Goal: Task Accomplishment & Management: Complete application form

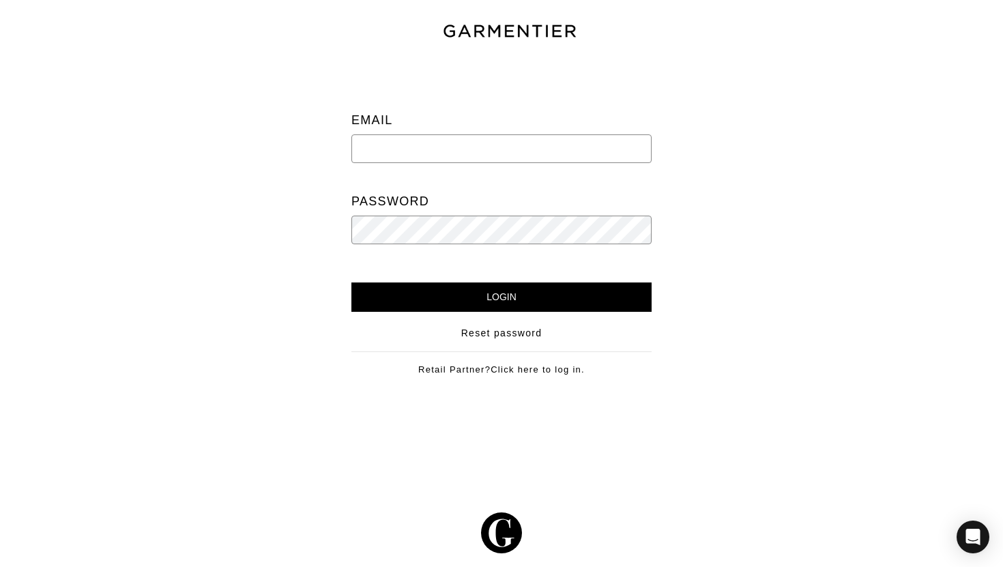
click at [459, 159] on input "email" at bounding box center [501, 148] width 300 height 29
type input "lindsey@ltcustomstyle.com"
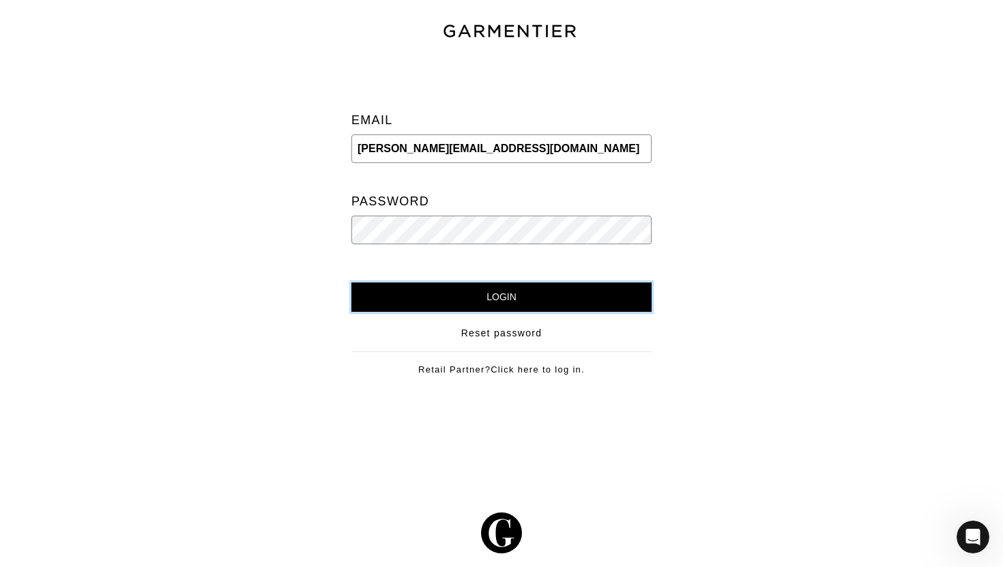
click at [448, 302] on input "Login" at bounding box center [501, 297] width 300 height 29
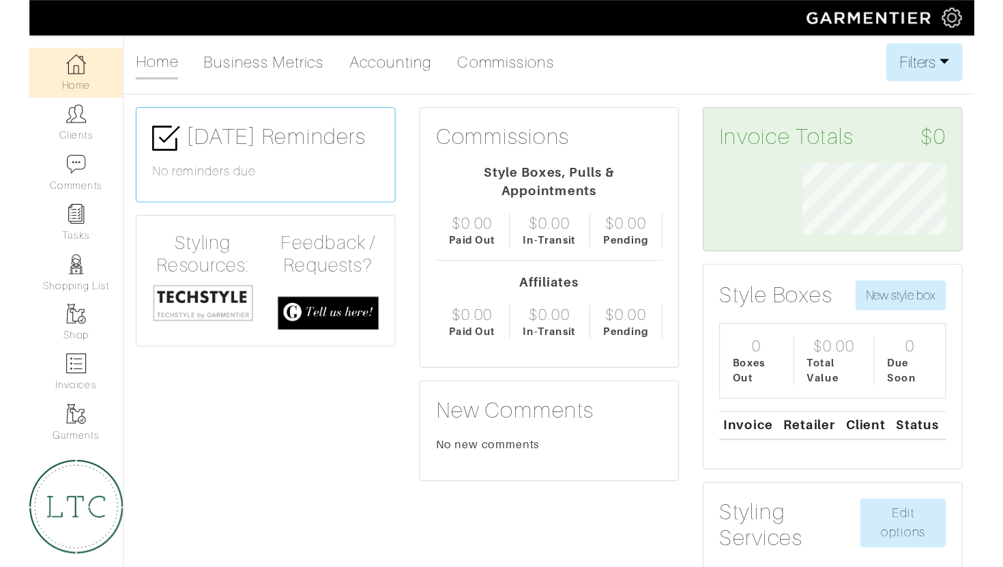
scroll to position [682404, 682321]
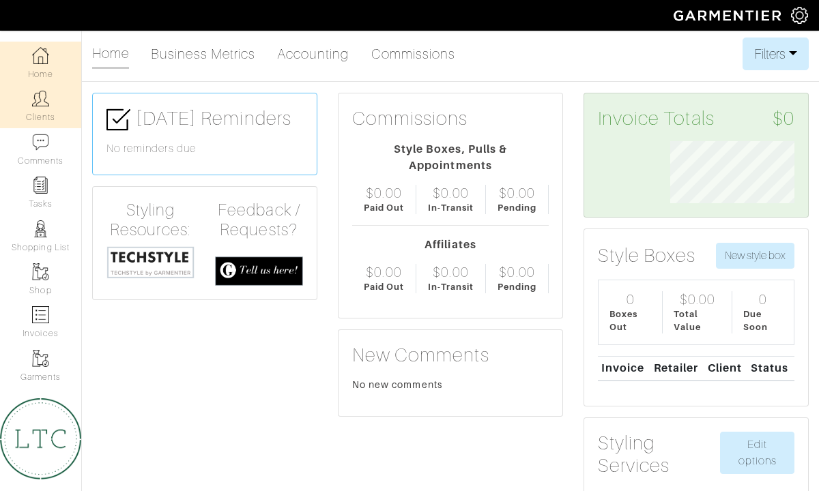
click at [43, 104] on img at bounding box center [40, 98] width 17 height 17
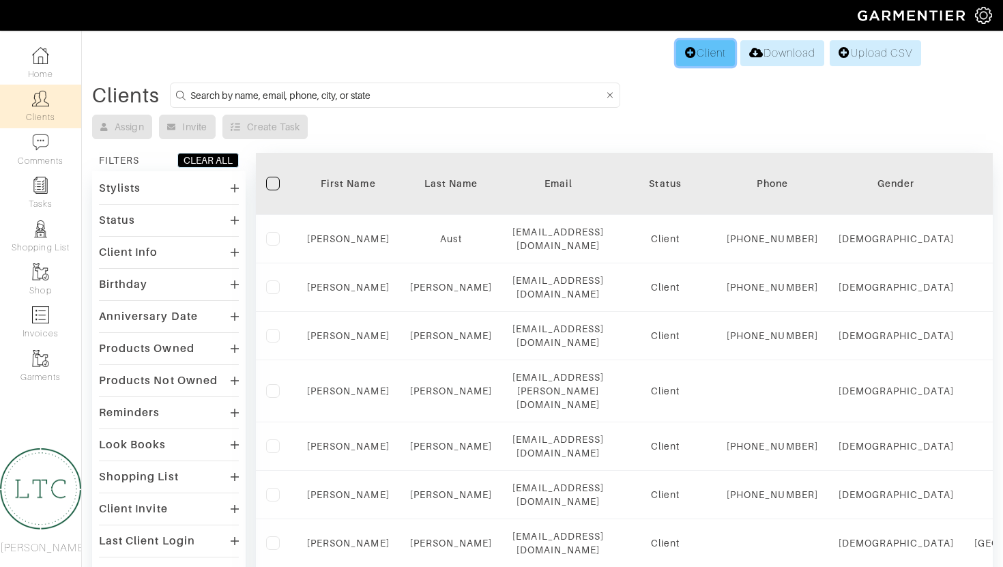
click at [707, 51] on link "Client" at bounding box center [705, 53] width 59 height 26
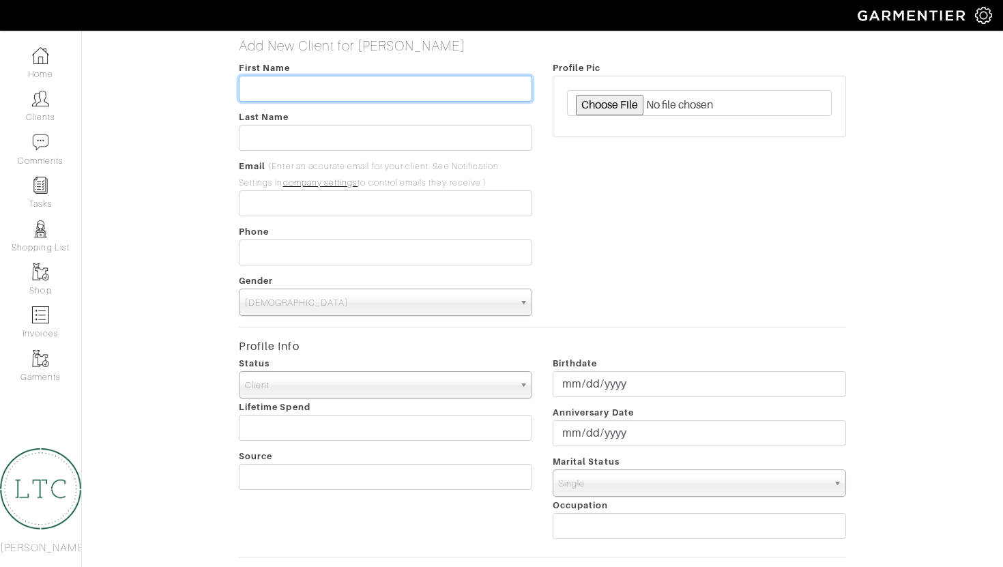
click at [395, 90] on input "text" at bounding box center [385, 89] width 293 height 26
type input "Custom"
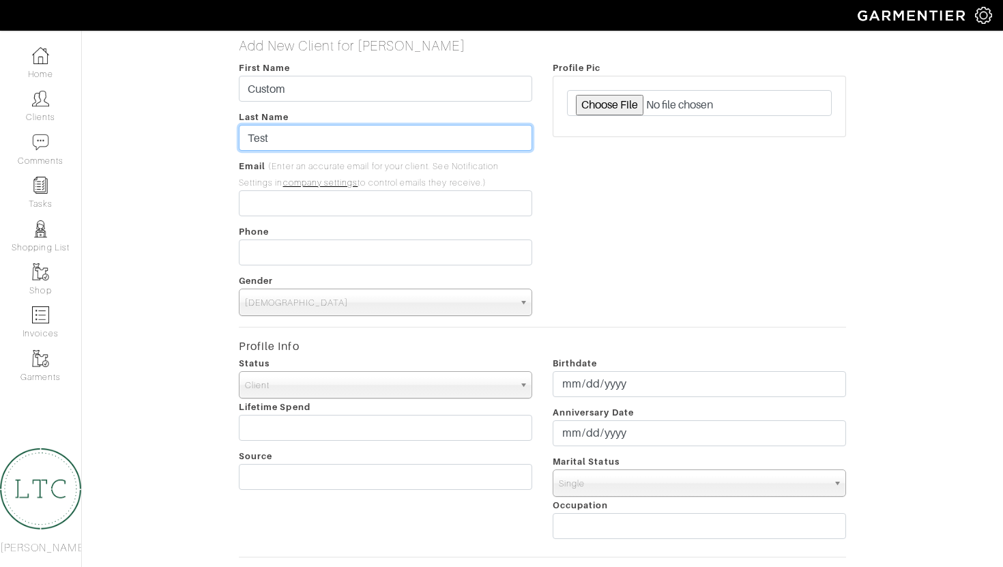
type input "Test"
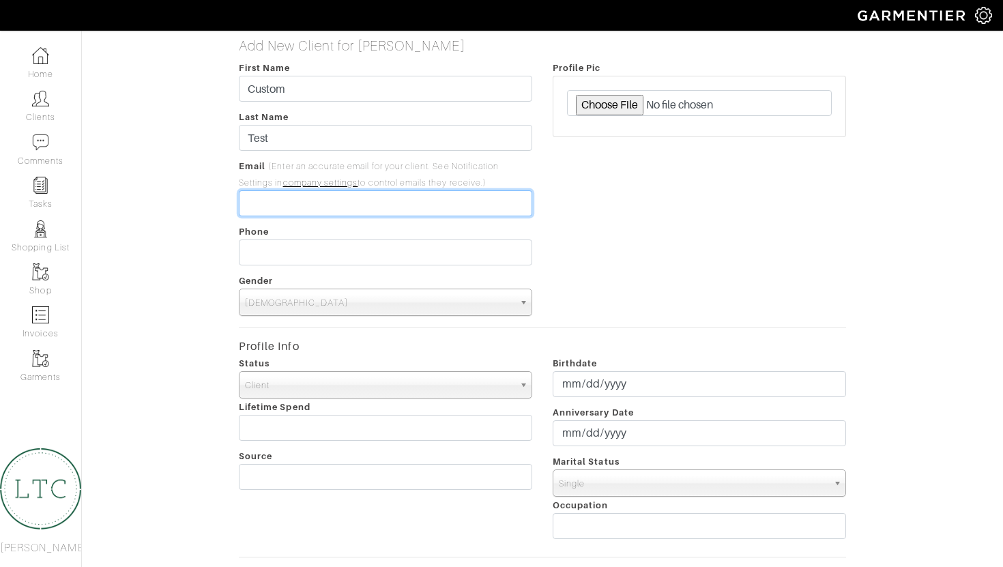
click at [314, 203] on input "email" at bounding box center [385, 203] width 293 height 26
type input "[EMAIL_ADDRESS][DOMAIN_NAME]"
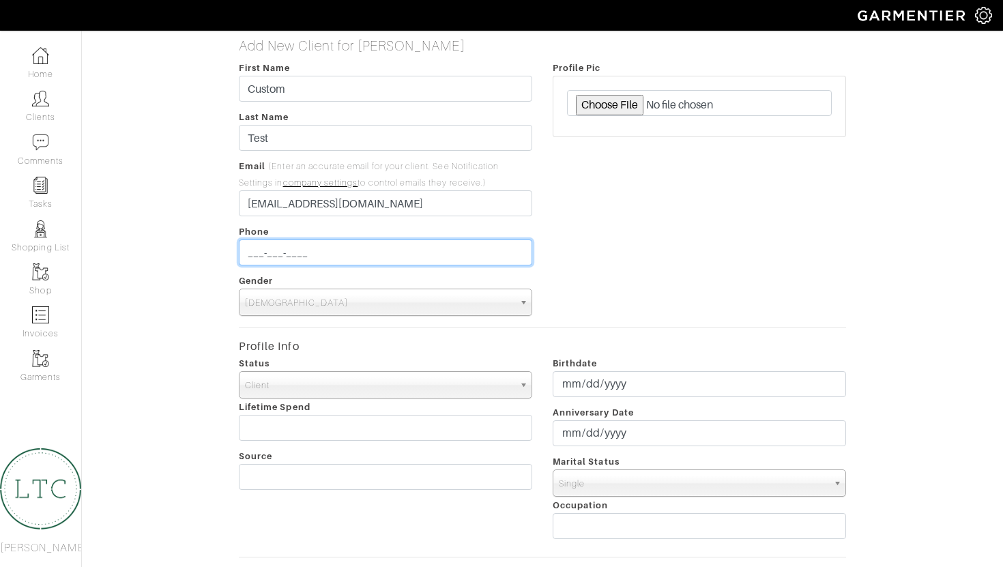
click at [309, 250] on input "___-___-____" at bounding box center [385, 253] width 293 height 26
type input "[PHONE_NUMBER]"
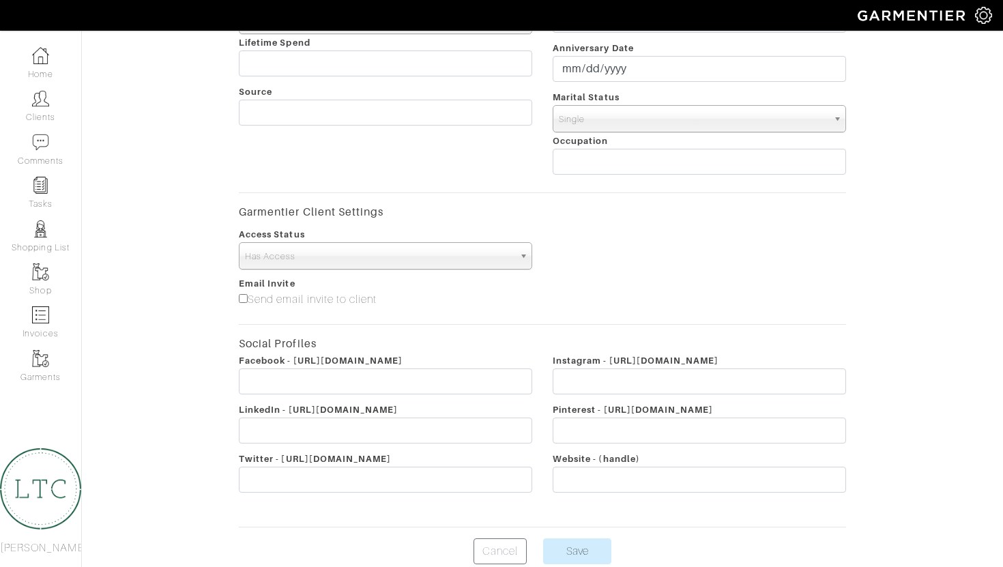
scroll to position [427, 0]
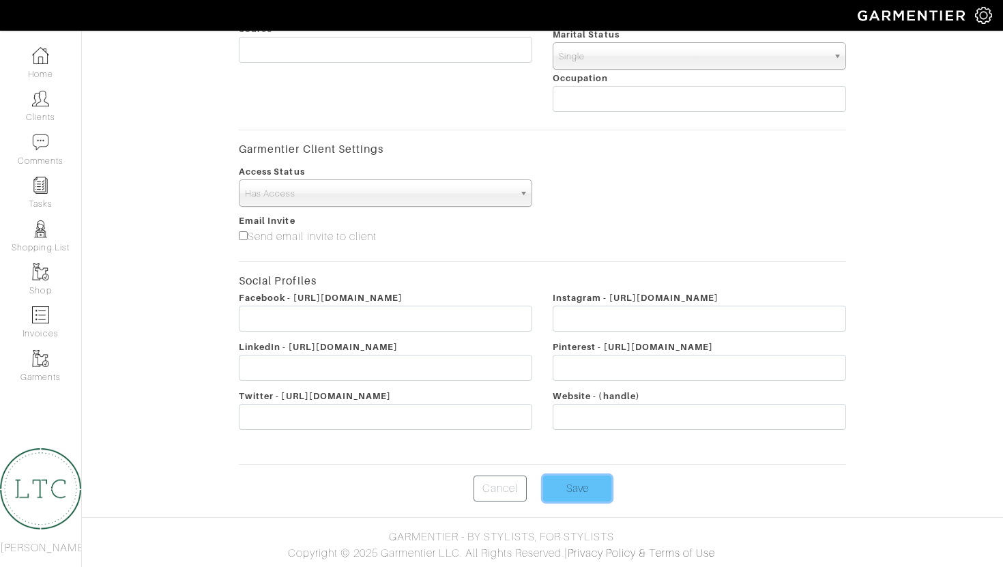
click at [559, 489] on input "Save" at bounding box center [577, 489] width 68 height 26
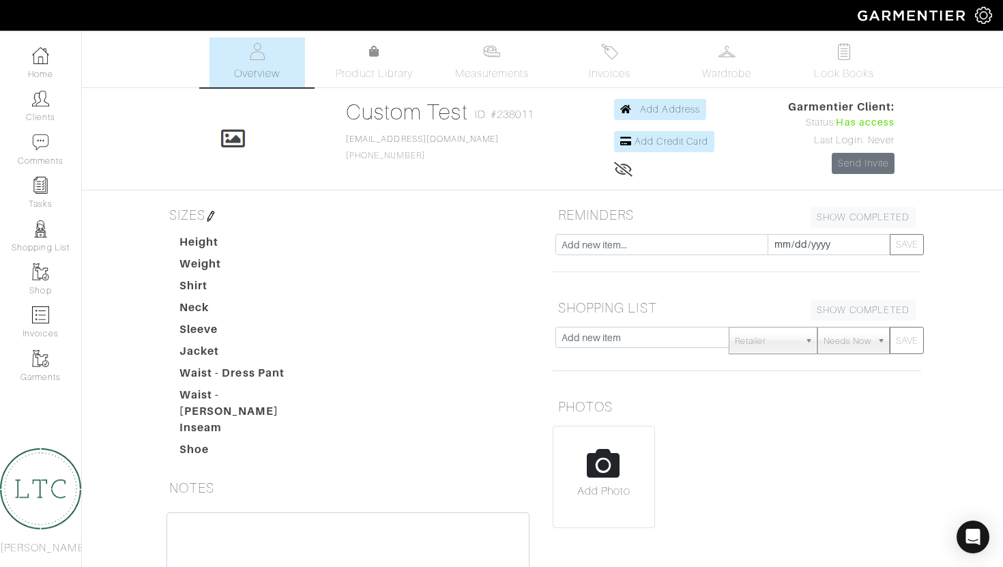
click at [214, 218] on img at bounding box center [210, 216] width 11 height 11
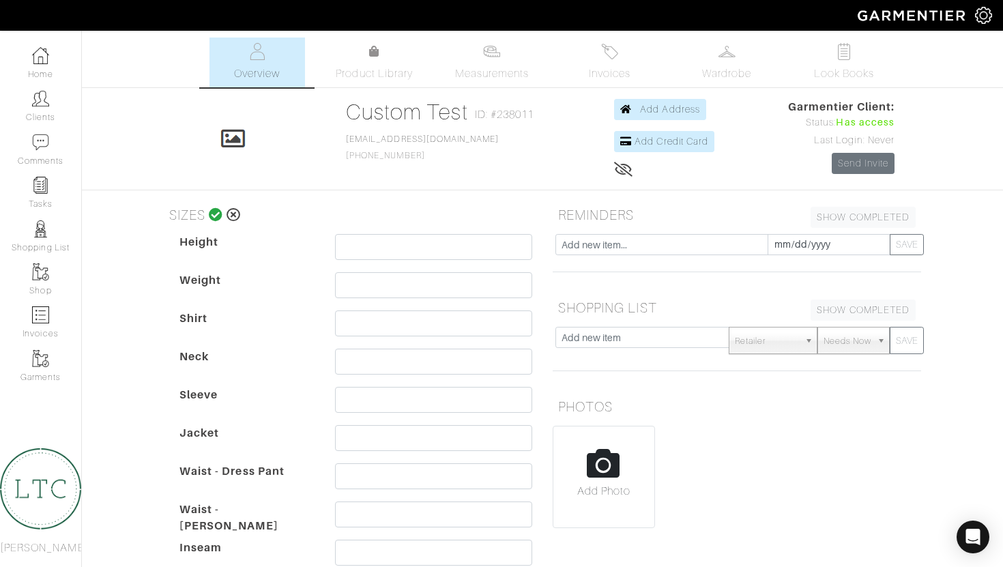
click at [214, 218] on icon at bounding box center [216, 215] width 14 height 14
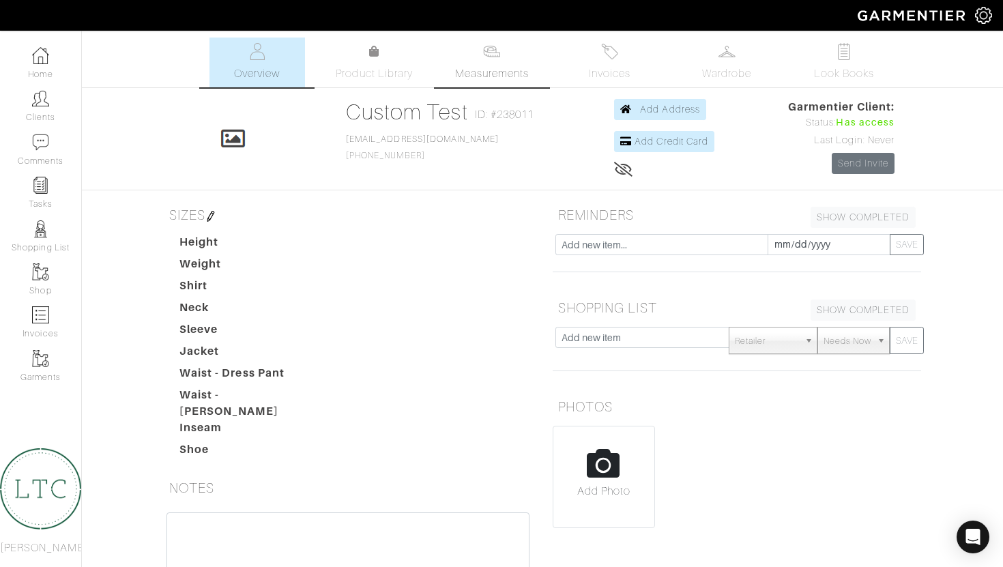
click at [503, 59] on link "Measurements" at bounding box center [492, 63] width 96 height 50
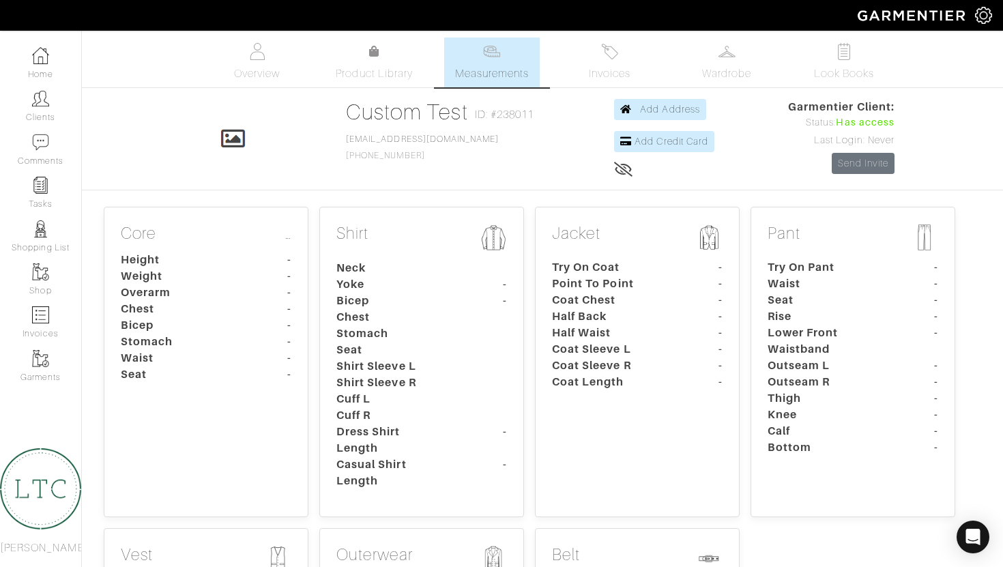
click at [235, 235] on p "Core …" at bounding box center [206, 235] width 171 height 23
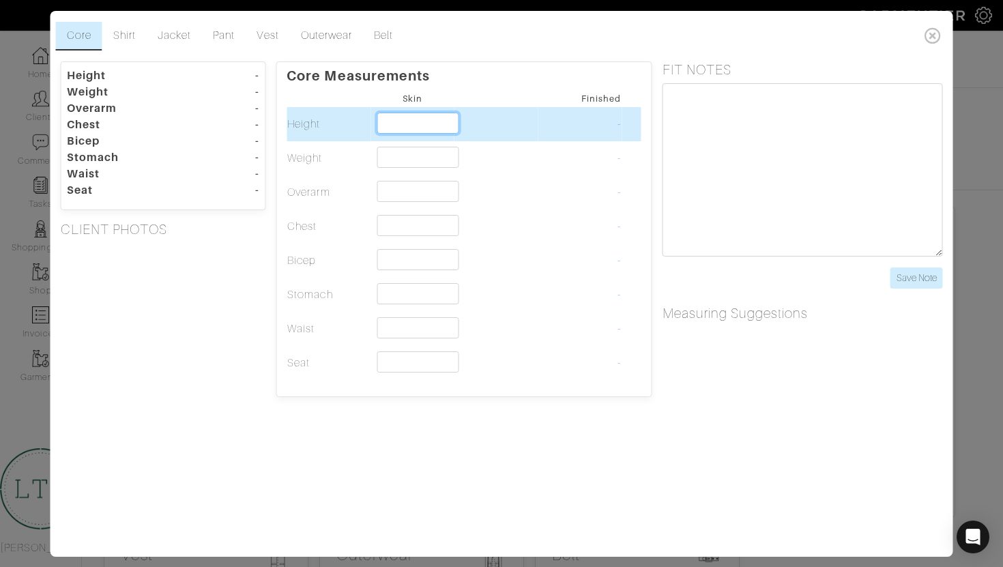
click at [400, 131] on input "text" at bounding box center [418, 123] width 83 height 21
type input "6'0""
type input "6"
type input "60"
type input "6'0""
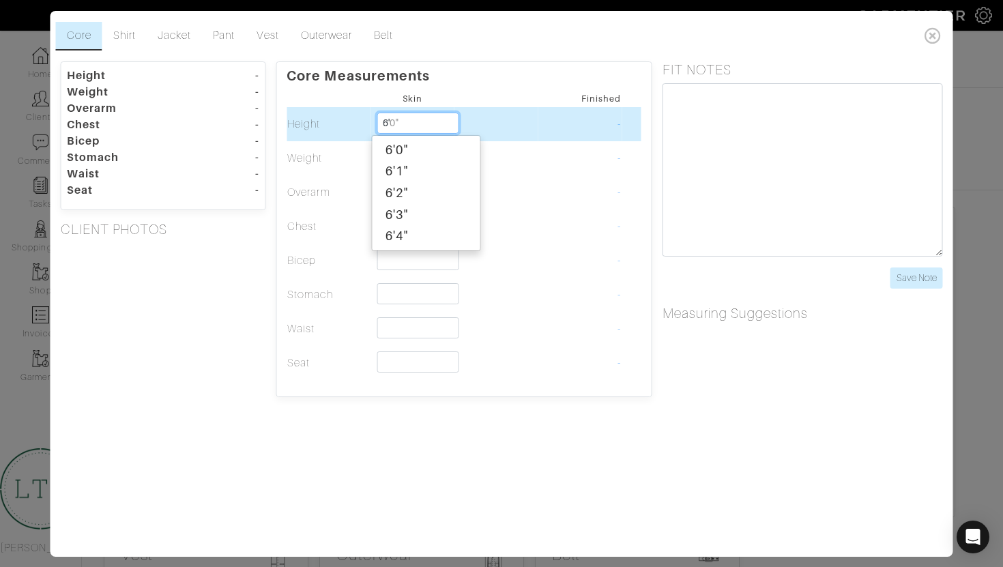
type input "6'0"
click at [409, 141] on div "6'0"" at bounding box center [426, 150] width 108 height 22
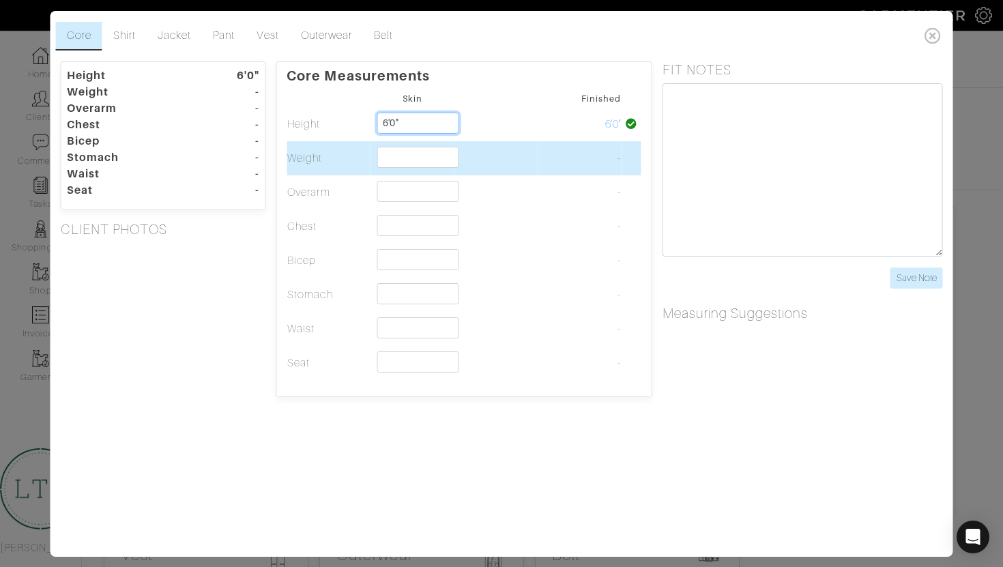
type input "6'0""
click at [405, 154] on input "text" at bounding box center [418, 157] width 83 height 21
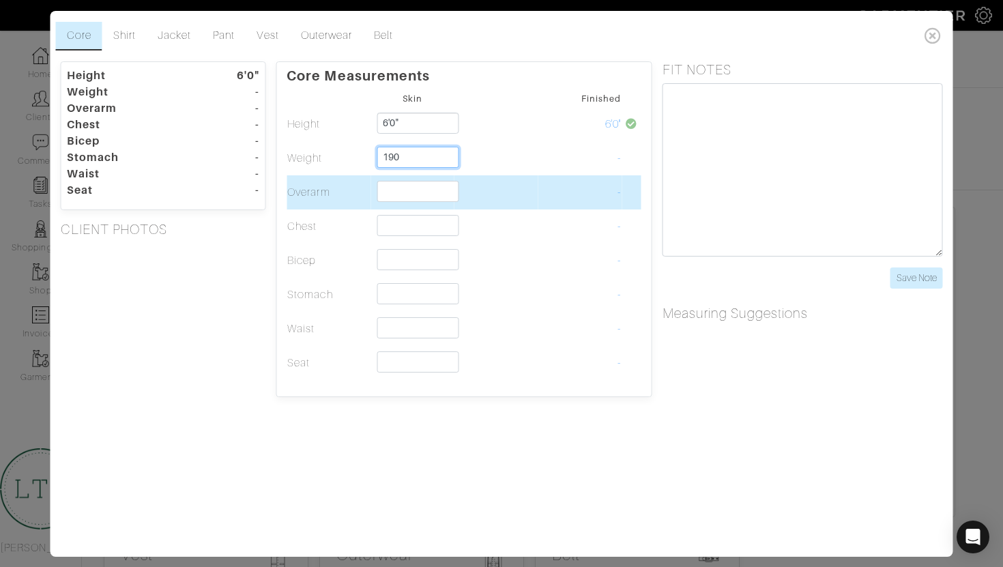
type input "190"
click at [413, 196] on input "text" at bounding box center [418, 191] width 83 height 21
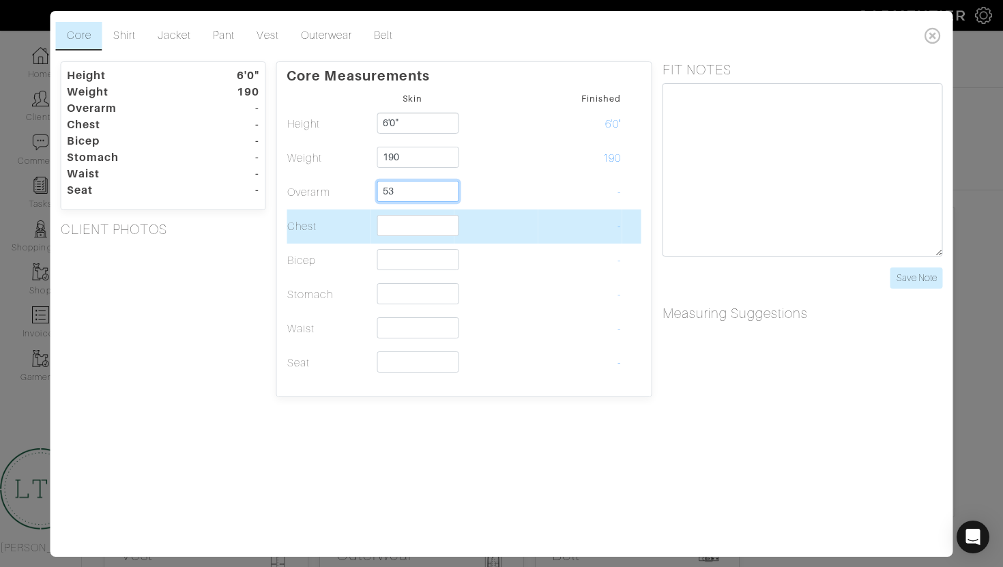
type input "53"
click at [398, 230] on input "text" at bounding box center [418, 225] width 83 height 21
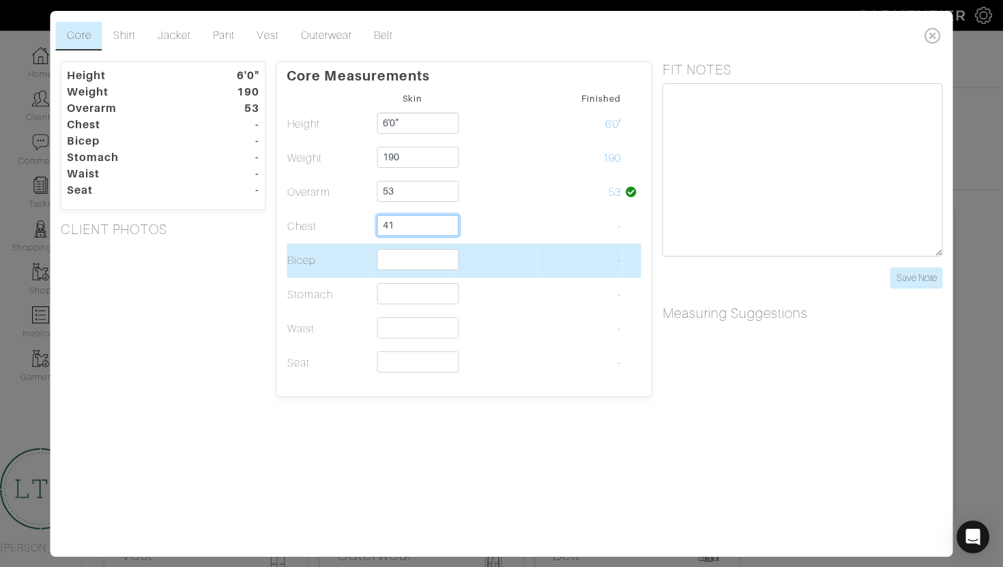
type input "41"
click at [391, 264] on input "text" at bounding box center [418, 259] width 83 height 21
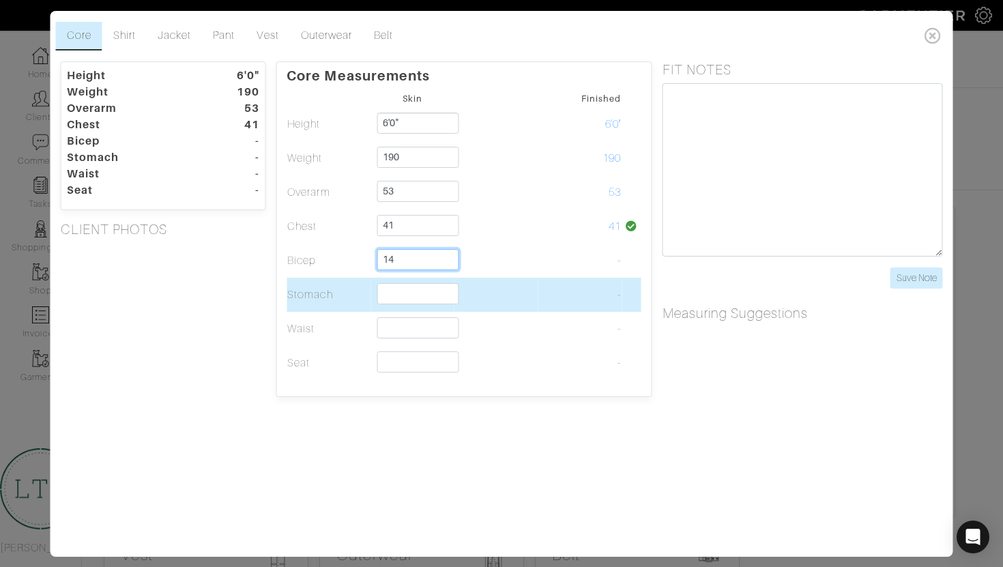
type input "14"
click at [387, 294] on input "text" at bounding box center [418, 293] width 83 height 21
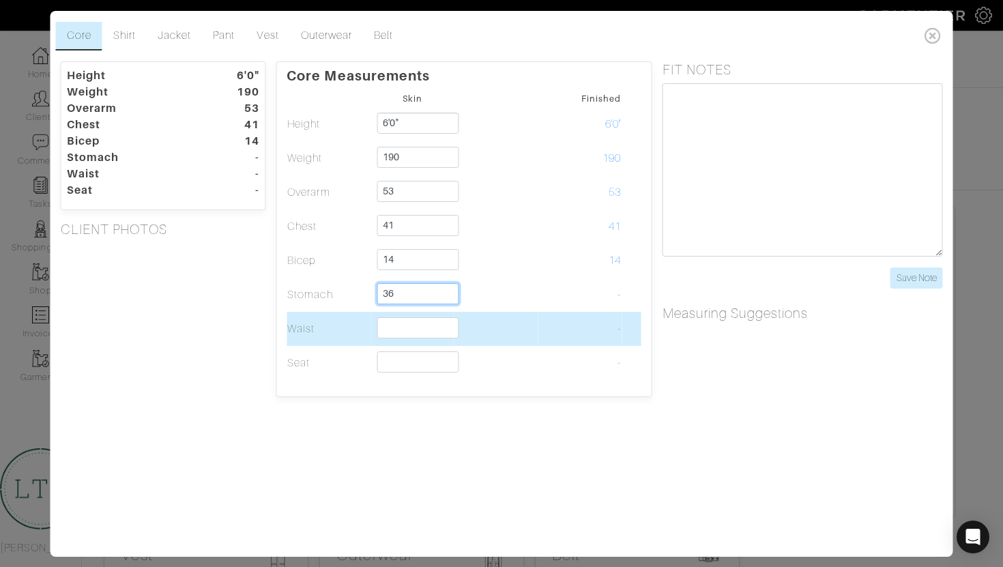
type input "36"
click at [385, 334] on input "text" at bounding box center [418, 327] width 83 height 21
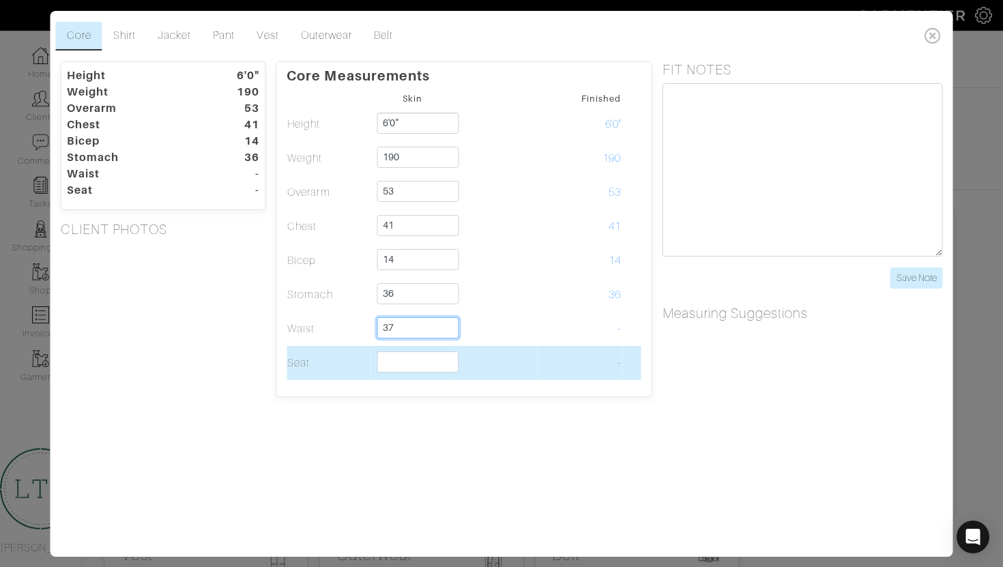
type input "37"
click at [383, 362] on input "text" at bounding box center [418, 361] width 83 height 21
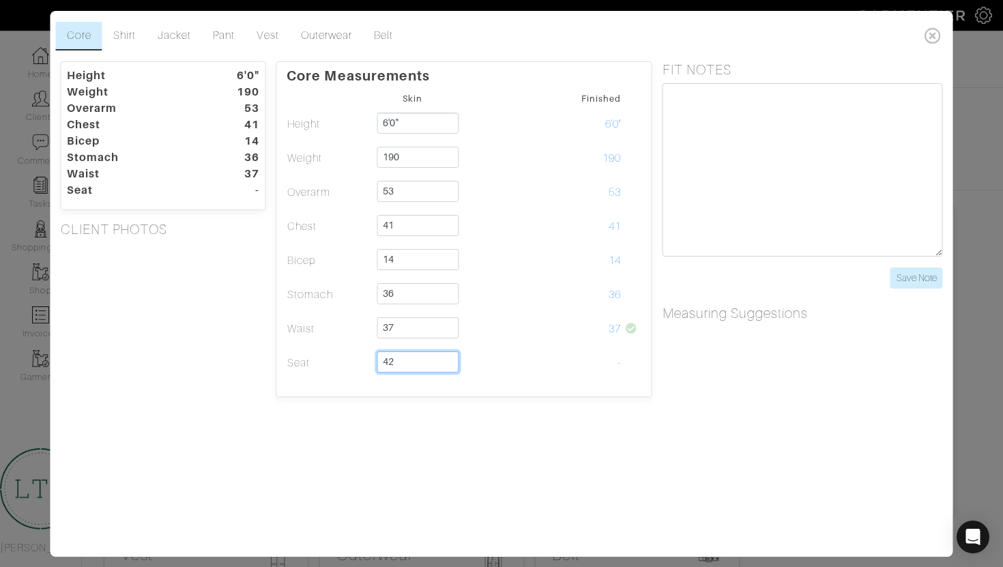
type input "42"
click at [433, 412] on div "Core Shirt Jacket Pant Vest Outerwear Belt Height 6'0" Weight 190 Overarm 53 Ch…" at bounding box center [502, 284] width 903 height 546
click at [134, 38] on link "Shirt" at bounding box center [124, 36] width 44 height 29
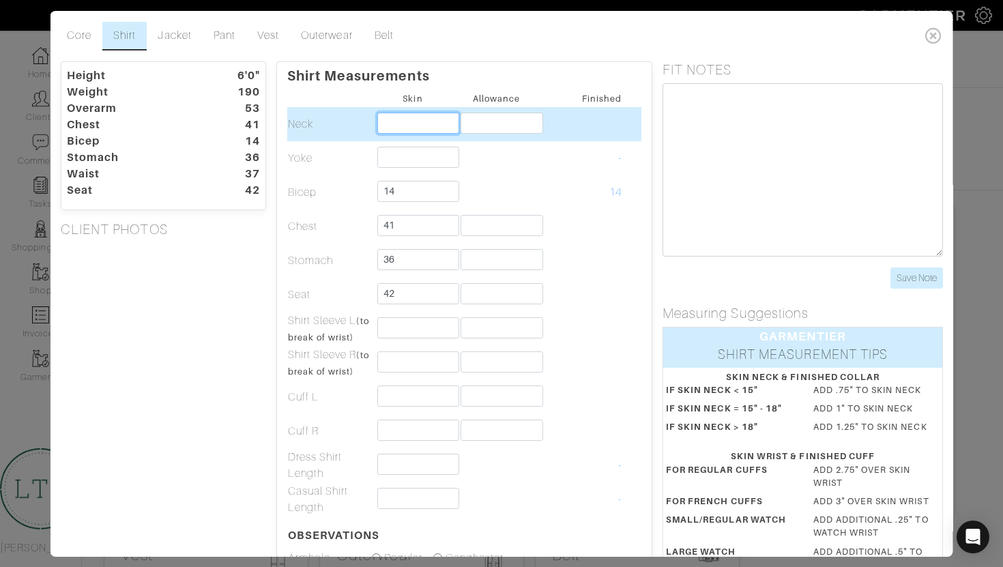
click at [405, 124] on input "text" at bounding box center [418, 123] width 83 height 21
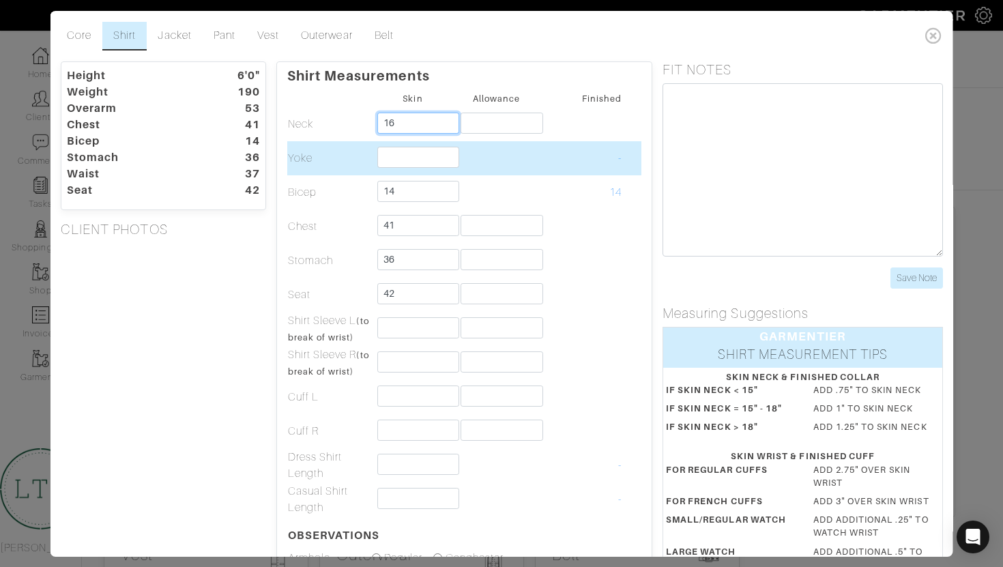
type input "16"
click at [515, 155] on td at bounding box center [497, 158] width 84 height 34
click at [427, 161] on input "text" at bounding box center [418, 157] width 83 height 21
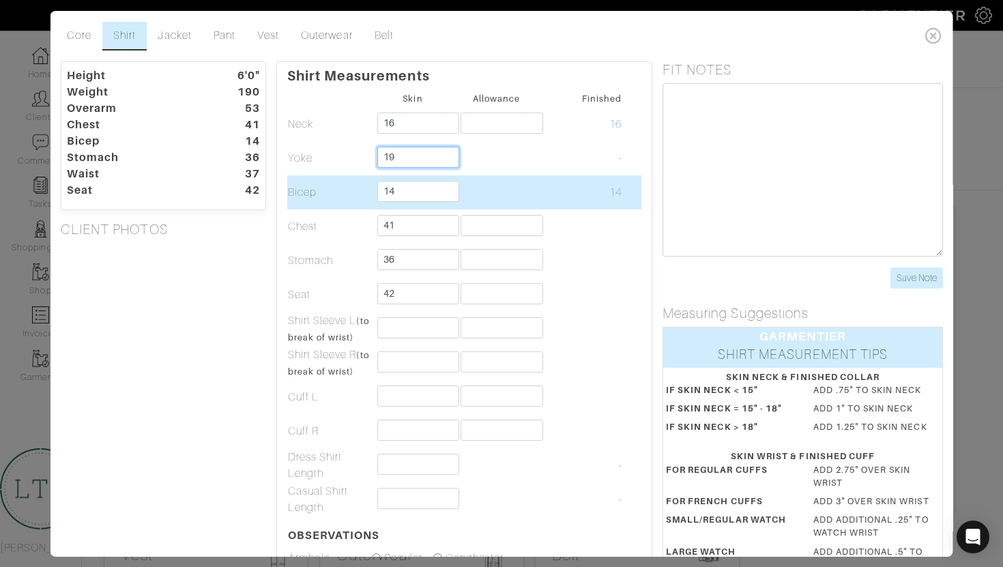
type input "19"
click at [502, 180] on td at bounding box center [497, 192] width 84 height 34
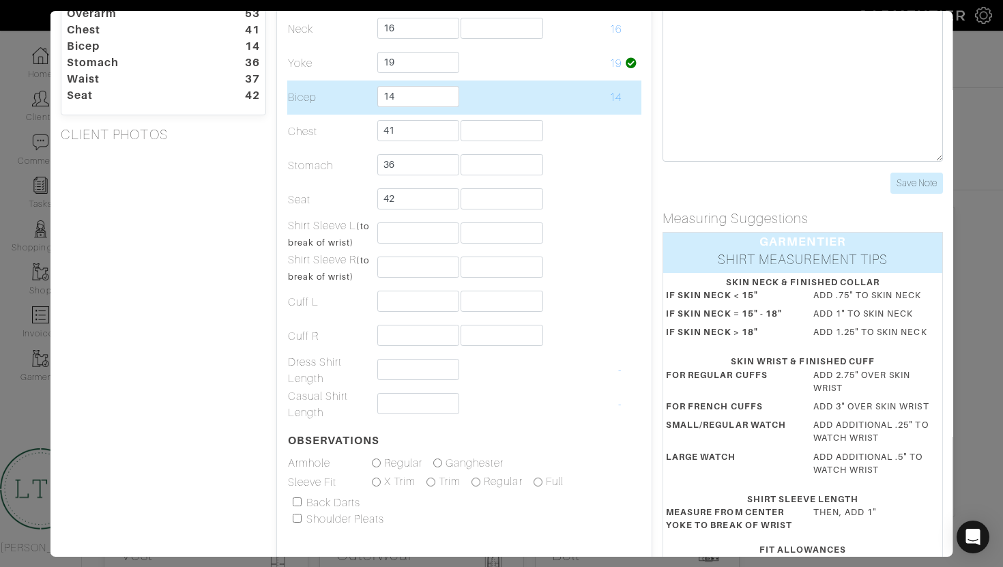
scroll to position [96, 0]
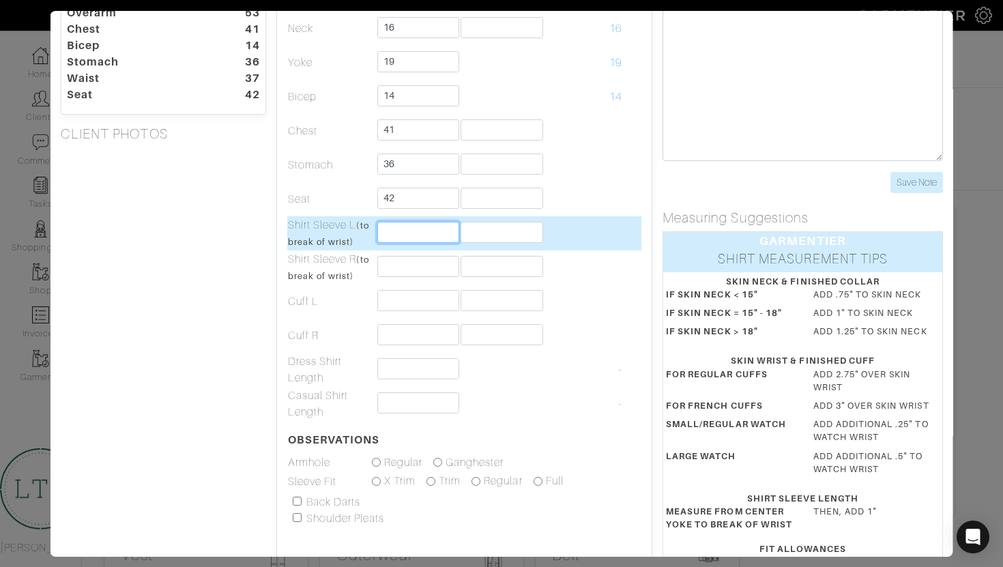
click at [444, 232] on input "text" at bounding box center [418, 232] width 83 height 21
type input "2"
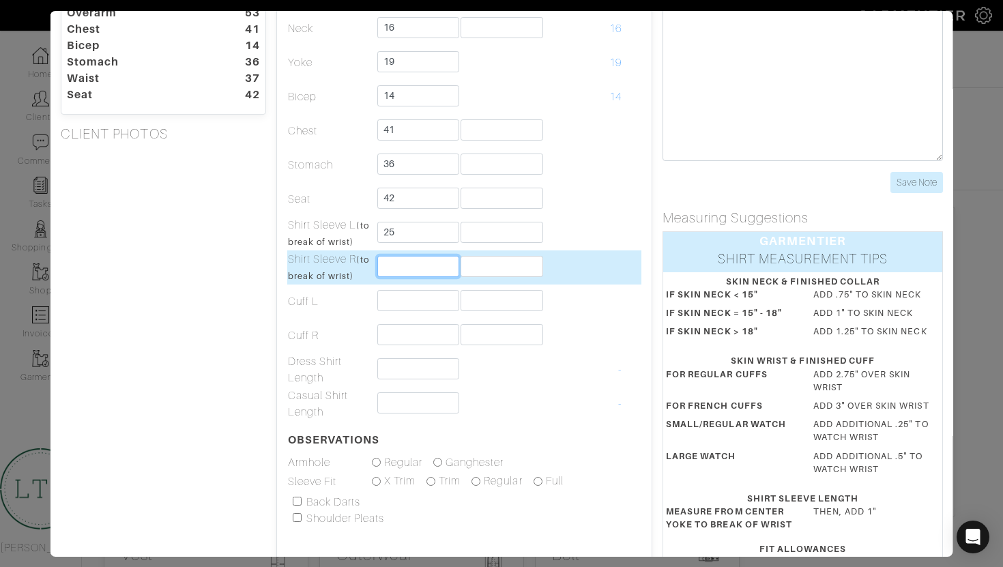
click at [447, 265] on input "text" at bounding box center [418, 266] width 83 height 21
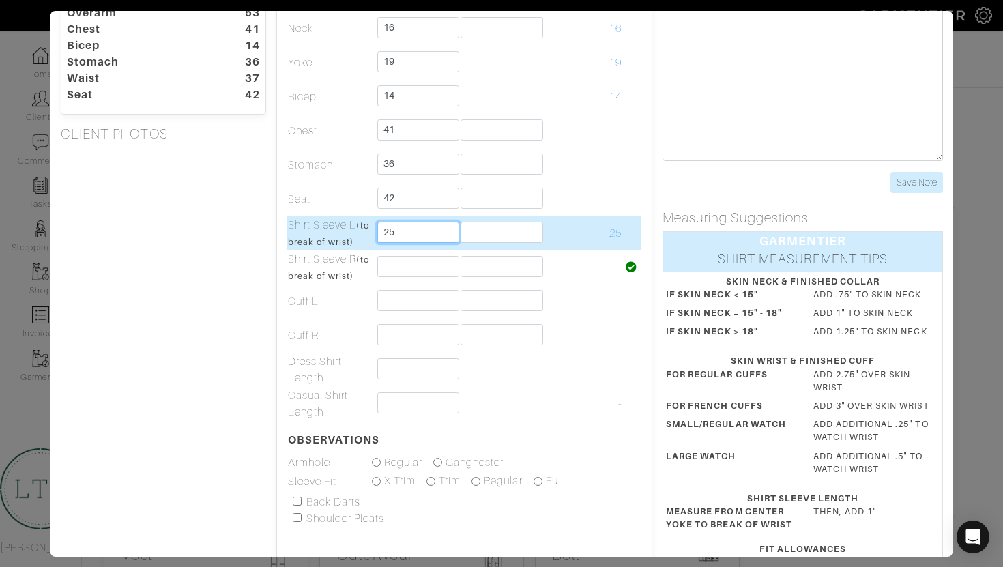
drag, startPoint x: 410, startPoint y: 234, endPoint x: 357, endPoint y: 243, distance: 54.0
click at [356, 243] on tr "Shirt Sleeve L (to break of wrist) 25 25" at bounding box center [464, 233] width 354 height 34
drag, startPoint x: 407, startPoint y: 235, endPoint x: 364, endPoint y: 235, distance: 42.3
click at [364, 235] on tr "Shirt Sleeve L (to break of wrist) 25 25" at bounding box center [464, 233] width 354 height 34
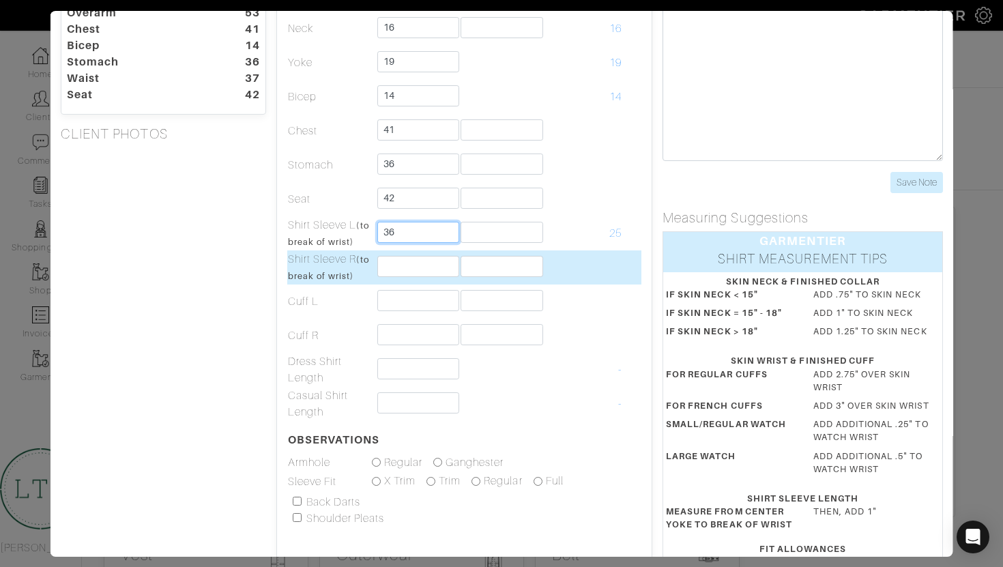
type input "36"
click at [390, 261] on input "text" at bounding box center [418, 266] width 83 height 21
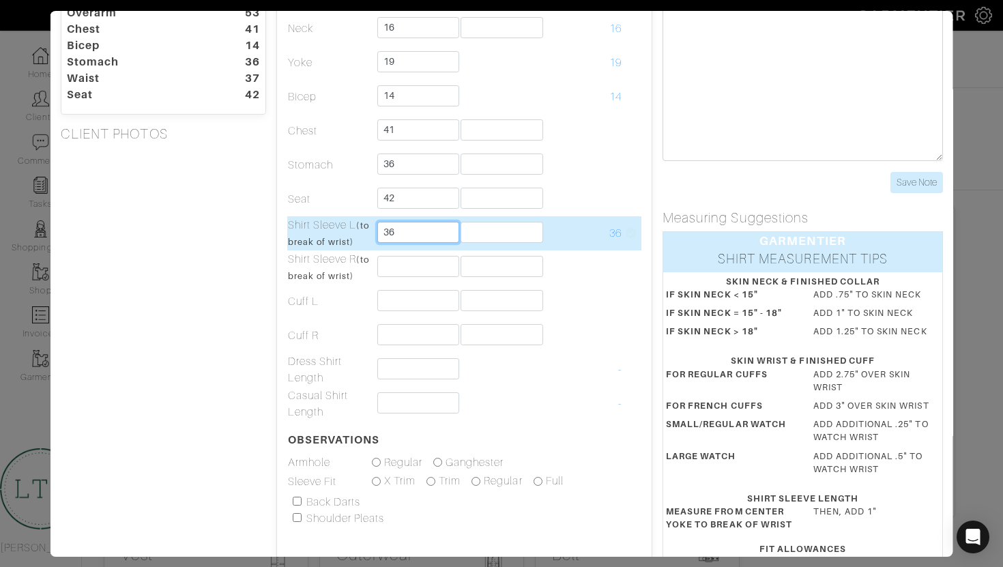
click at [394, 236] on input "36" at bounding box center [418, 232] width 83 height 21
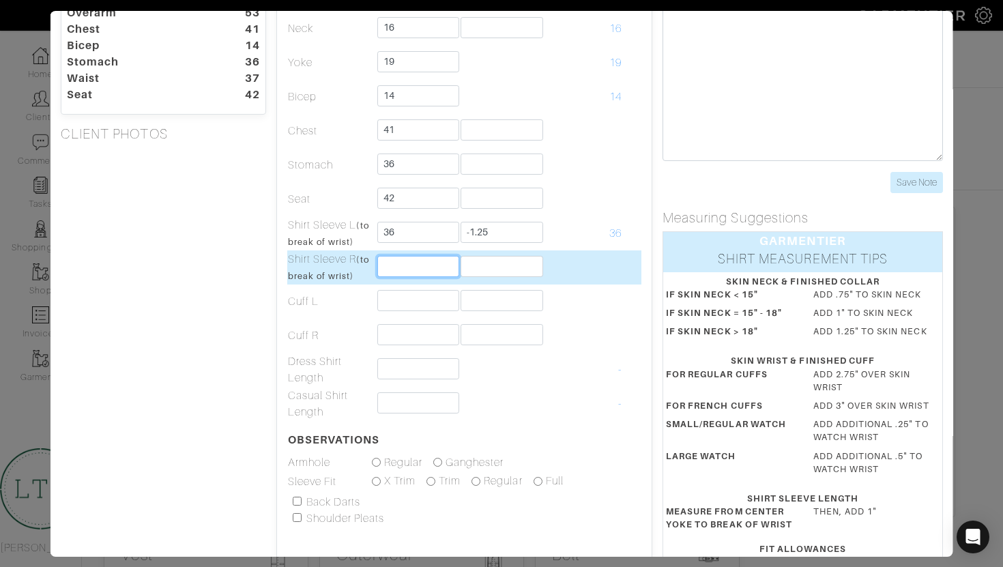
type input "-1 1/4"
type input "36"
type input "-1 1/4"
type input "7"
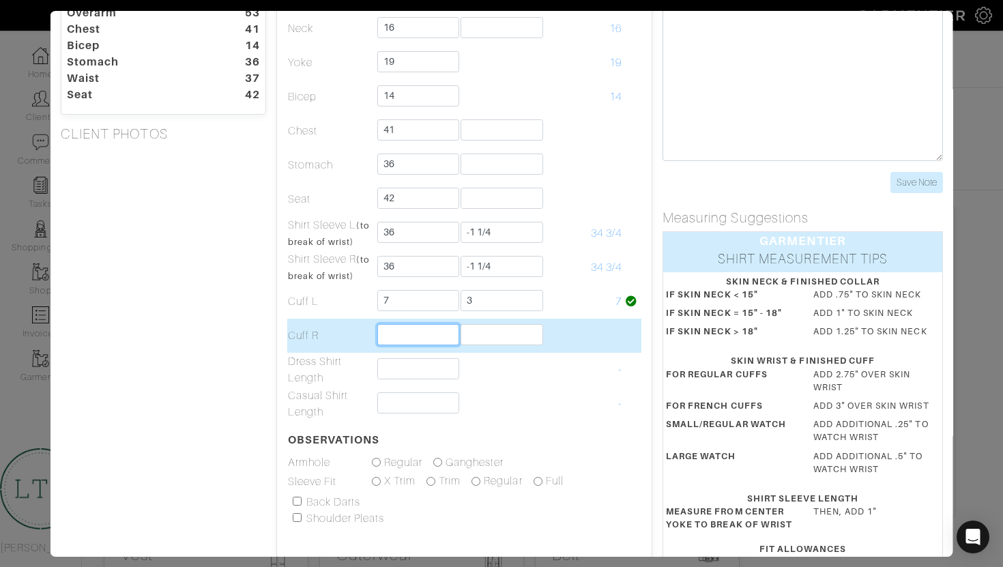
click at [393, 330] on input "text" at bounding box center [418, 334] width 83 height 21
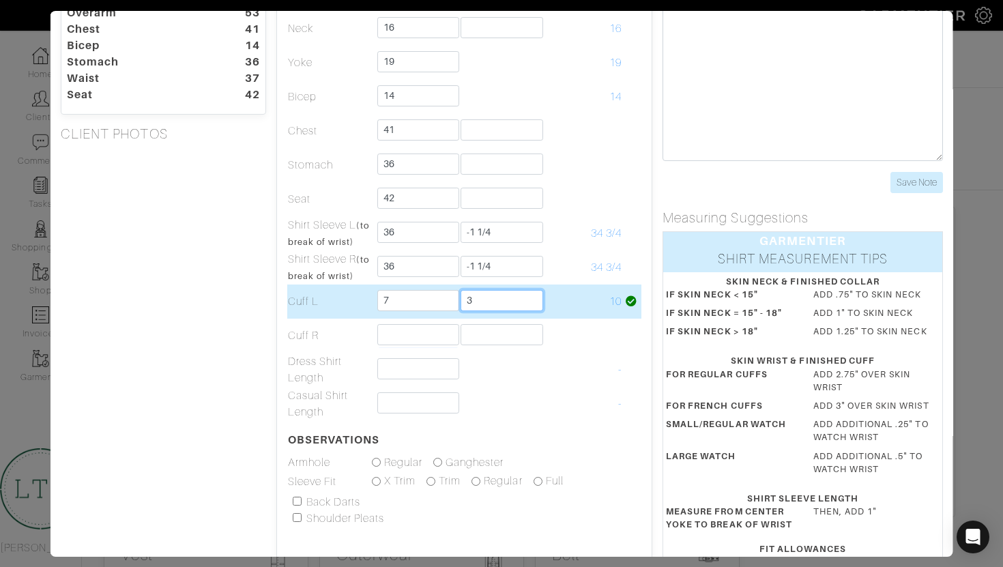
drag, startPoint x: 476, startPoint y: 298, endPoint x: 441, endPoint y: 298, distance: 34.8
click at [448, 298] on tr "Cuff L 7 3 10" at bounding box center [464, 302] width 354 height 34
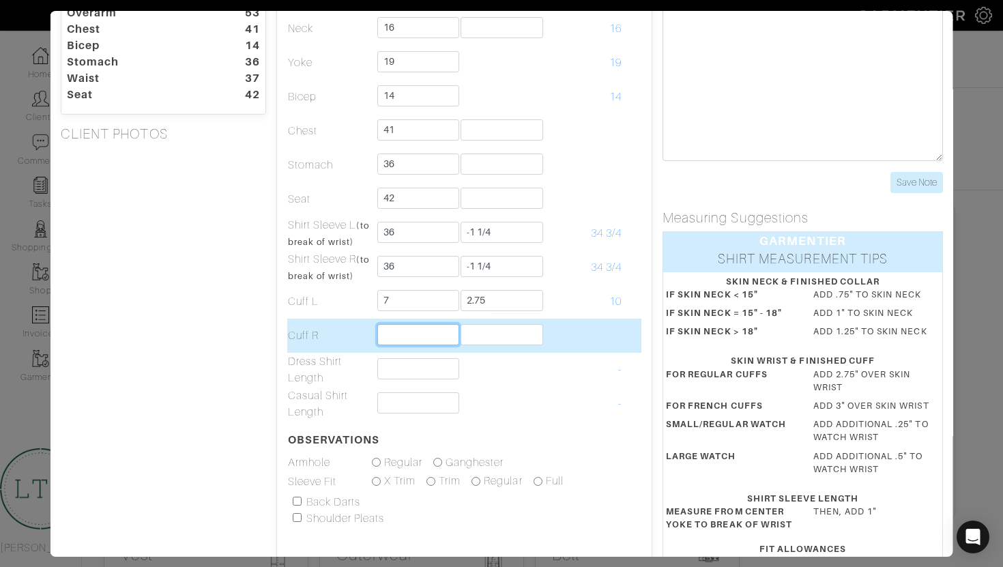
type input "2 3/4"
click at [420, 334] on input "text" at bounding box center [418, 334] width 83 height 21
type input "2"
type input "7"
click at [471, 341] on input "text" at bounding box center [502, 334] width 83 height 21
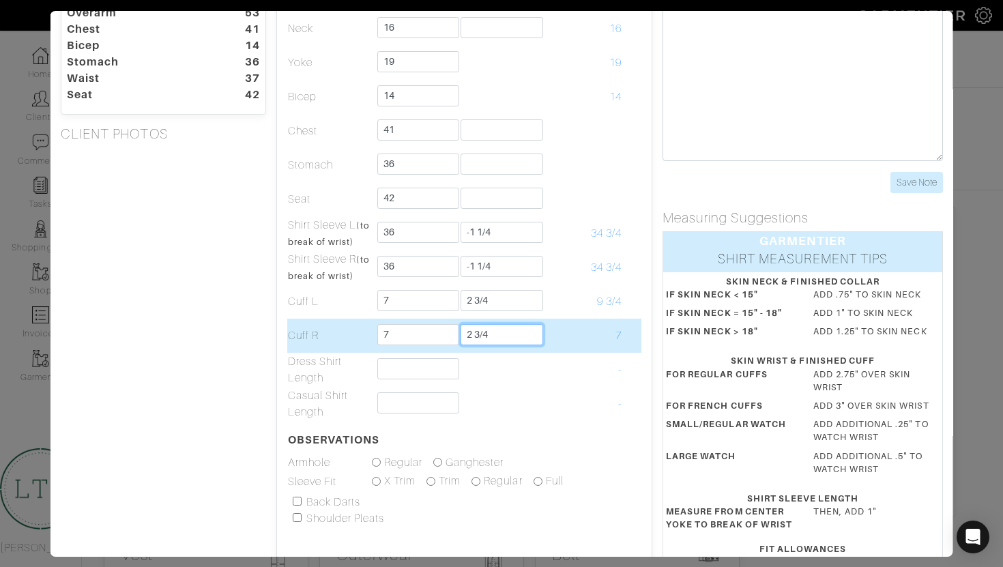
type input "2 3/4"
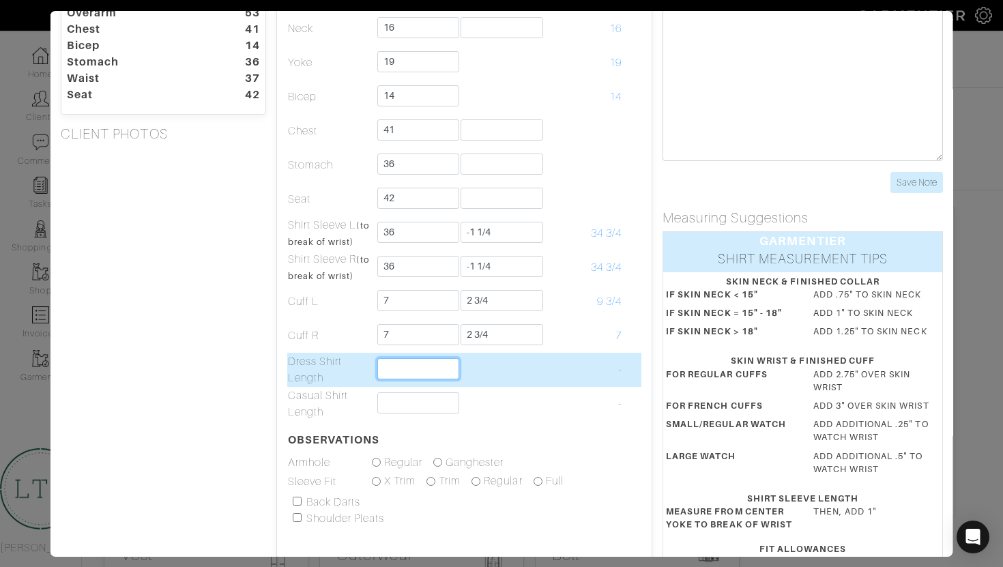
click at [422, 371] on input "text" at bounding box center [418, 368] width 83 height 21
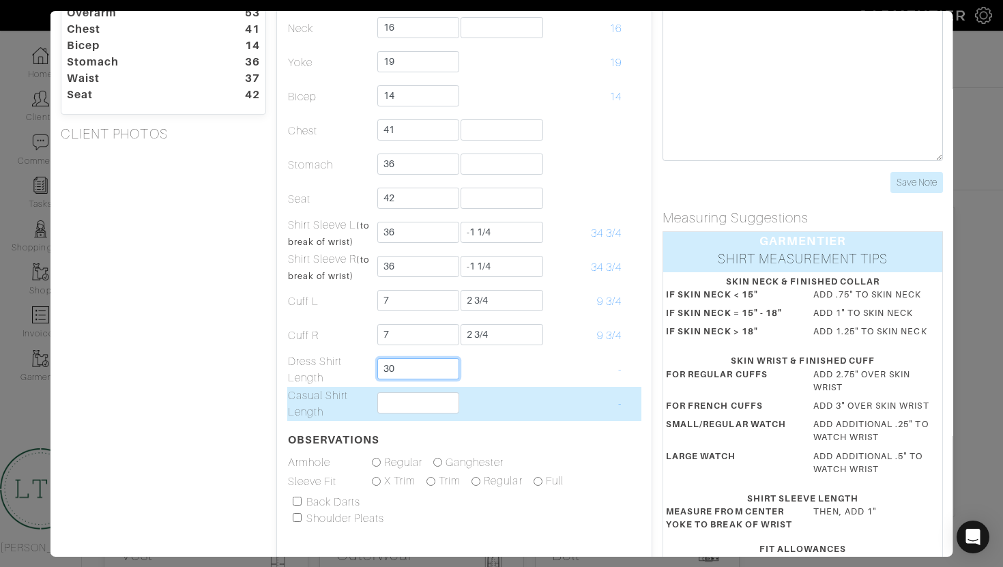
type input "30"
click at [409, 401] on input "text" at bounding box center [418, 402] width 83 height 21
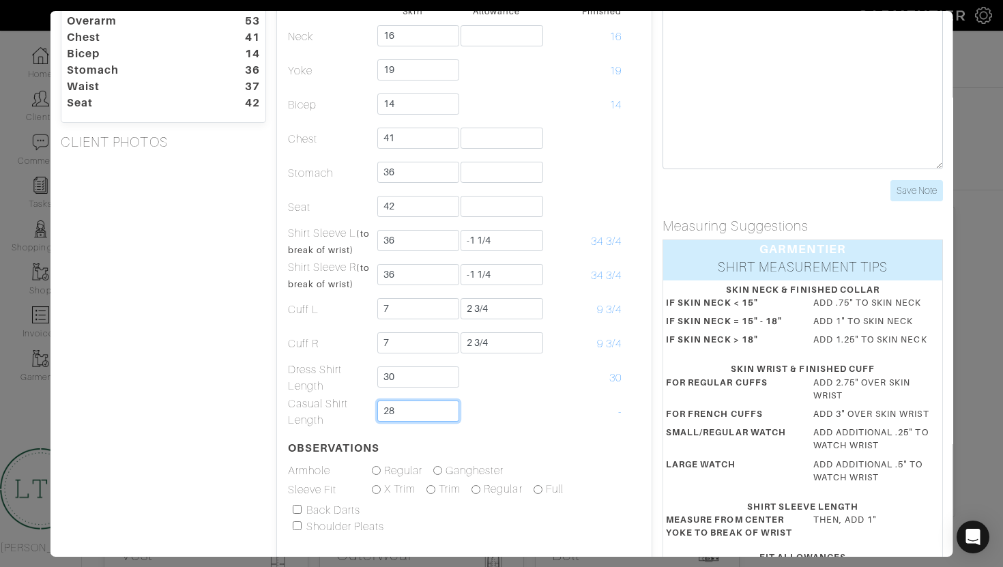
scroll to position [86, 0]
type input "28"
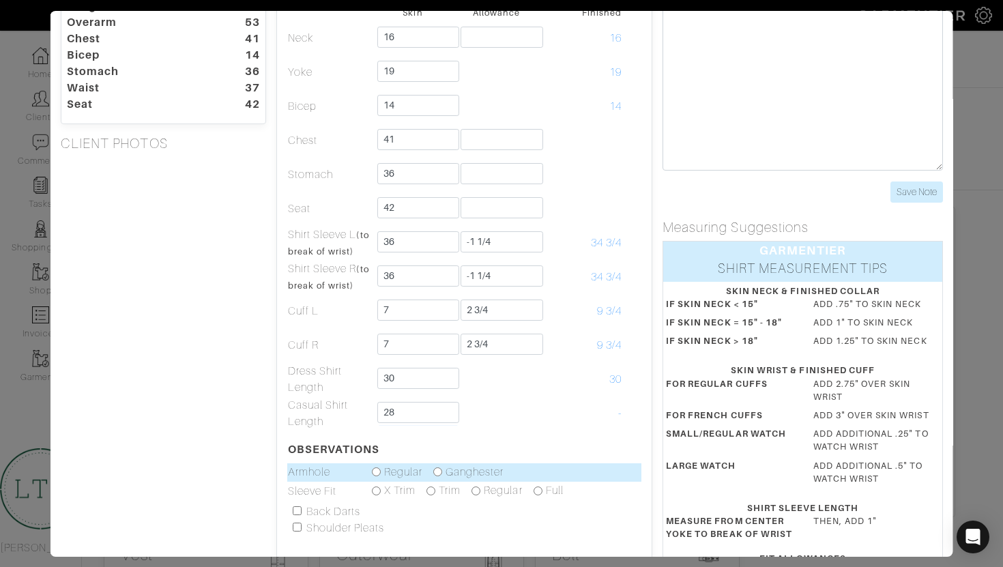
click at [438, 472] on input "radio" at bounding box center [437, 471] width 9 height 9
radio input "true"
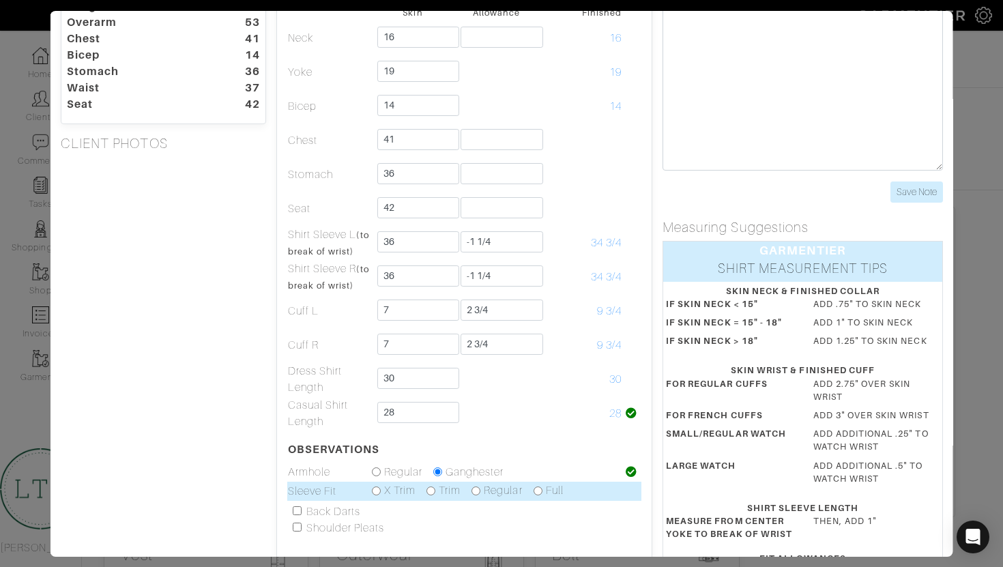
click at [426, 491] on input "radio" at bounding box center [430, 491] width 9 height 9
radio input "true"
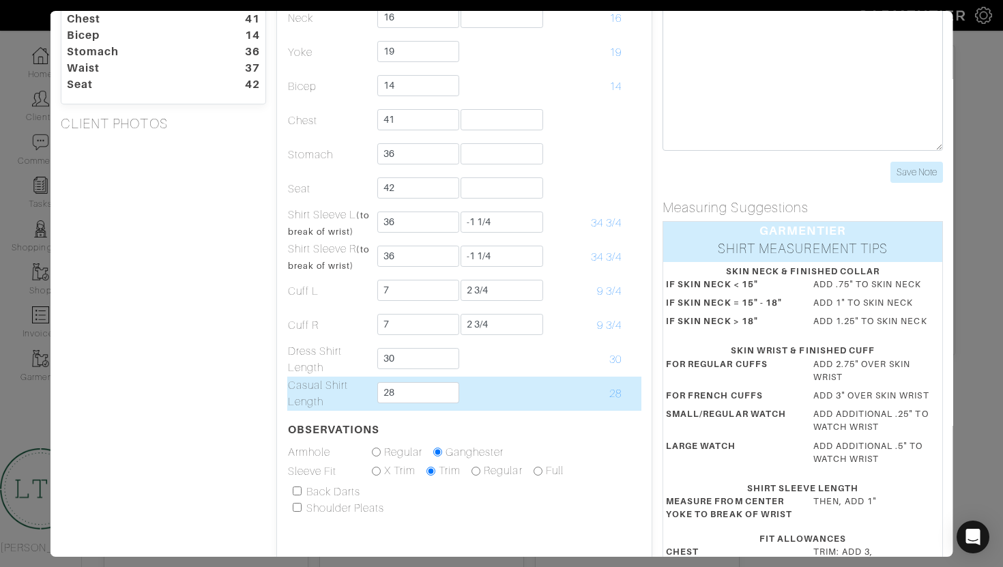
scroll to position [0, 0]
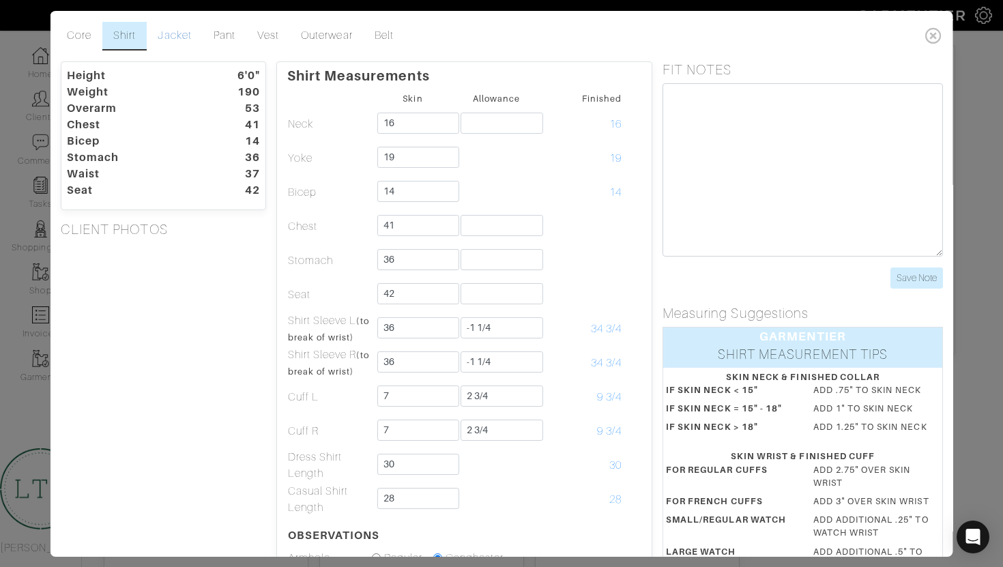
click at [188, 41] on link "Jacket" at bounding box center [174, 36] width 55 height 29
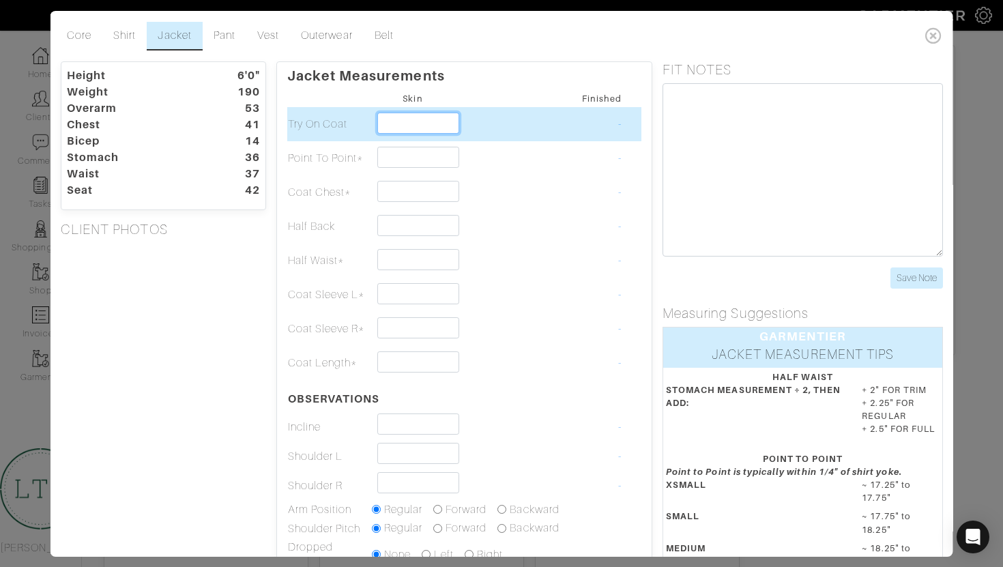
click at [404, 130] on input "text" at bounding box center [418, 123] width 83 height 21
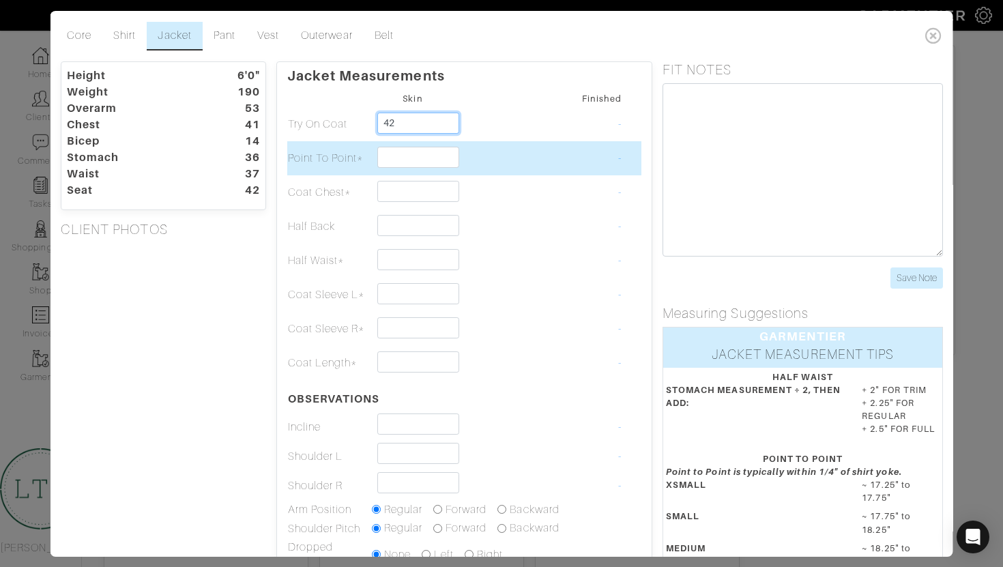
type input "42"
click at [405, 155] on input "text" at bounding box center [418, 157] width 83 height 21
type input "18 3/4"
type input "41"
type input "3"
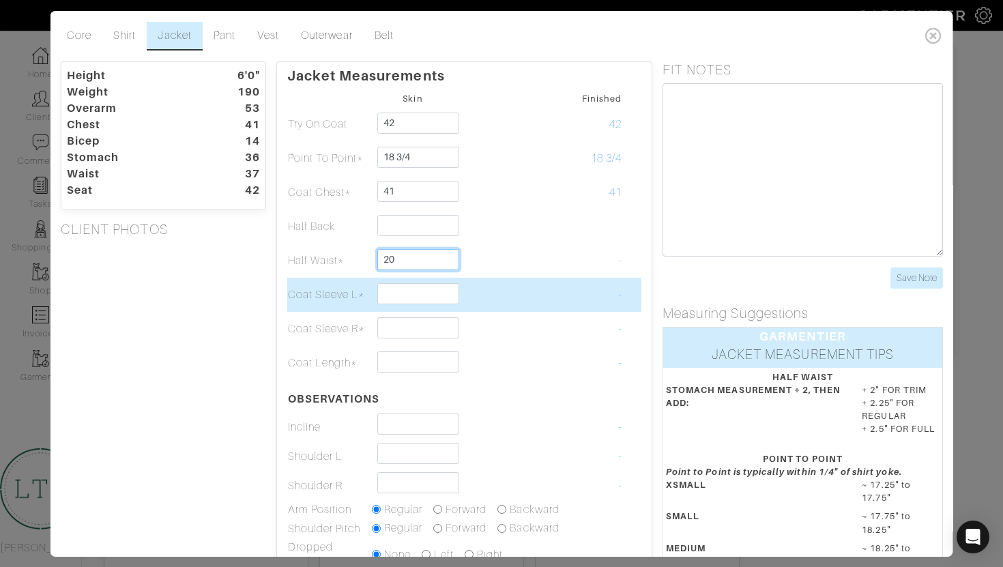
type input "20"
click at [407, 300] on input "text" at bounding box center [418, 293] width 83 height 21
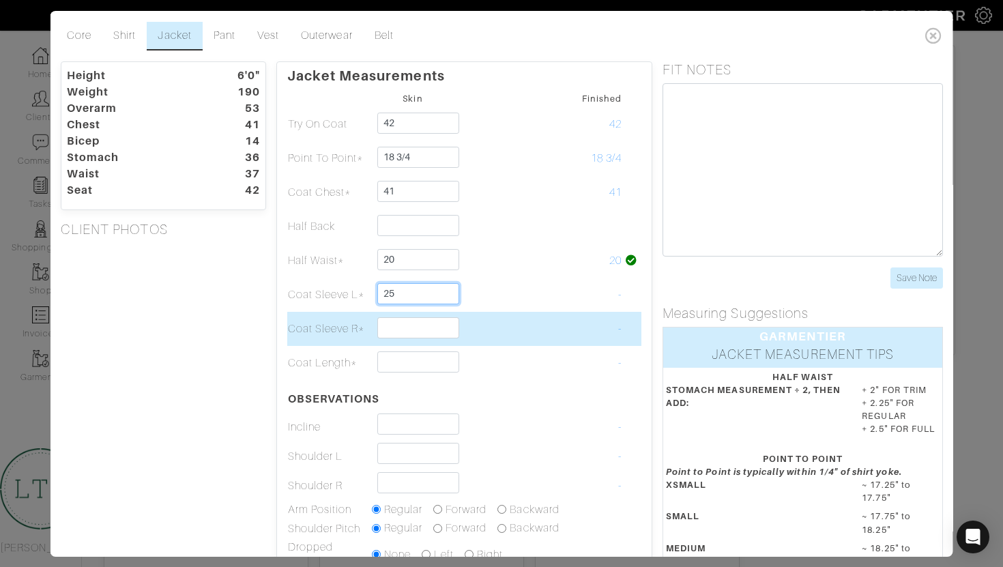
type input "25"
click at [404, 322] on input "text" at bounding box center [418, 327] width 83 height 21
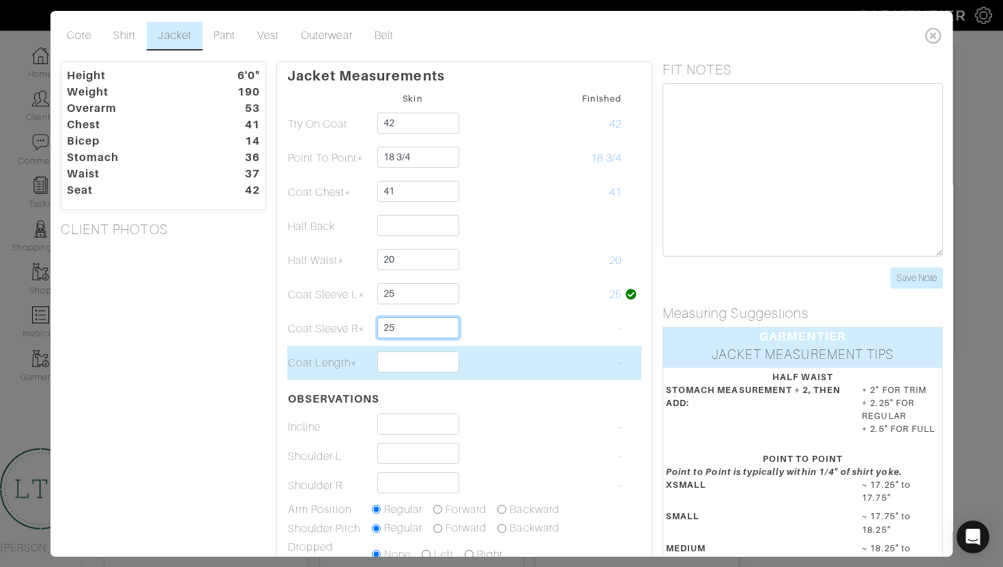
type input "25"
click at [401, 363] on input "text" at bounding box center [418, 361] width 83 height 21
type input "3"
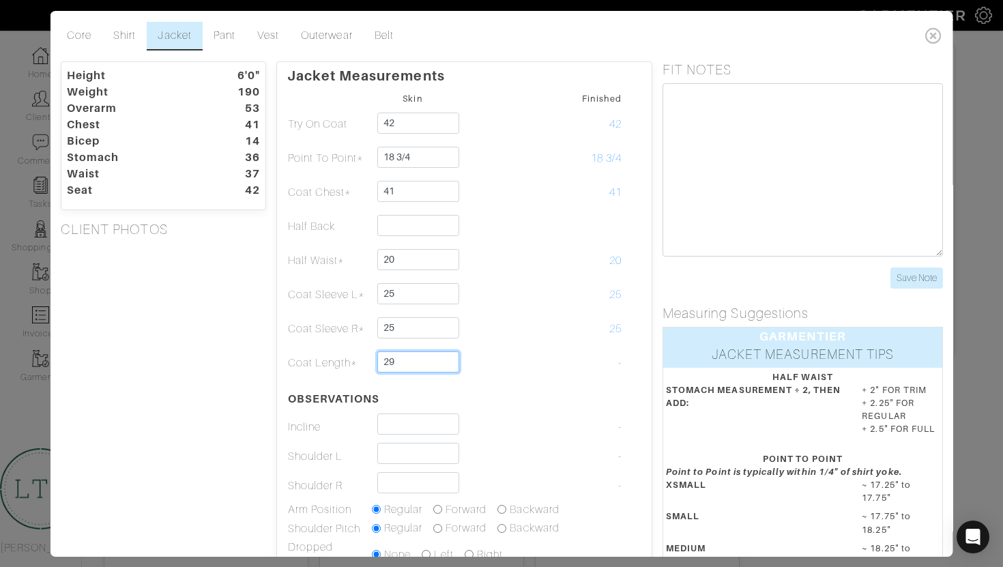
type input "29"
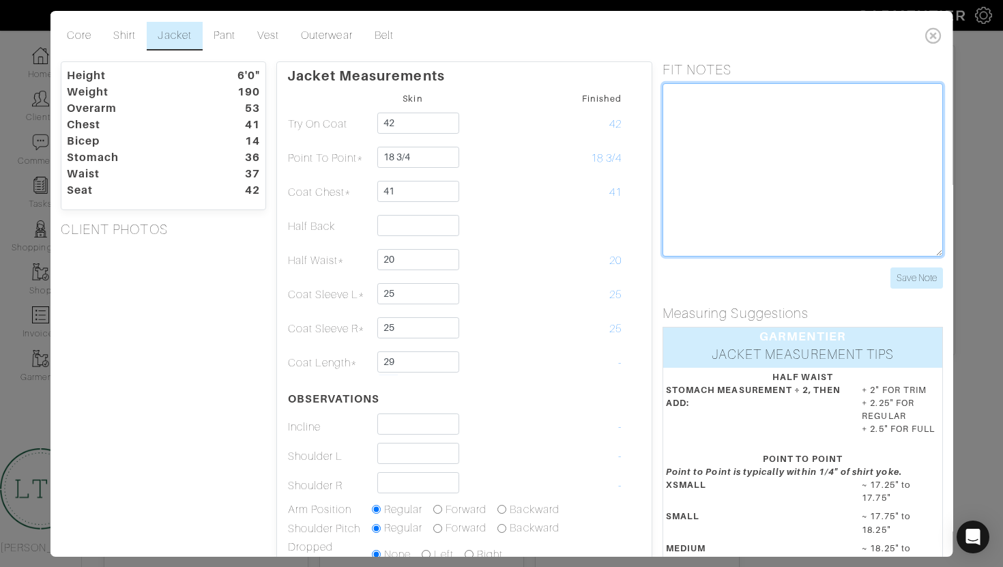
click at [801, 130] on textarea at bounding box center [803, 169] width 280 height 173
type textarea "shorten sleeve 1 inch test coat 42"
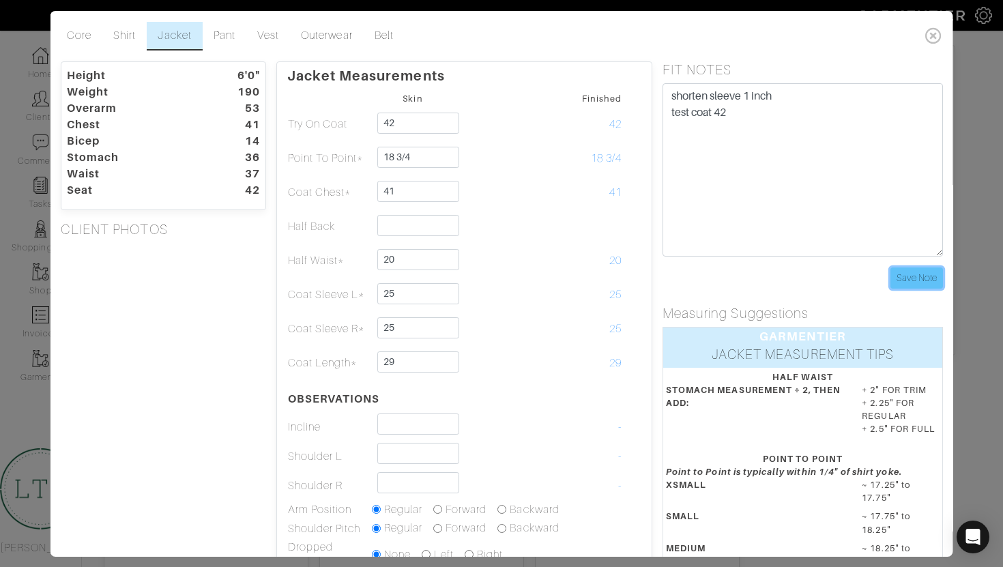
click at [894, 269] on input "Save Note" at bounding box center [917, 278] width 53 height 21
click at [923, 281] on input "Save Note" at bounding box center [917, 278] width 53 height 21
click at [231, 39] on link "Pant" at bounding box center [224, 36] width 44 height 29
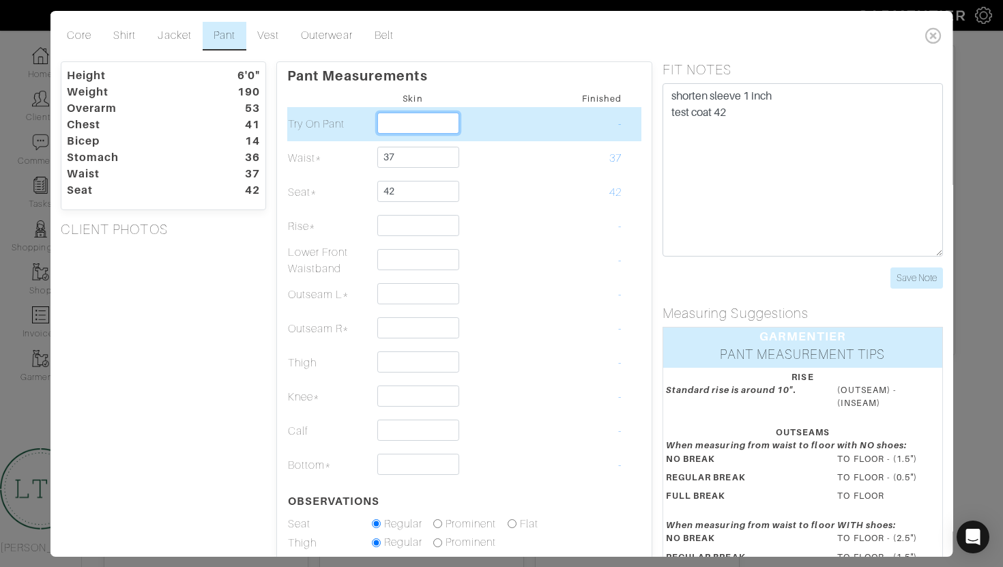
click at [397, 126] on input "text" at bounding box center [418, 123] width 83 height 21
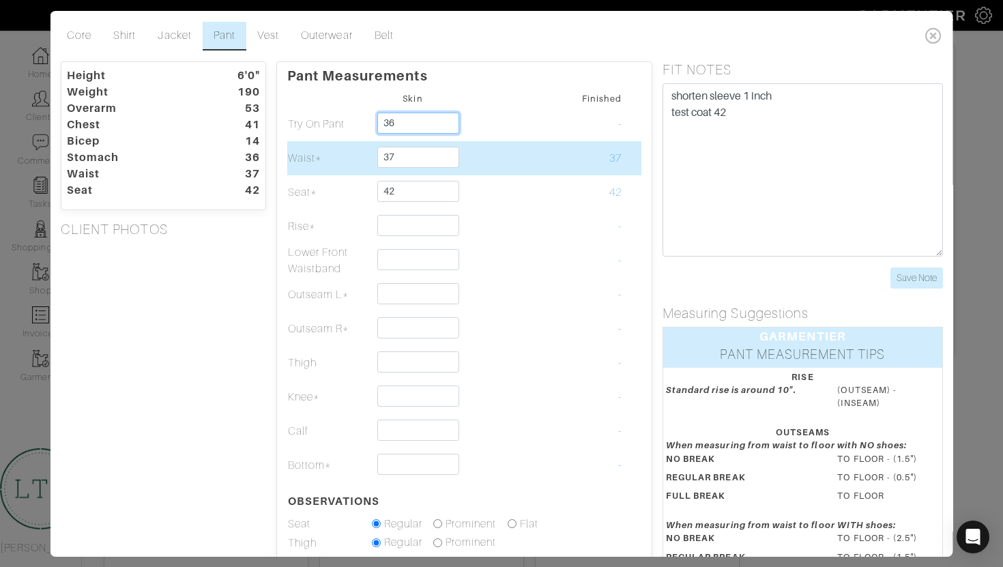
type input "36"
click at [445, 162] on input "37" at bounding box center [418, 157] width 83 height 21
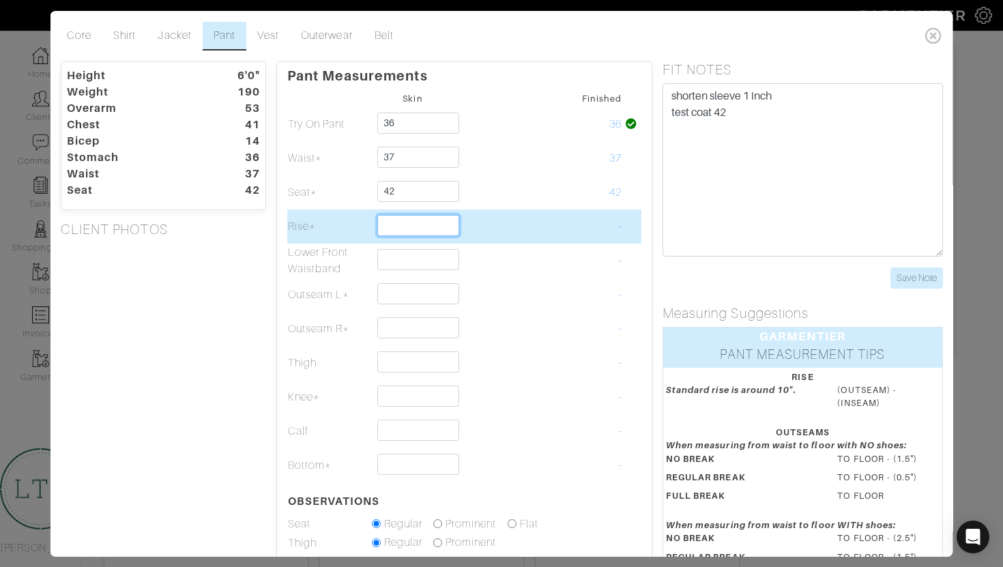
click at [437, 231] on input "text" at bounding box center [418, 225] width 83 height 21
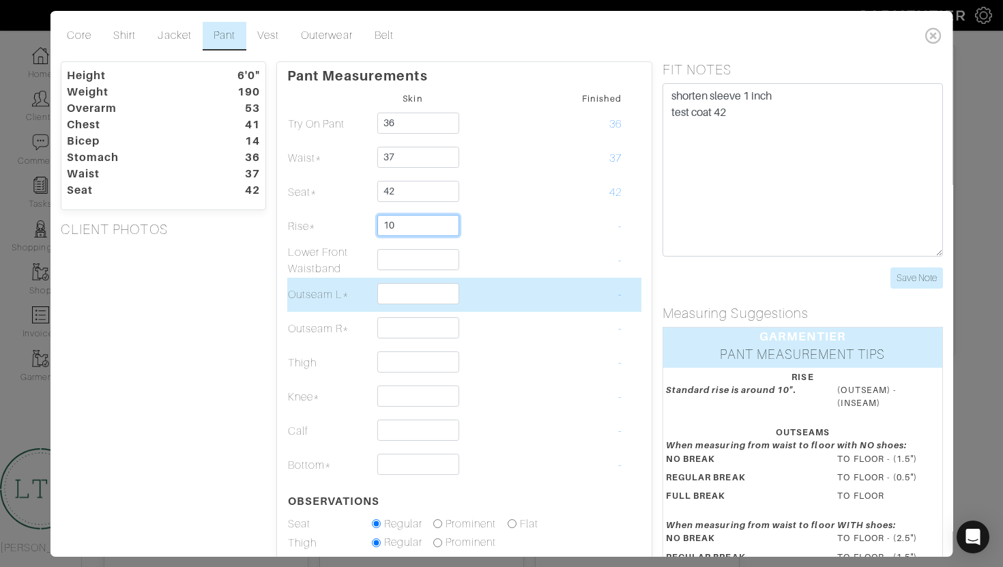
type input "10"
click at [433, 296] on input "text" at bounding box center [418, 293] width 83 height 21
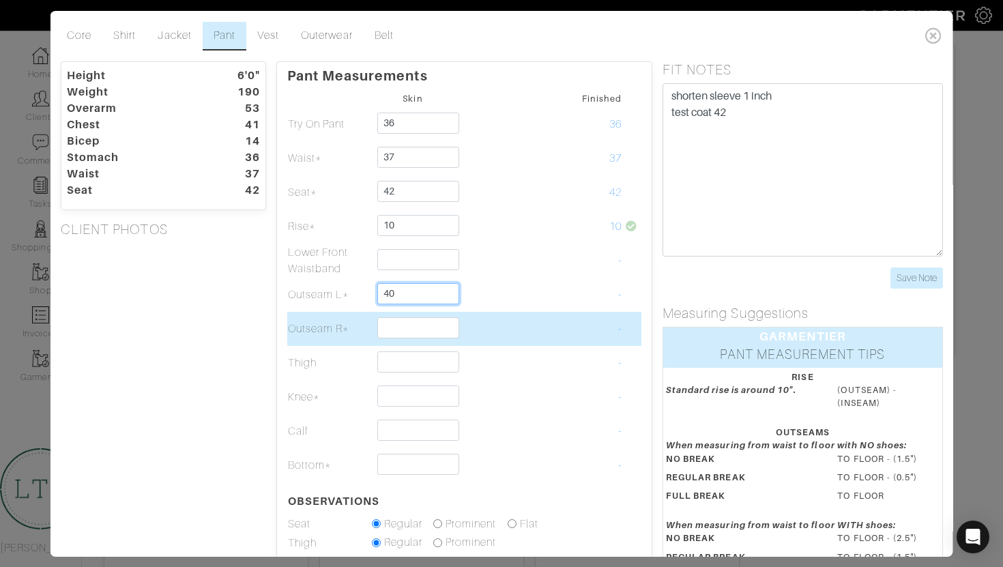
type input "40"
click at [427, 322] on input "text" at bounding box center [418, 327] width 83 height 21
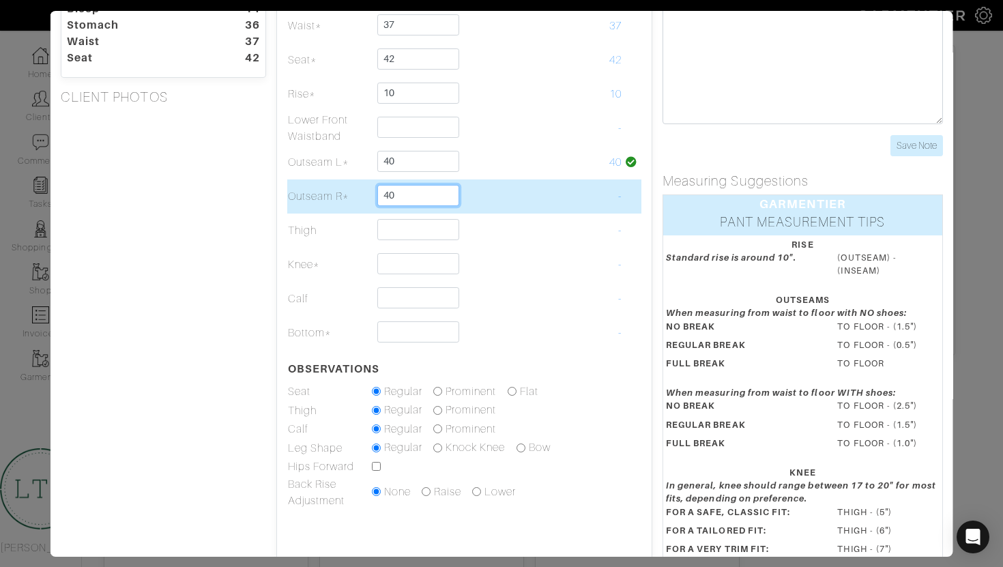
scroll to position [152, 0]
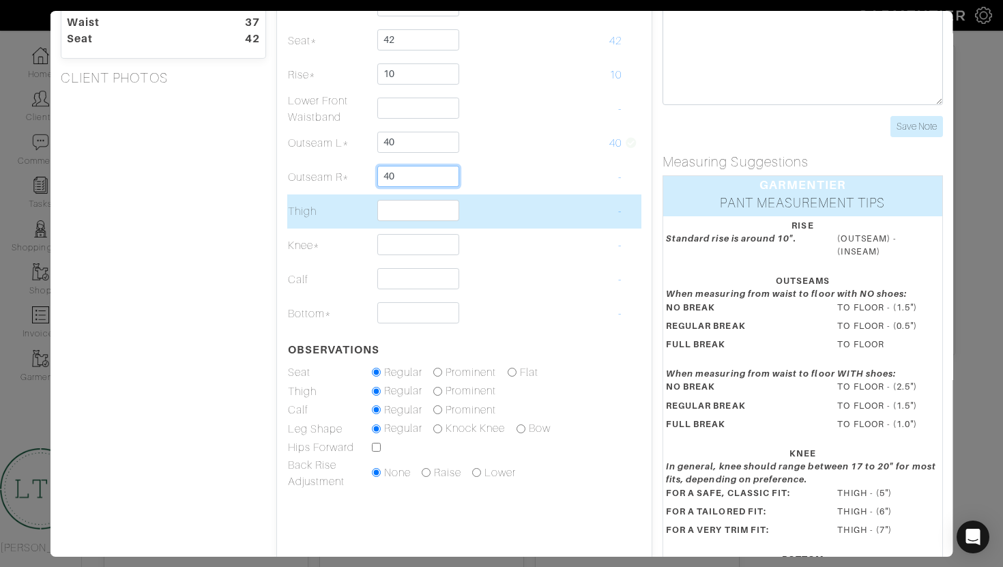
type input "40"
click at [408, 215] on input "text" at bounding box center [418, 210] width 83 height 21
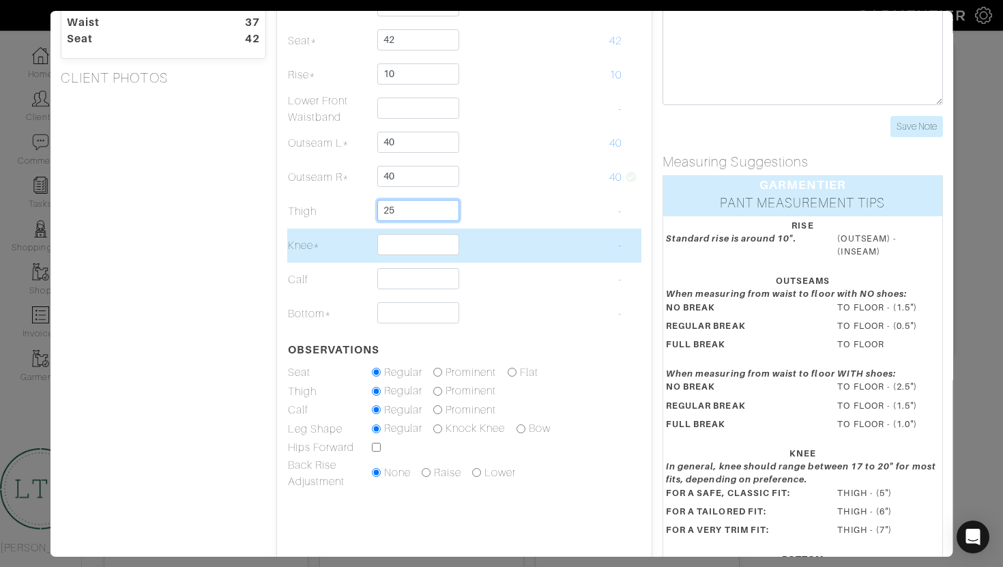
type input "25"
click at [429, 252] on input "text" at bounding box center [418, 244] width 83 height 21
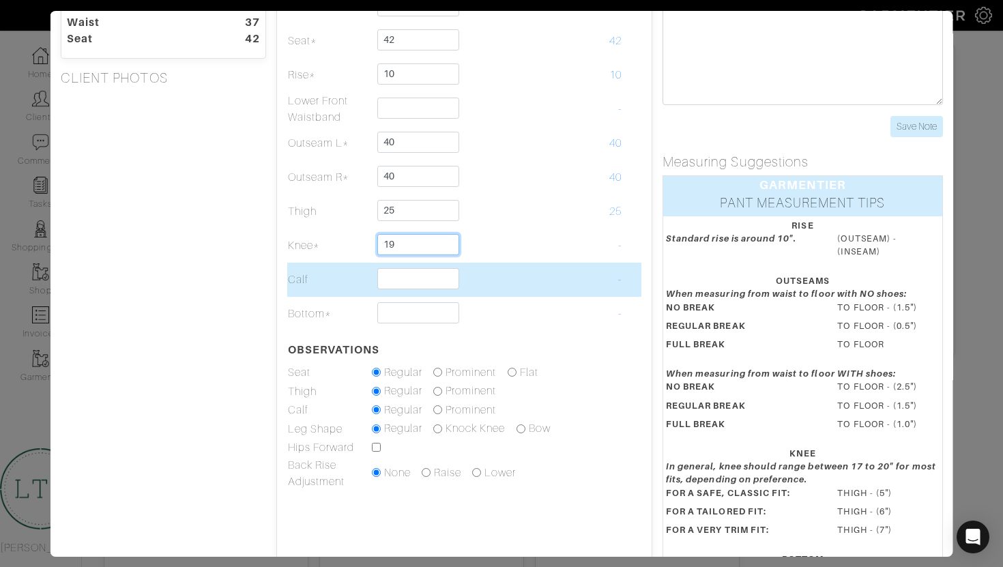
type input "19"
click at [436, 274] on input "text" at bounding box center [418, 278] width 83 height 21
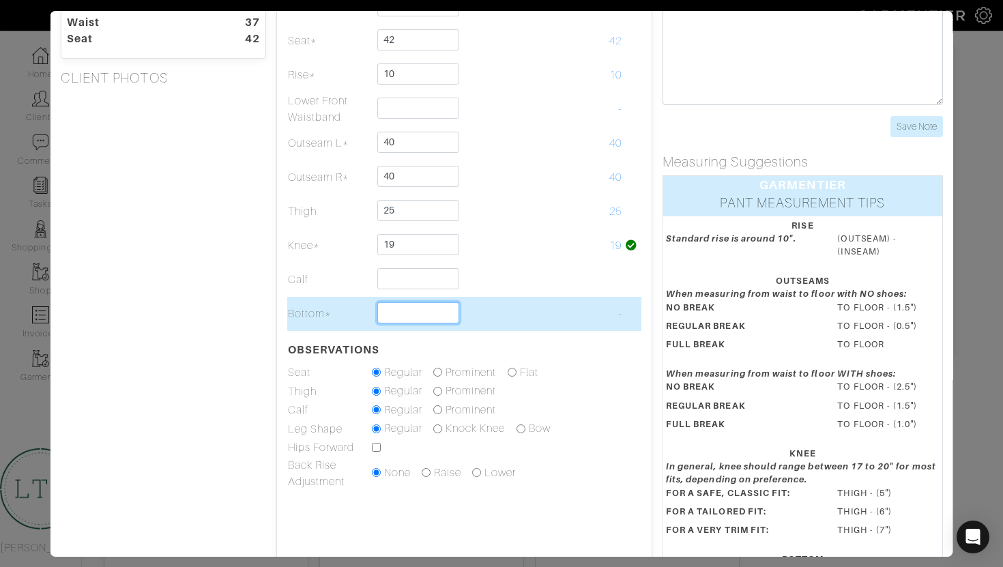
click at [429, 309] on input "text" at bounding box center [418, 312] width 83 height 21
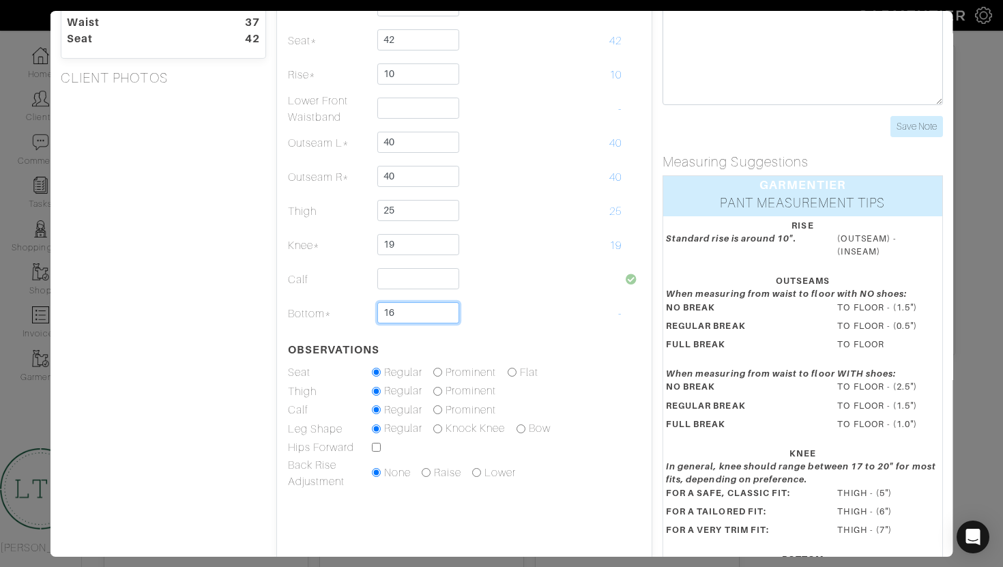
type input "16"
click at [523, 343] on table "Skin Finished Try On Pant 36 36 Waist* 37 37 Seat* 42 42 10 10 -" at bounding box center [464, 214] width 354 height 553
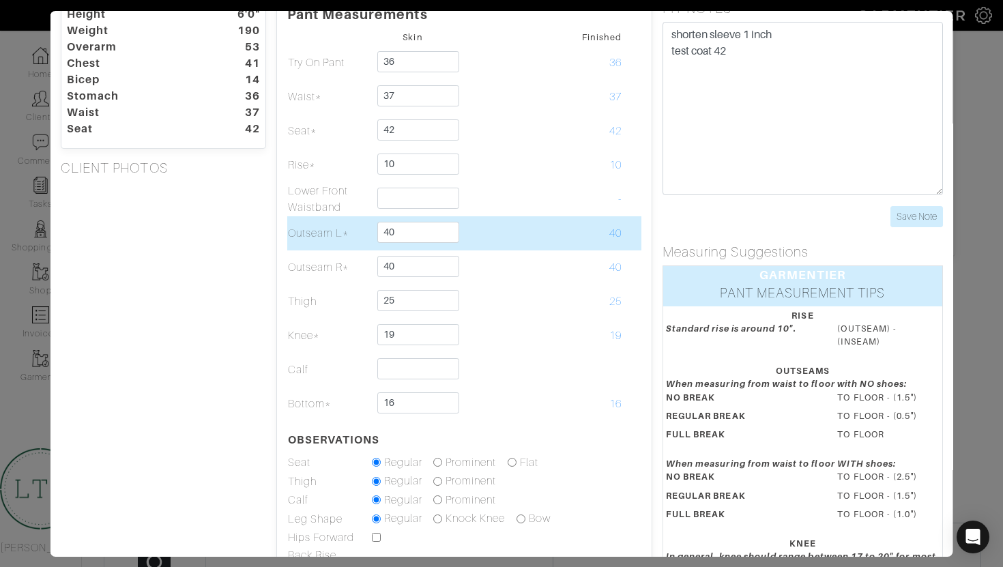
scroll to position [0, 0]
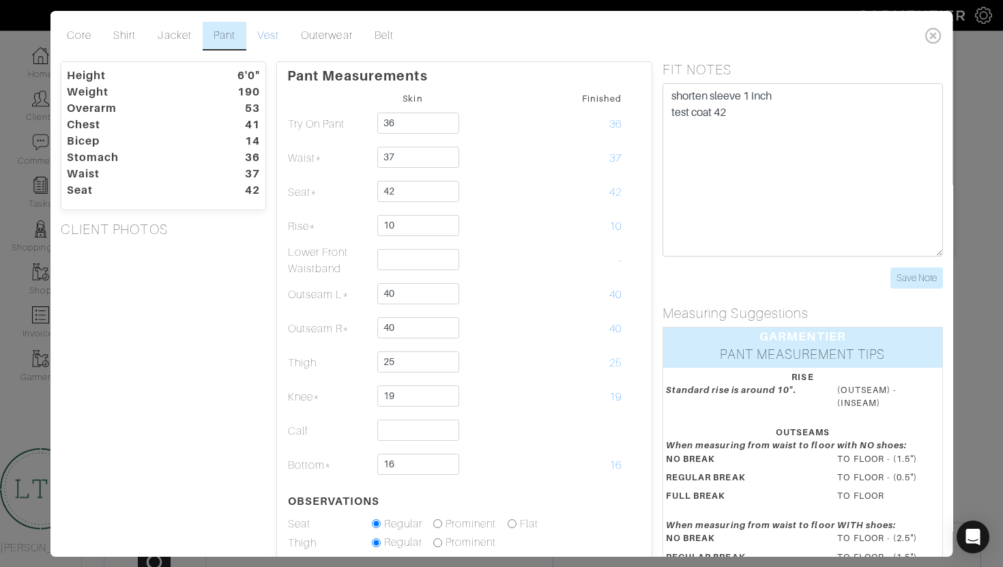
click at [274, 35] on link "Vest" at bounding box center [268, 36] width 44 height 29
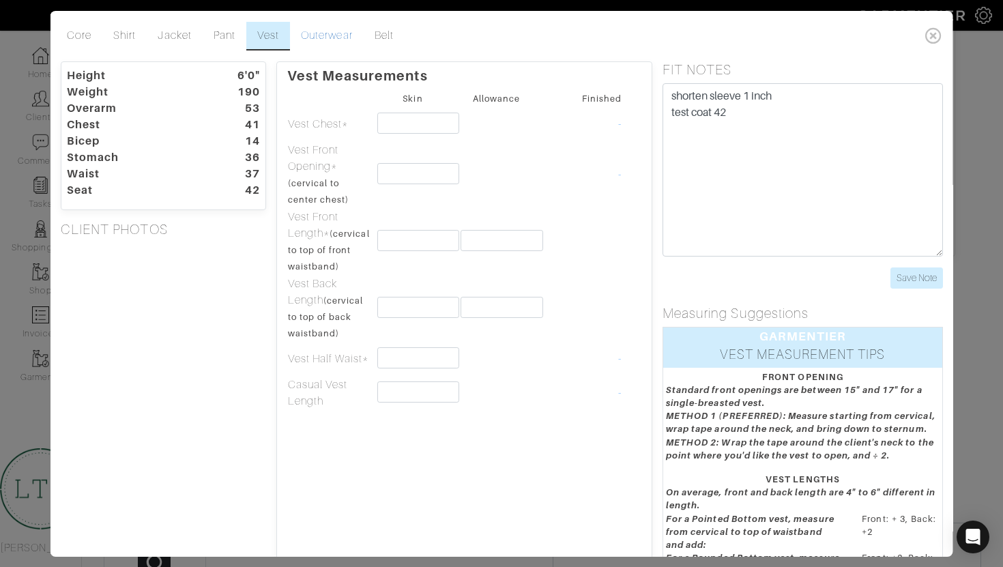
click at [354, 33] on link "Outerwear" at bounding box center [326, 36] width 73 height 29
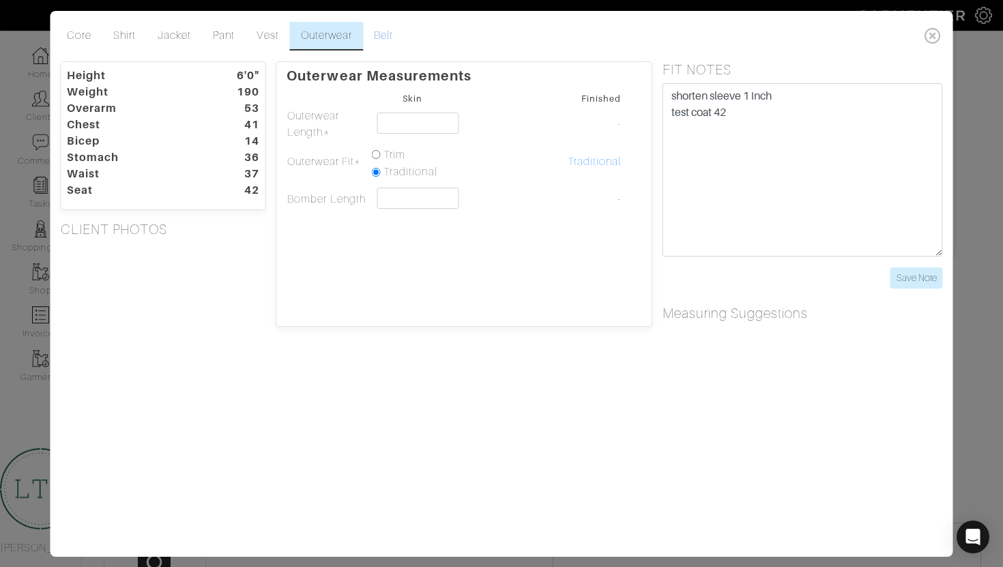
click at [386, 44] on link "Belt" at bounding box center [383, 36] width 41 height 29
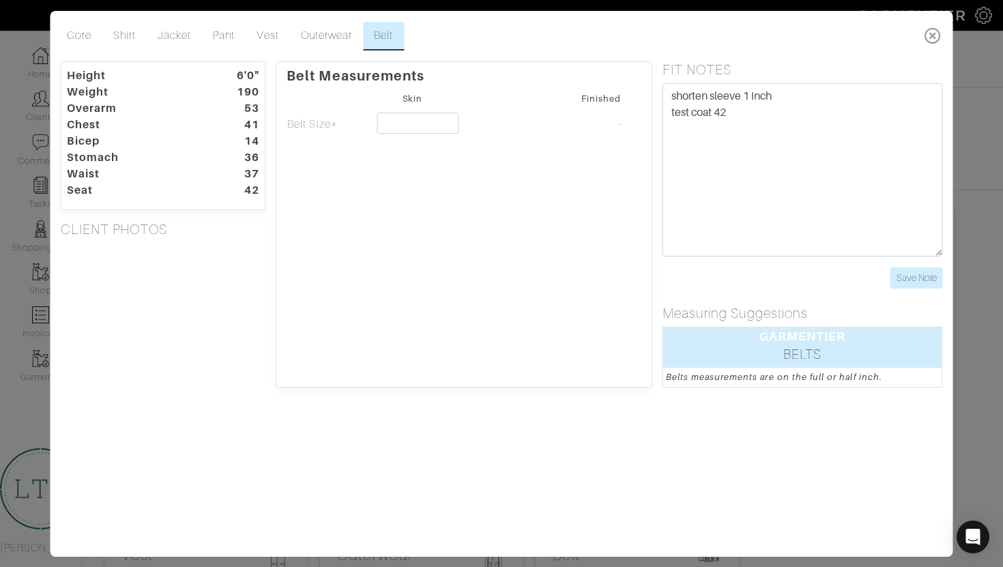
click at [935, 35] on icon at bounding box center [933, 35] width 28 height 27
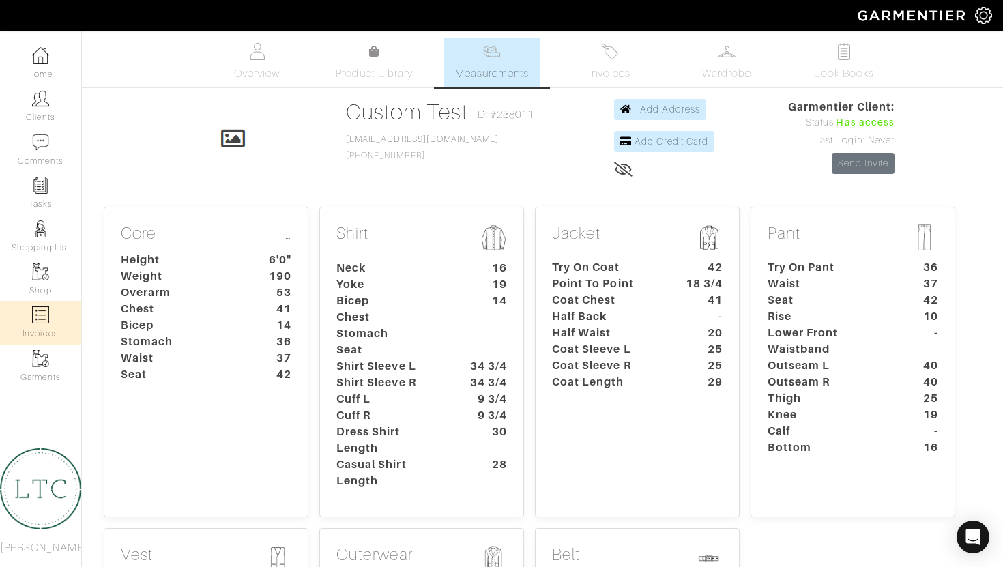
click at [53, 317] on link "Invoices" at bounding box center [40, 322] width 81 height 43
select select
click at [605, 66] on span "Invoices" at bounding box center [610, 74] width 42 height 16
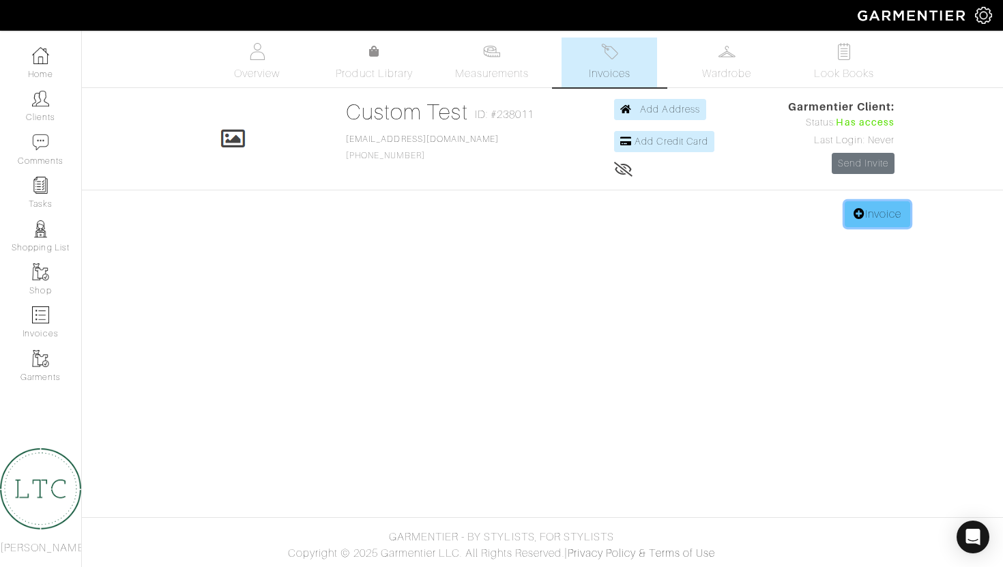
click at [868, 210] on link "Invoice" at bounding box center [878, 214] width 66 height 26
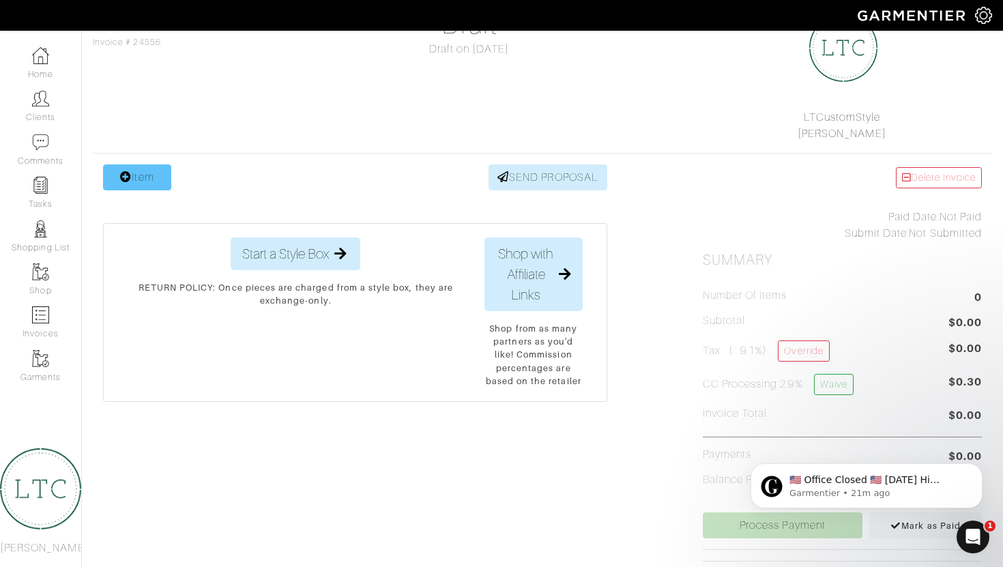
click at [171, 175] on div "Item SEND PROPOSAL" at bounding box center [355, 177] width 504 height 26
click at [146, 180] on link "Item" at bounding box center [137, 177] width 68 height 26
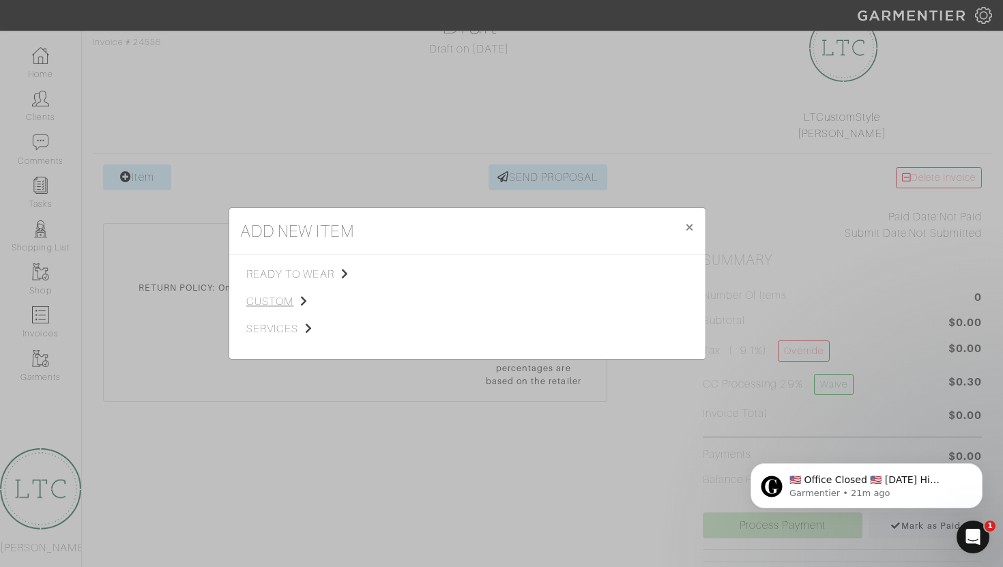
click at [287, 298] on span "custom" at bounding box center [314, 301] width 137 height 16
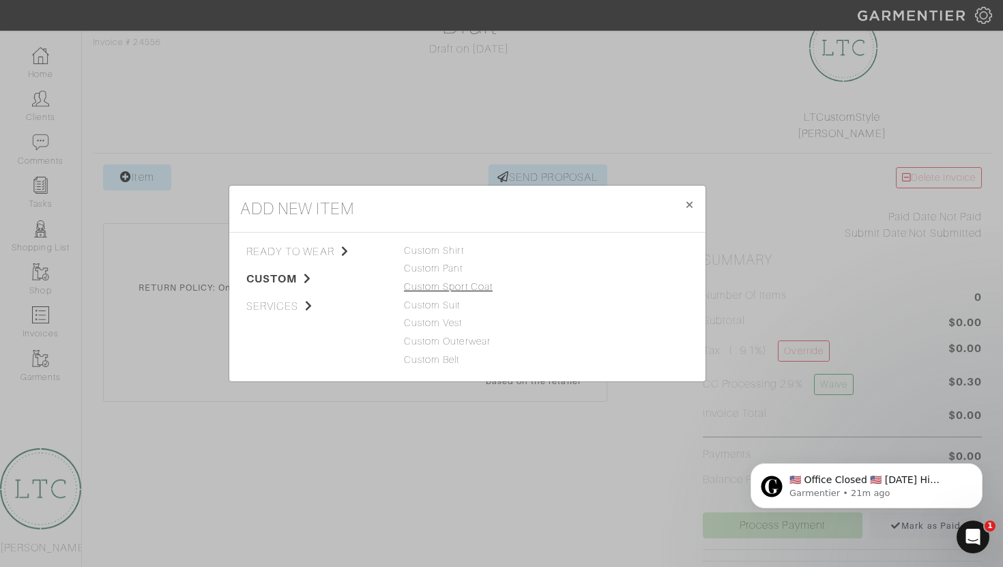
click at [418, 287] on link "Custom Sport Coat" at bounding box center [448, 286] width 89 height 11
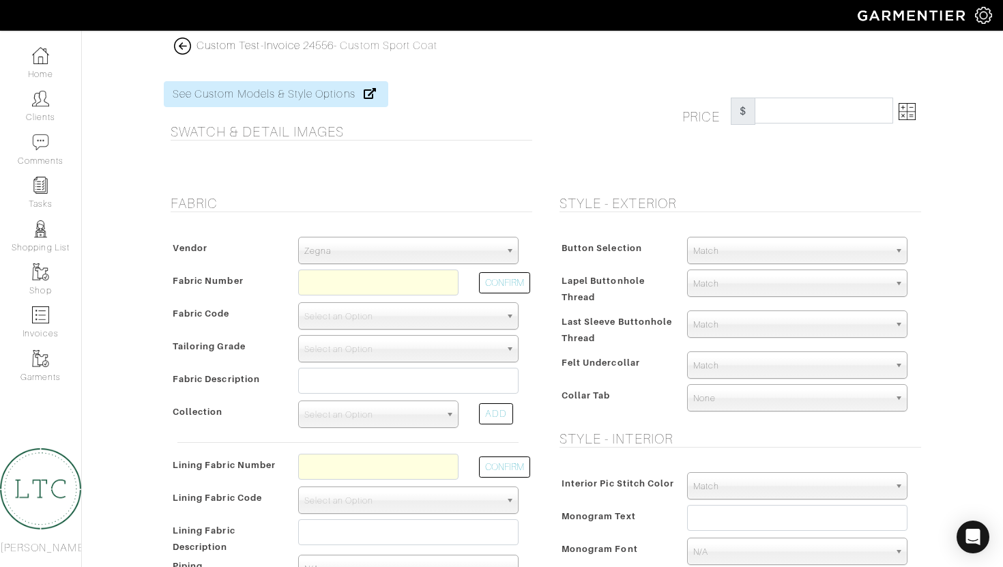
click at [400, 248] on span "Zegna" at bounding box center [402, 250] width 196 height 27
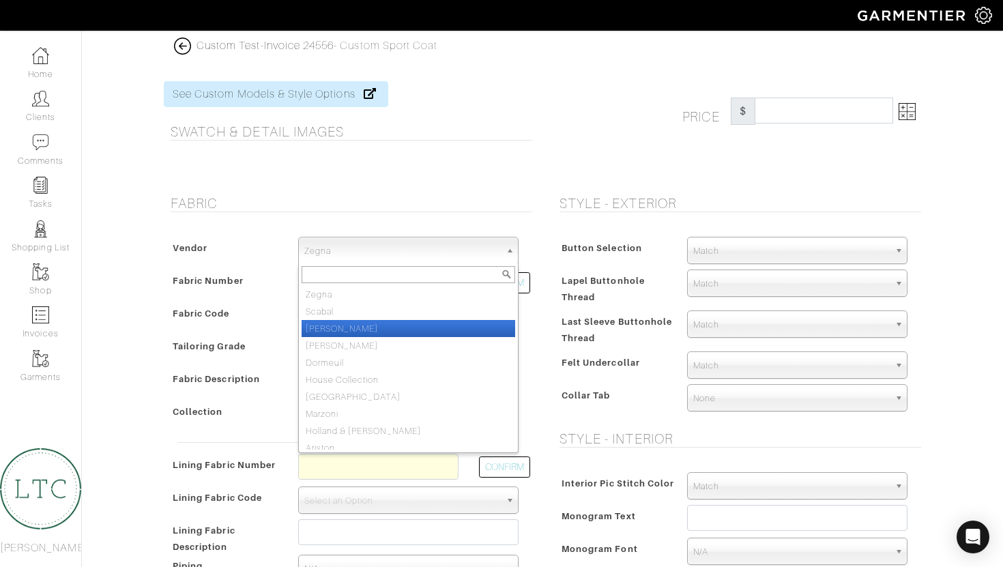
scroll to position [7, 0]
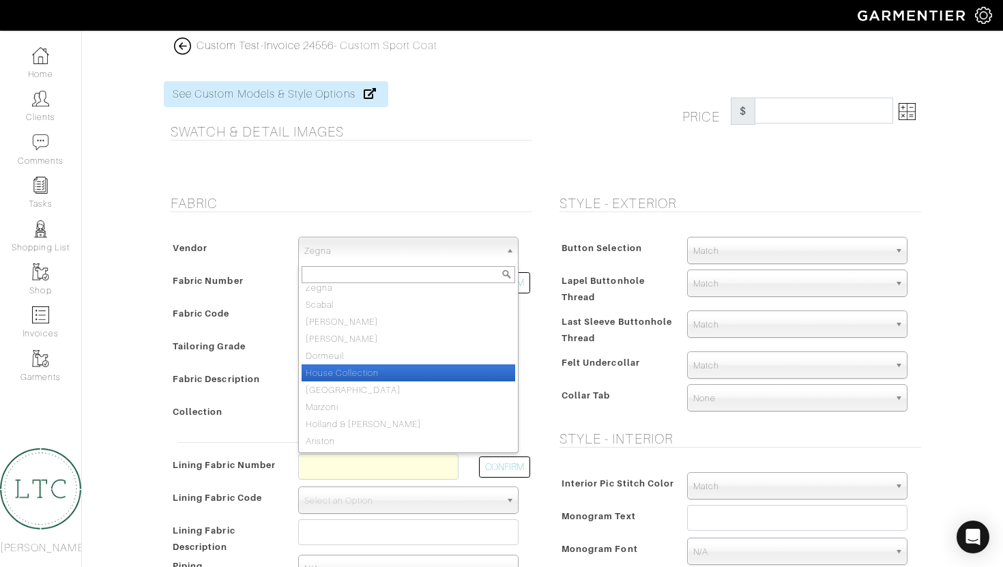
click at [386, 377] on li "House Collection" at bounding box center [409, 372] width 214 height 17
select select "75"
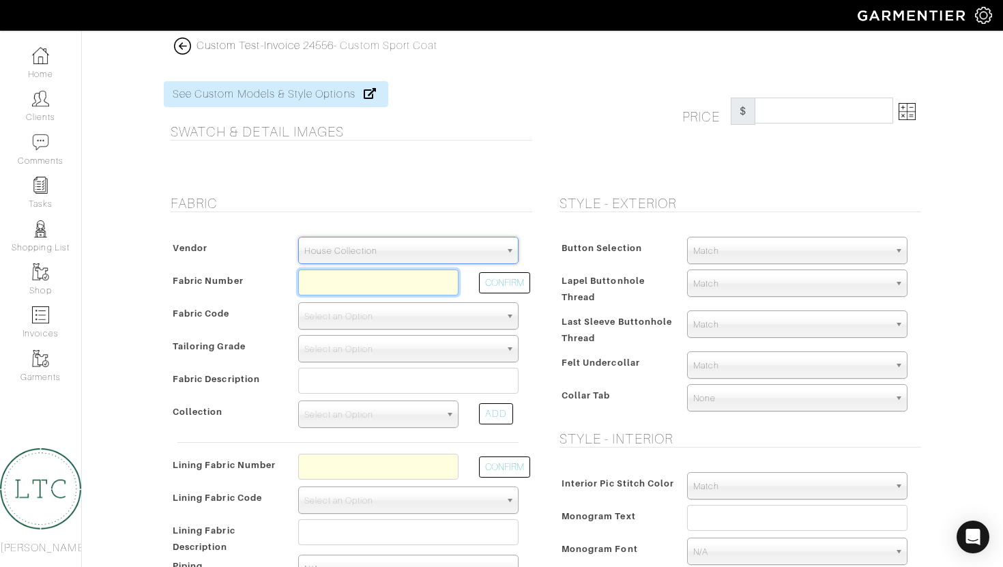
click at [388, 285] on input "text" at bounding box center [378, 283] width 160 height 26
type input "C6-50170881"
select select "5712"
type input "Navy Twill Hopsack"
select select
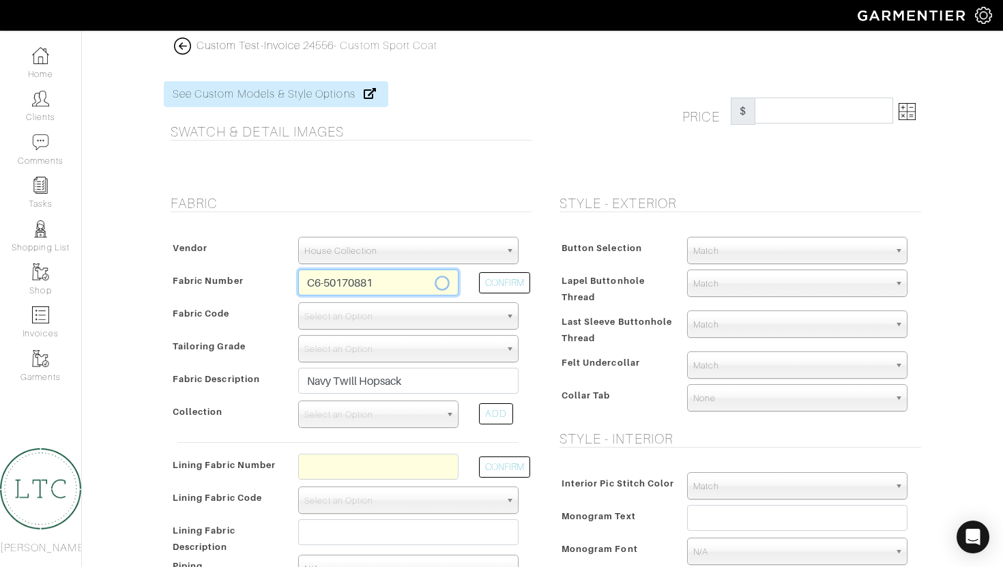
type input "1184.38"
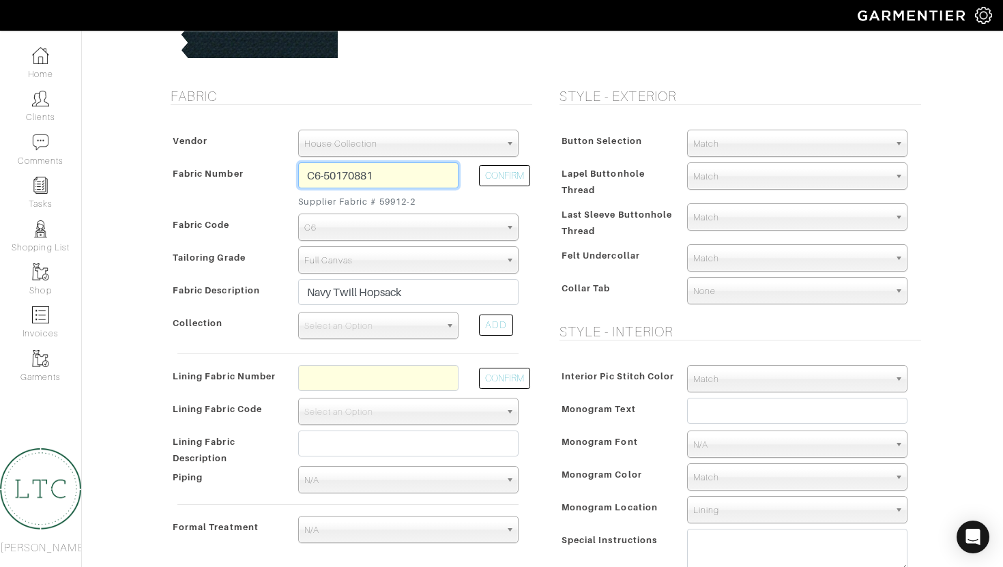
scroll to position [250, 0]
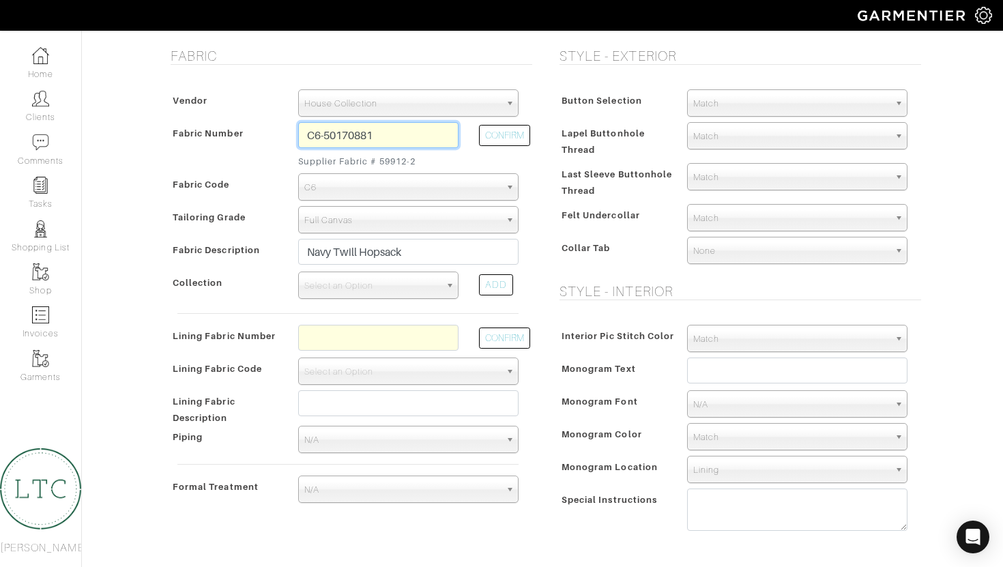
type input "C6-50170881"
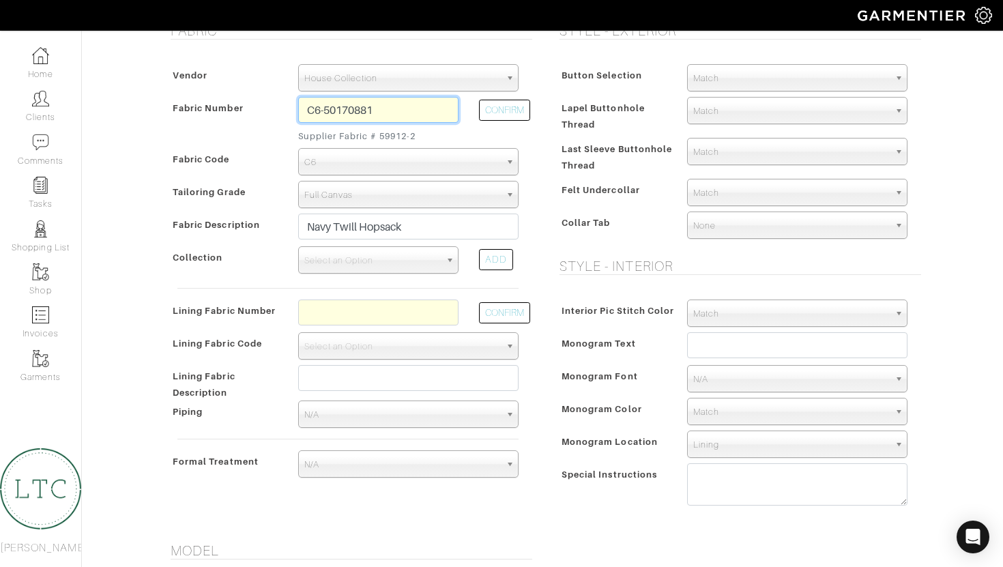
scroll to position [272, 0]
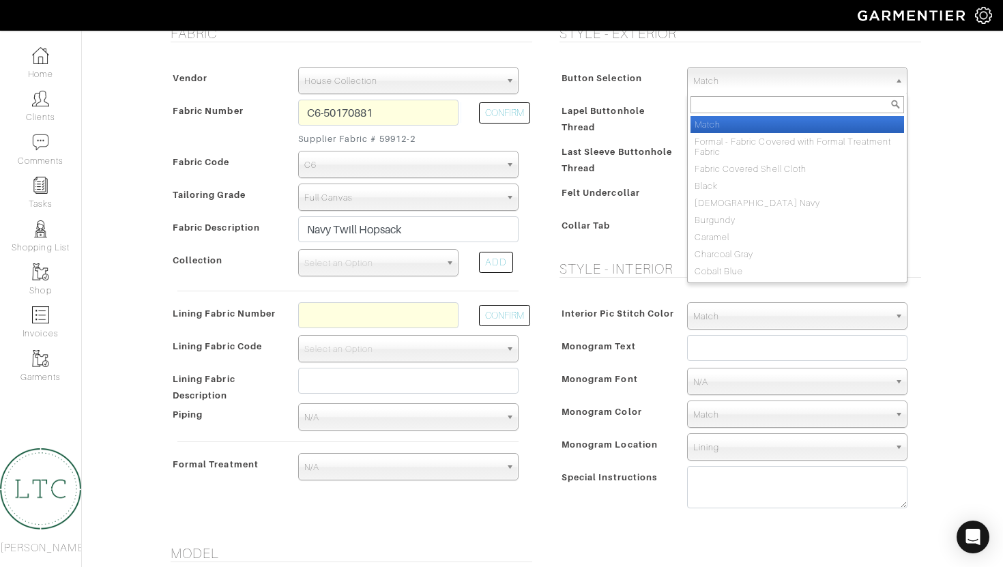
click at [764, 81] on span "Match" at bounding box center [791, 81] width 196 height 27
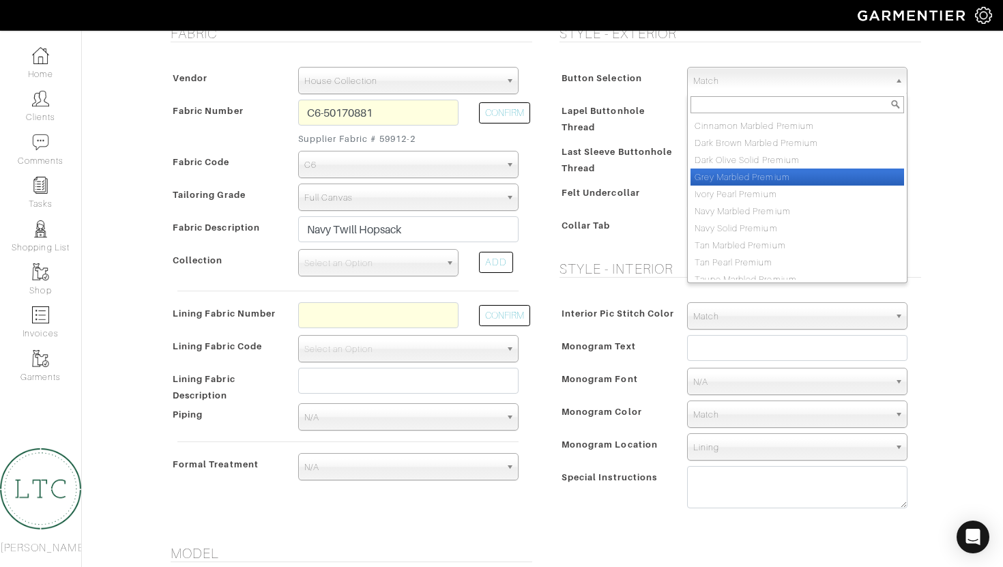
scroll to position [757, 0]
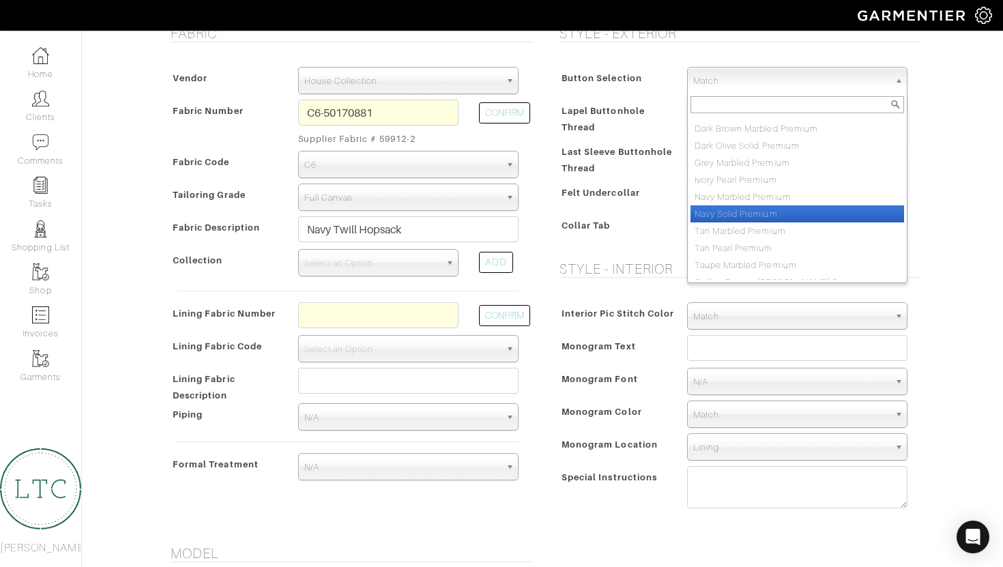
click at [765, 212] on li "Navy Solid Premium" at bounding box center [798, 213] width 214 height 17
select select "113"
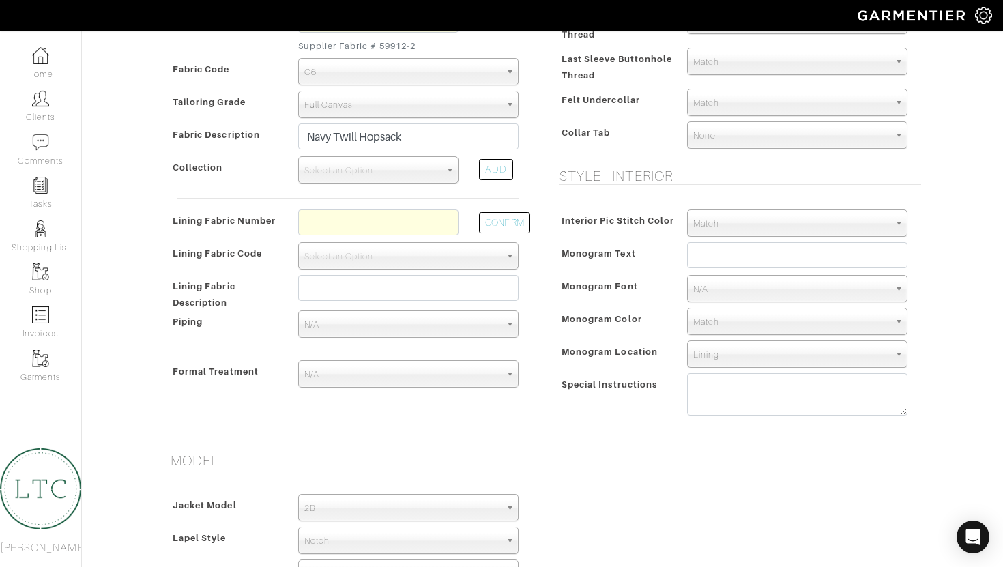
scroll to position [367, 0]
click at [397, 177] on span "Select an Option" at bounding box center [372, 168] width 136 height 27
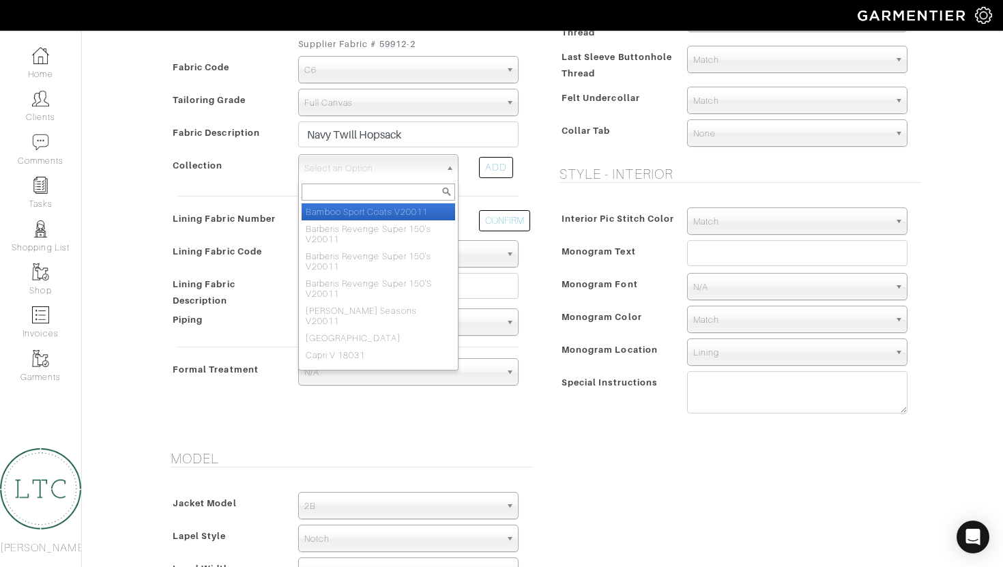
click at [240, 190] on div "Vendor Zegna Scabal Loro Piana Gladson Dormeuil House Collection London Marzoni…" at bounding box center [348, 181] width 369 height 446
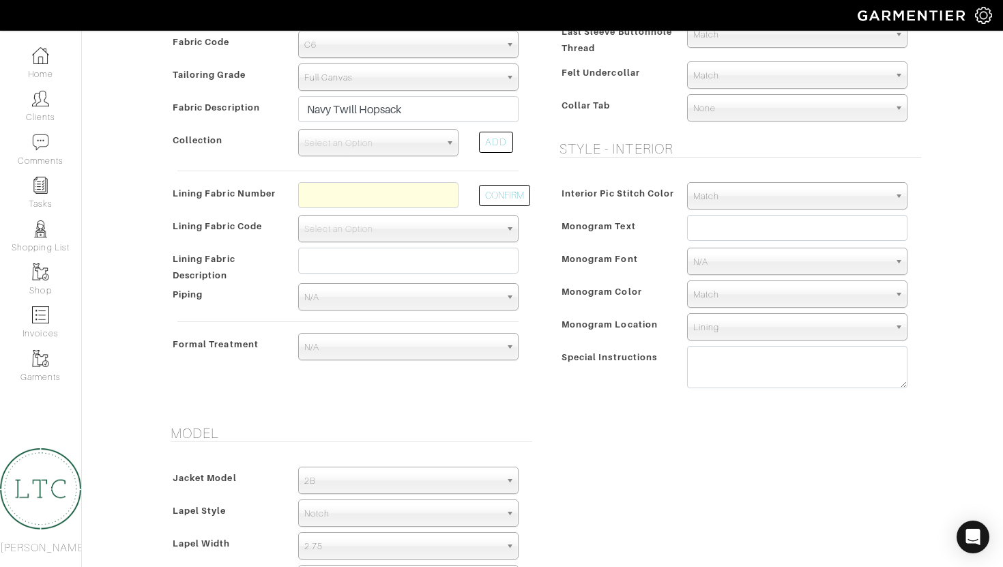
scroll to position [403, 0]
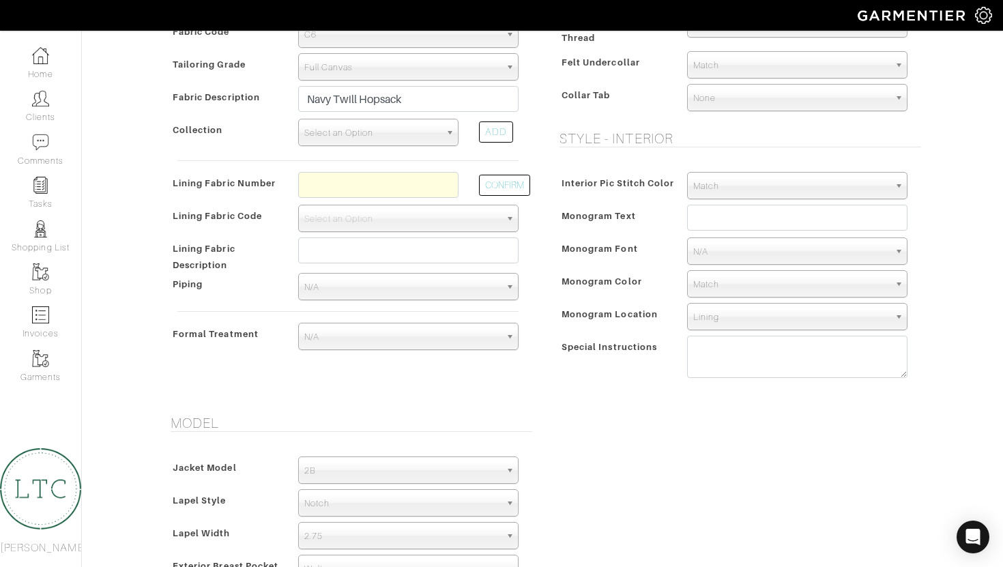
click at [401, 128] on span "Select an Option" at bounding box center [372, 132] width 136 height 27
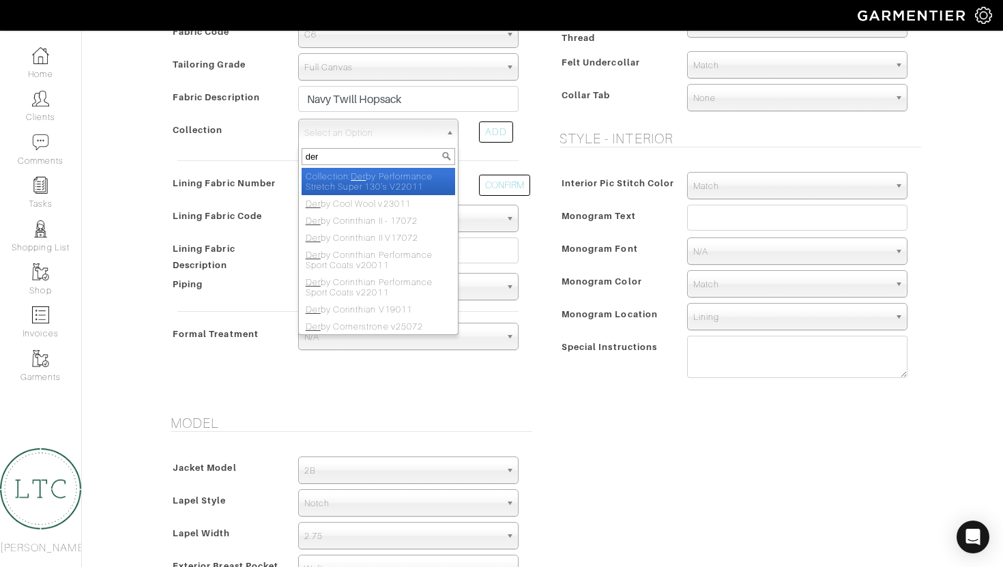
type input "der"
click at [395, 179] on li "Collection: Der by Performance Stretch Super 130's V22011" at bounding box center [379, 181] width 154 height 27
select select "654"
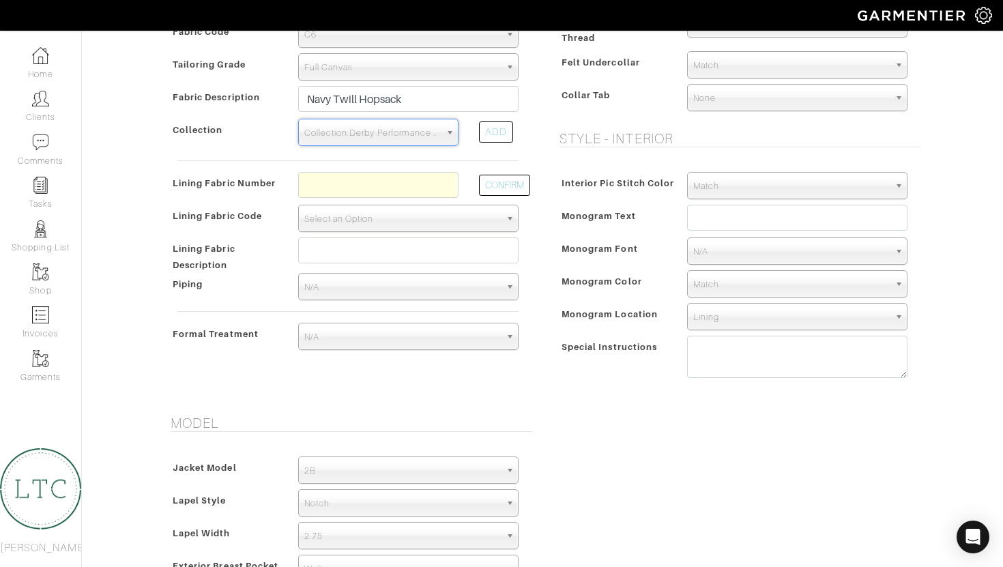
scroll to position [398, 0]
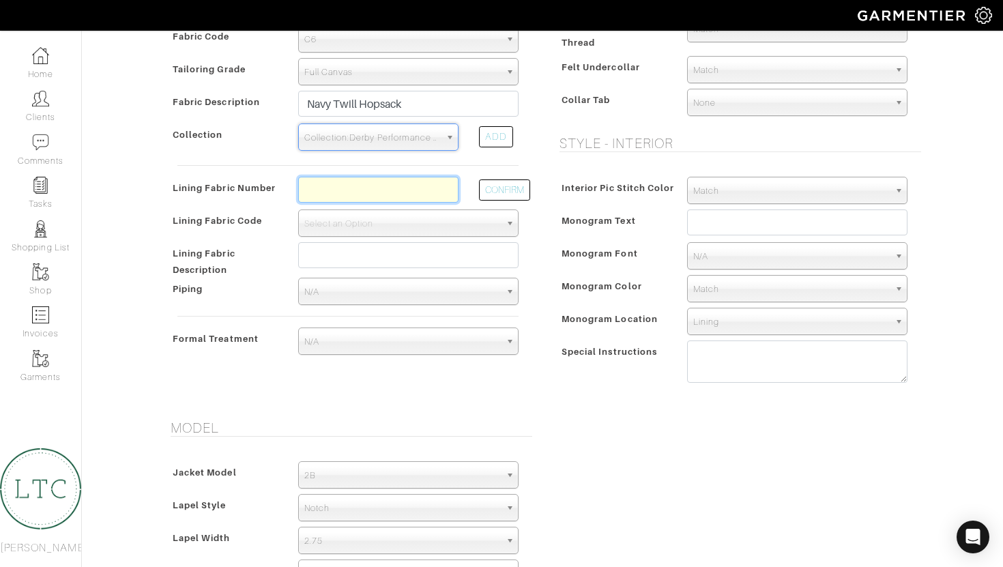
click at [373, 197] on input "text" at bounding box center [378, 190] width 160 height 26
type input "l"
type input "l2-50169540"
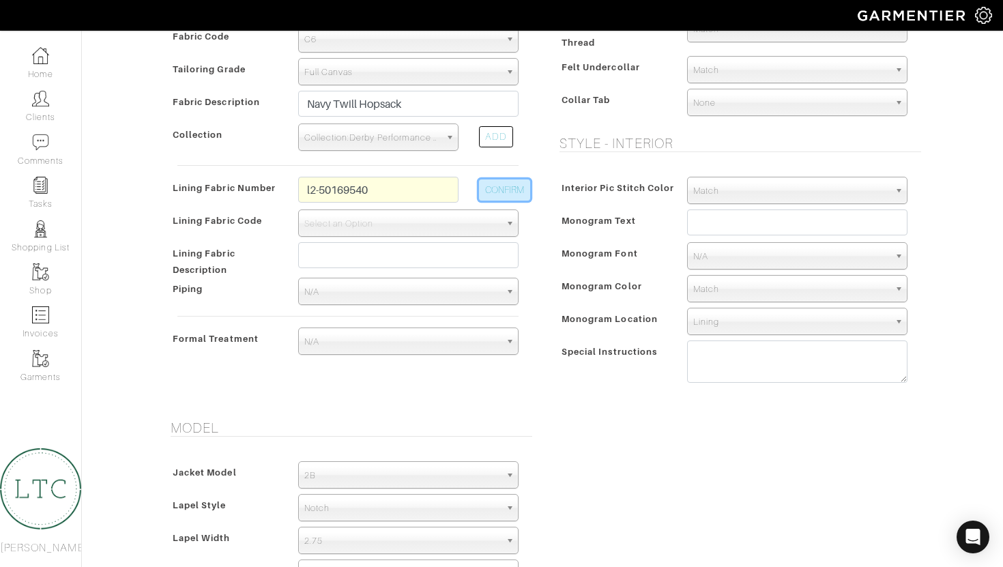
click at [502, 185] on button "CONFIRM" at bounding box center [504, 189] width 51 height 21
select select "6294"
type input "Navy Diamond"
type input "1199.38"
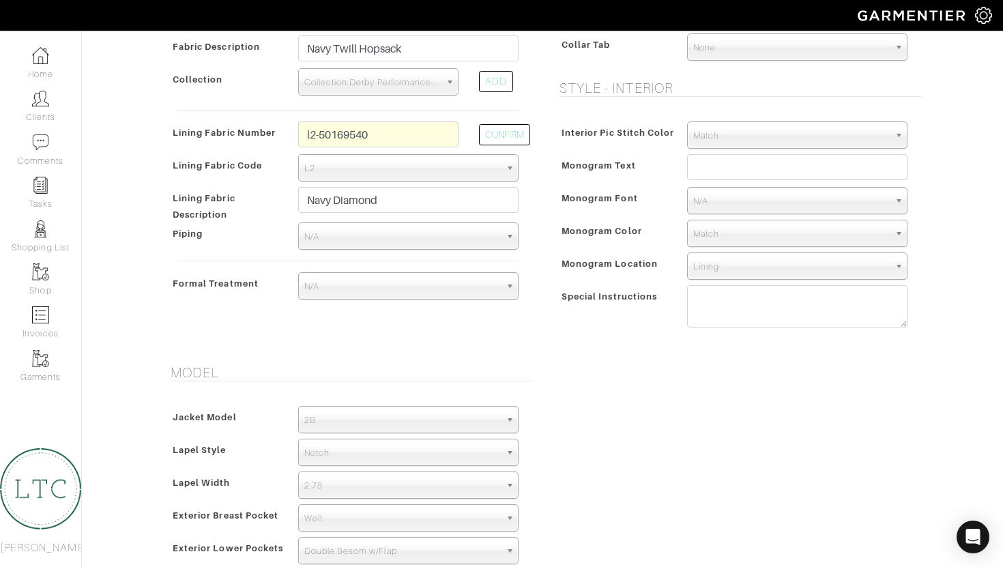
scroll to position [455, 0]
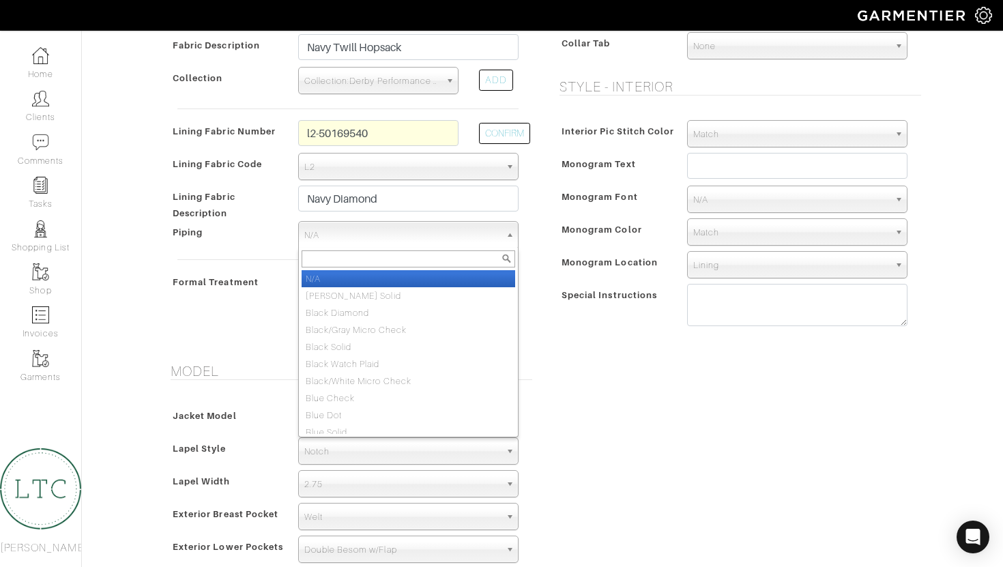
click at [433, 233] on span "N/A" at bounding box center [402, 235] width 196 height 27
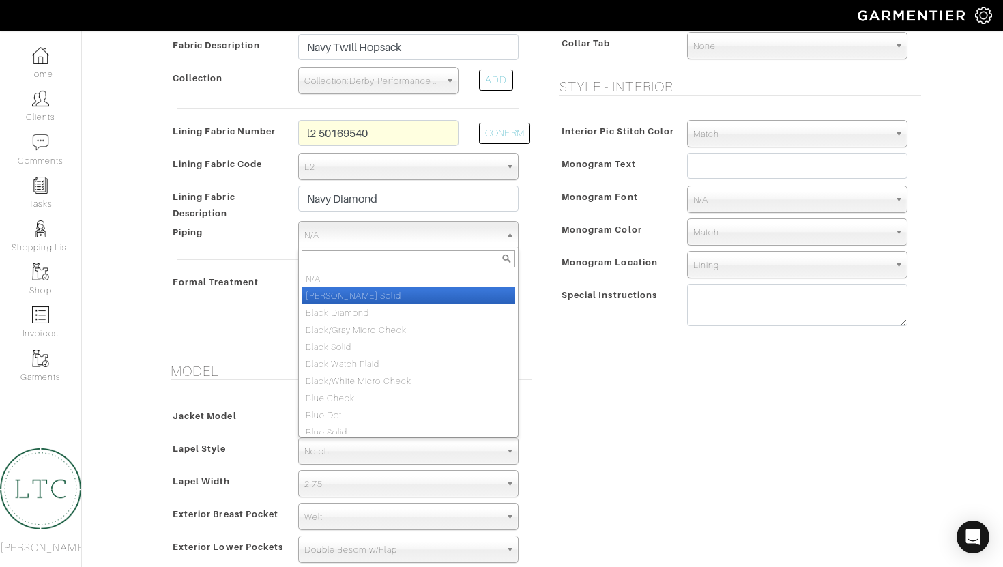
drag, startPoint x: 420, startPoint y: 278, endPoint x: 418, endPoint y: 294, distance: 16.6
click at [418, 296] on ul "N/A Berry Solid Black Diamond Black/Gray Micro Check Black Solid Black Watch Pl…" at bounding box center [407, 352] width 216 height 164
select select "80"
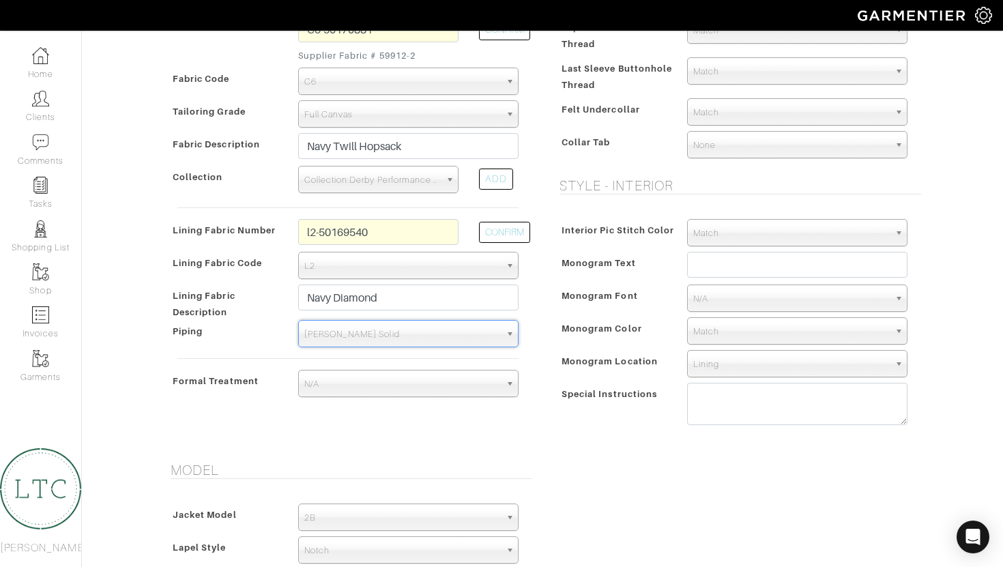
scroll to position [0, 0]
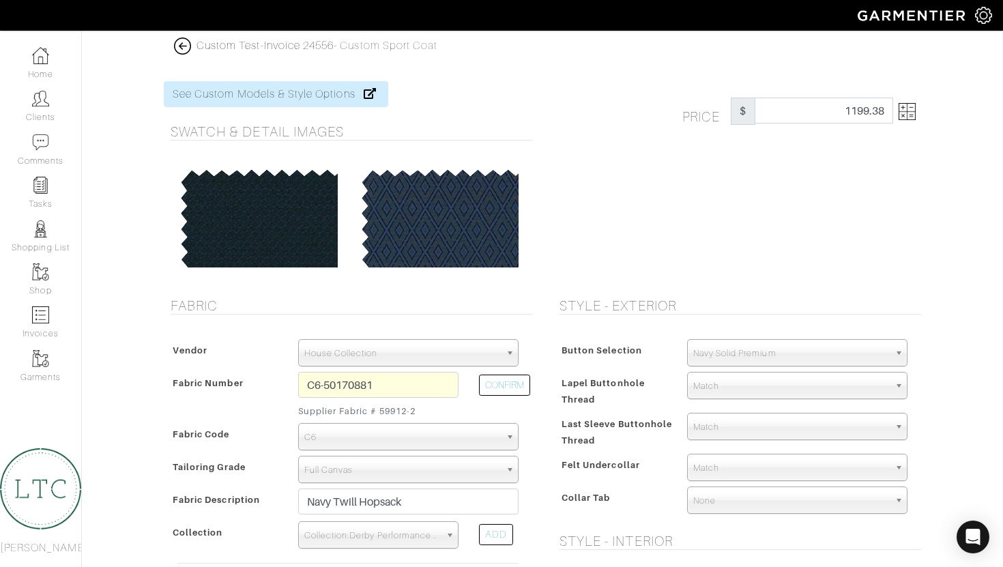
click at [912, 113] on img at bounding box center [907, 111] width 17 height 17
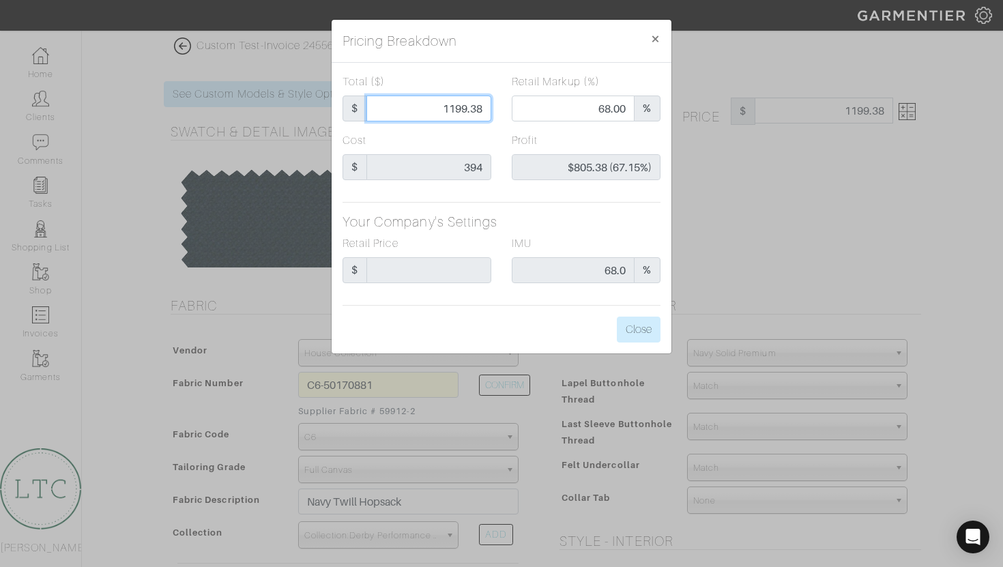
click at [398, 111] on input "1199.38" at bounding box center [428, 109] width 125 height 26
drag, startPoint x: 406, startPoint y: 106, endPoint x: 567, endPoint y: 117, distance: 161.4
click at [567, 117] on div "Total ($) $ 1199.38 Retail Markup (%) 68.00 %" at bounding box center [501, 103] width 339 height 59
type input "1"
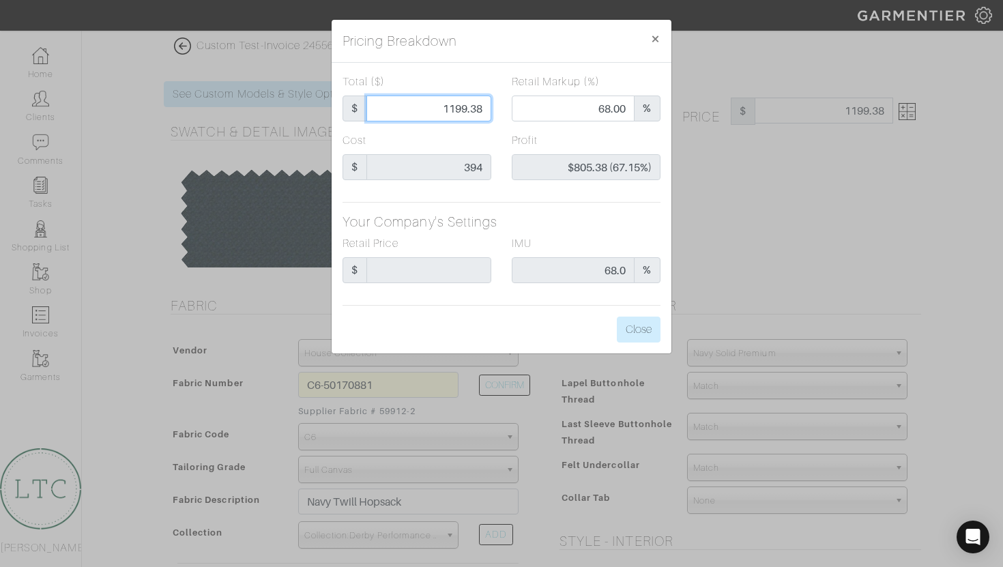
type input "0.00"
type input "-$393.00 (-39300.00%)"
type input "13"
type input "-$381.00 (-2930.77%)"
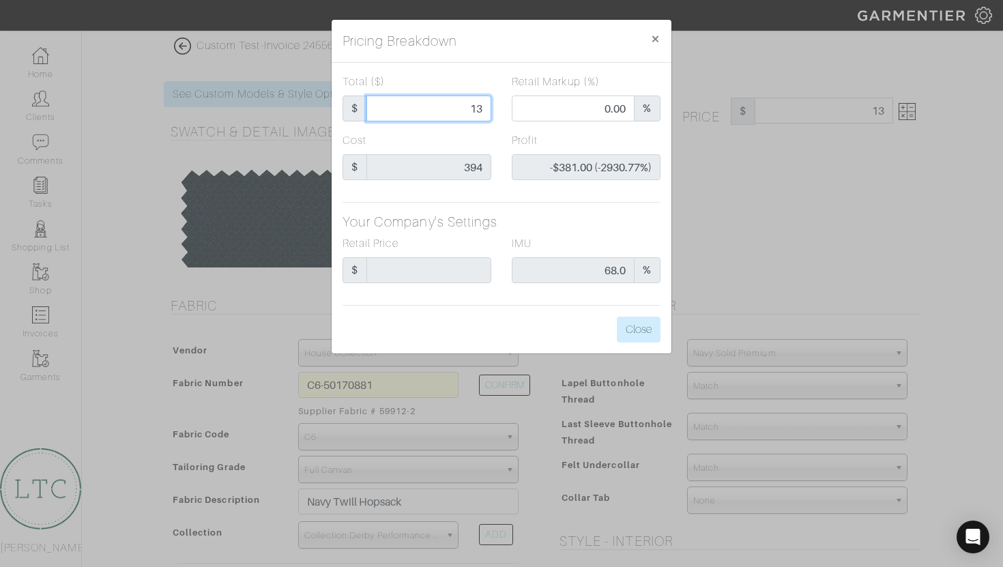
type input "130"
type input "-$264.00 (-203.08%)"
type input "1300"
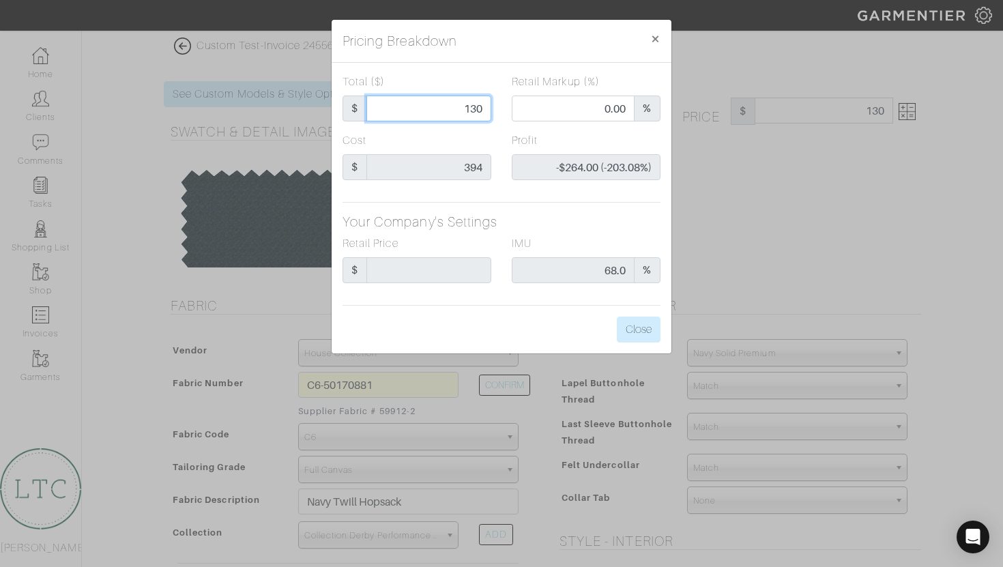
type input "70.85"
type input "$906.00 (69.69%)"
type input "1300"
type input "1300.00"
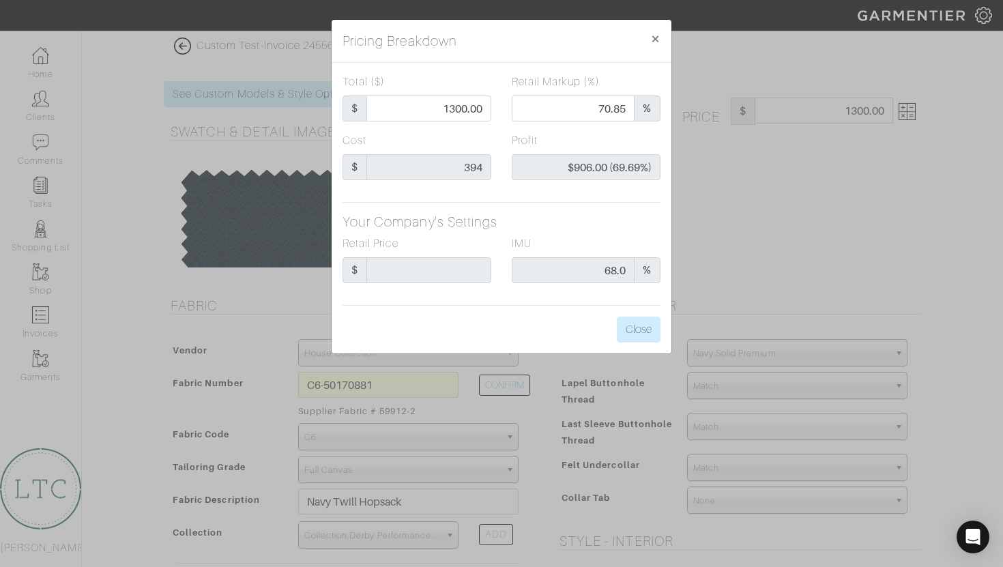
click at [572, 311] on div "Total ($) $ 1300.00 Retail Markup (%) 70.85 % Cost $ 394 Profit $906.00 (69.69%…" at bounding box center [502, 208] width 340 height 291
click at [627, 332] on button "Close" at bounding box center [639, 330] width 44 height 26
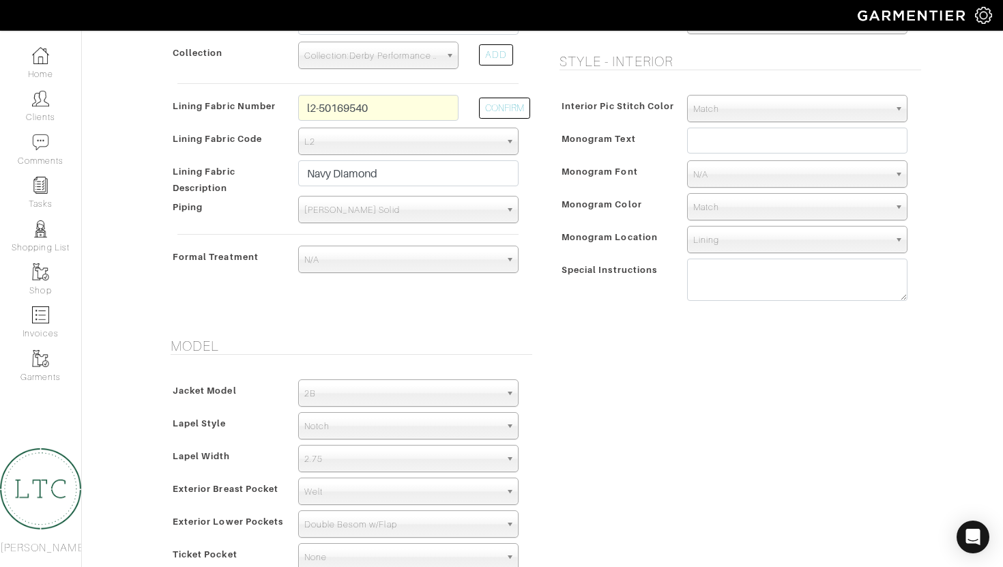
scroll to position [953, 0]
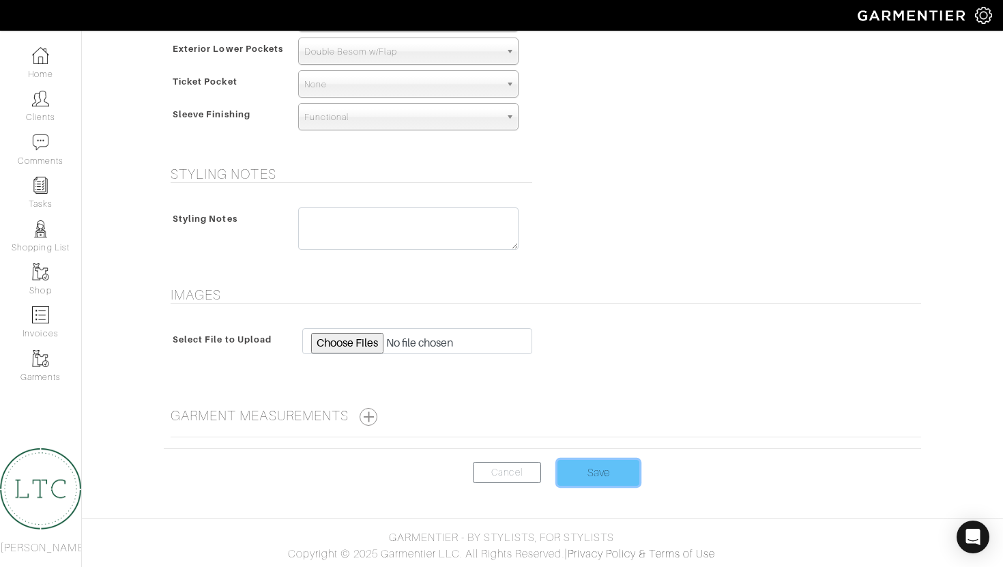
click at [600, 473] on input "Save" at bounding box center [599, 473] width 82 height 26
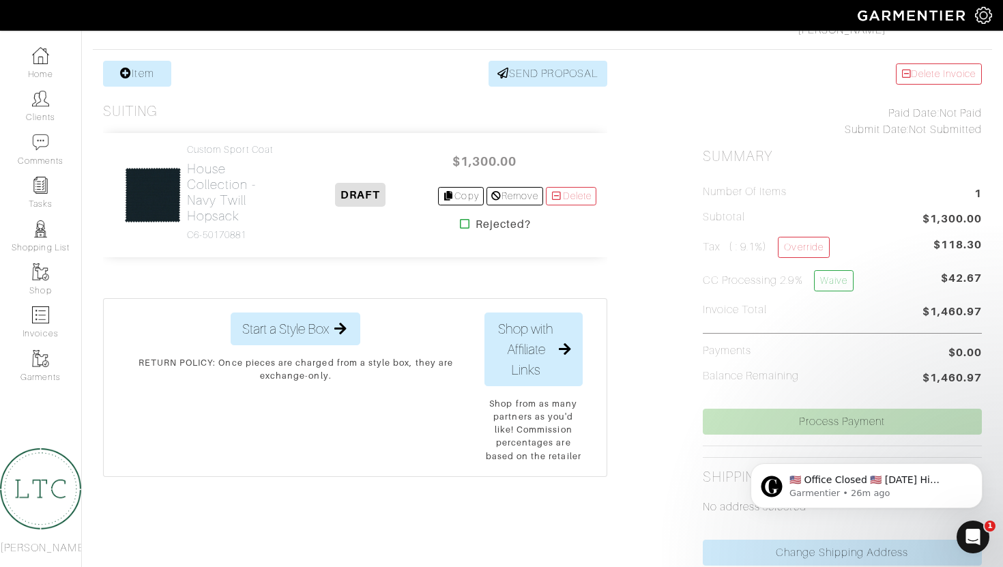
scroll to position [250, 0]
click at [142, 72] on link "Item" at bounding box center [137, 72] width 68 height 26
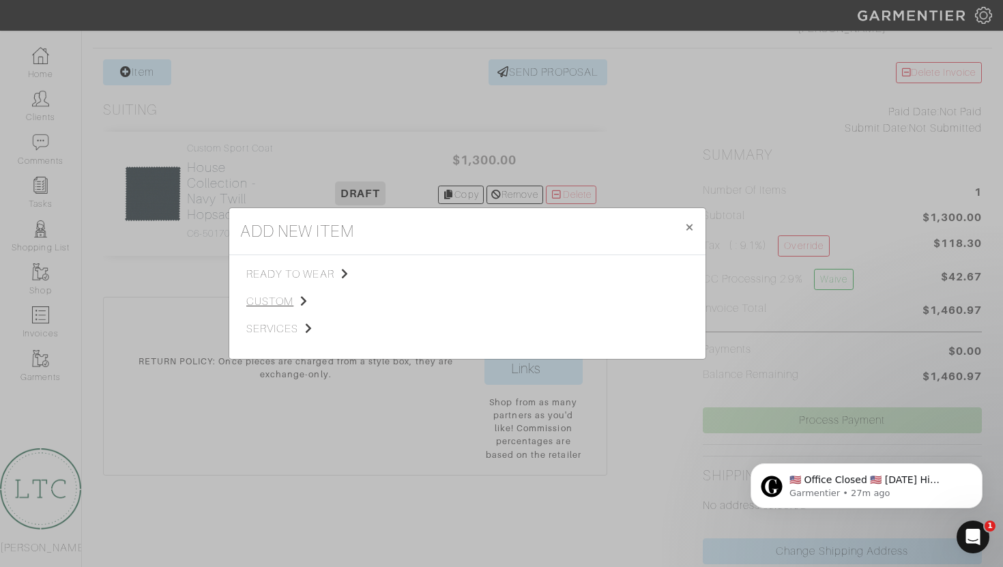
click at [291, 307] on span "custom" at bounding box center [314, 301] width 137 height 16
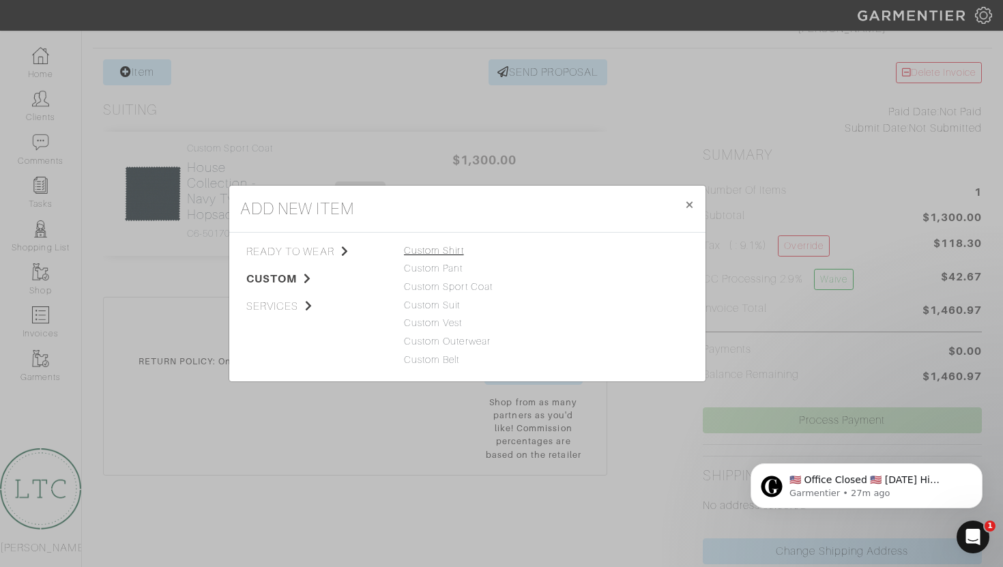
click at [437, 249] on link "Custom Shirt" at bounding box center [434, 250] width 60 height 11
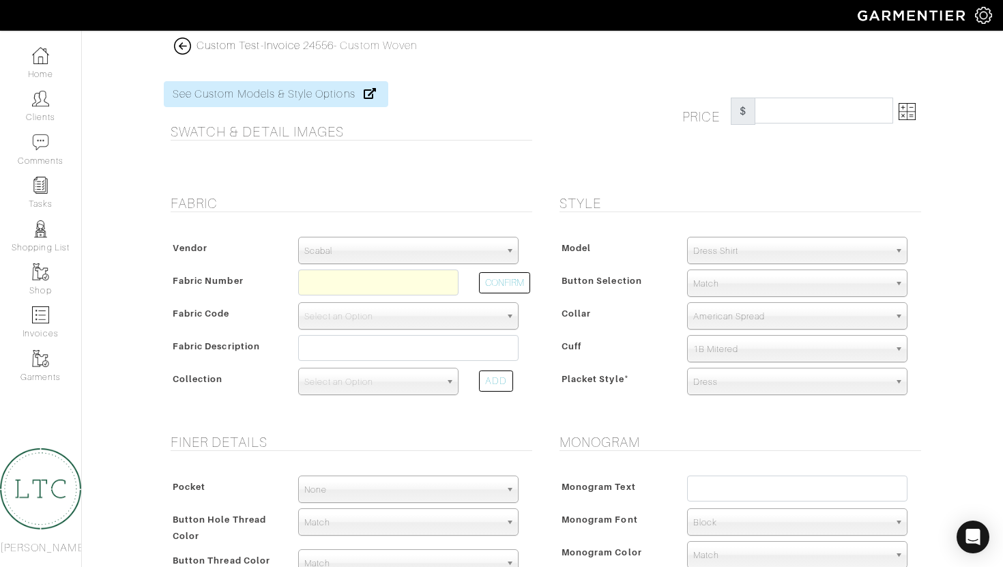
click at [377, 242] on span "Scabal" at bounding box center [402, 250] width 196 height 27
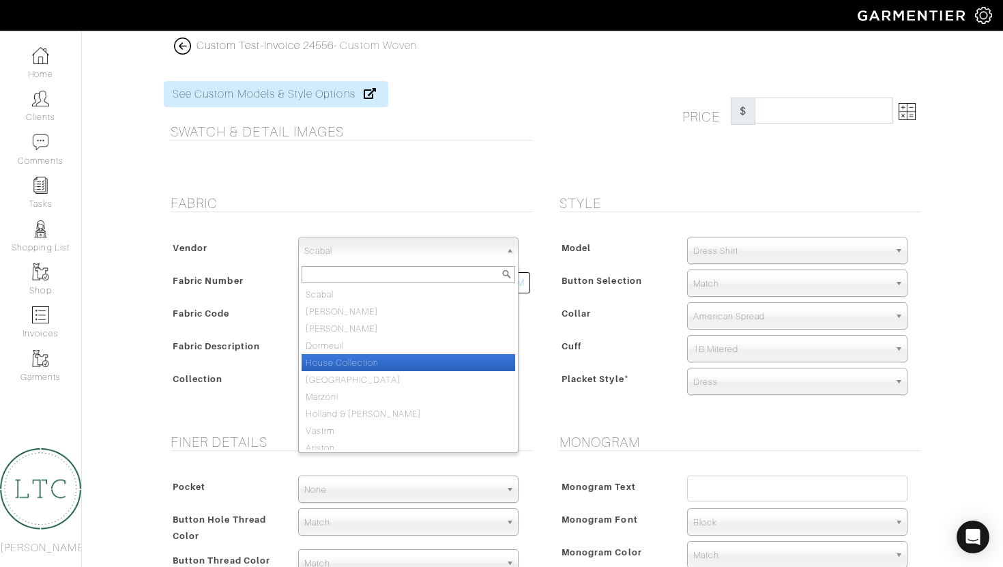
click at [379, 364] on li "House Collection" at bounding box center [409, 362] width 214 height 17
select select "75"
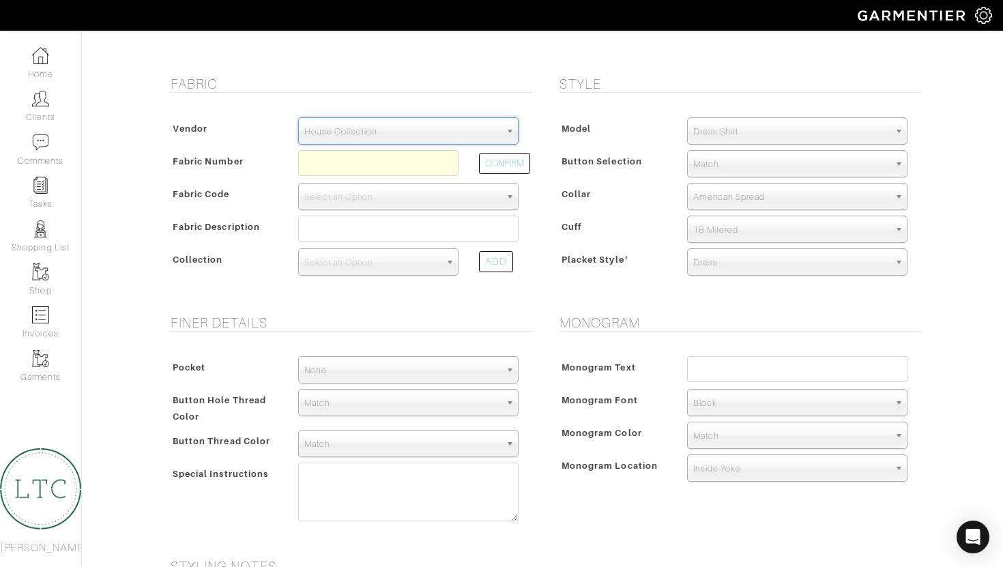
scroll to position [145, 0]
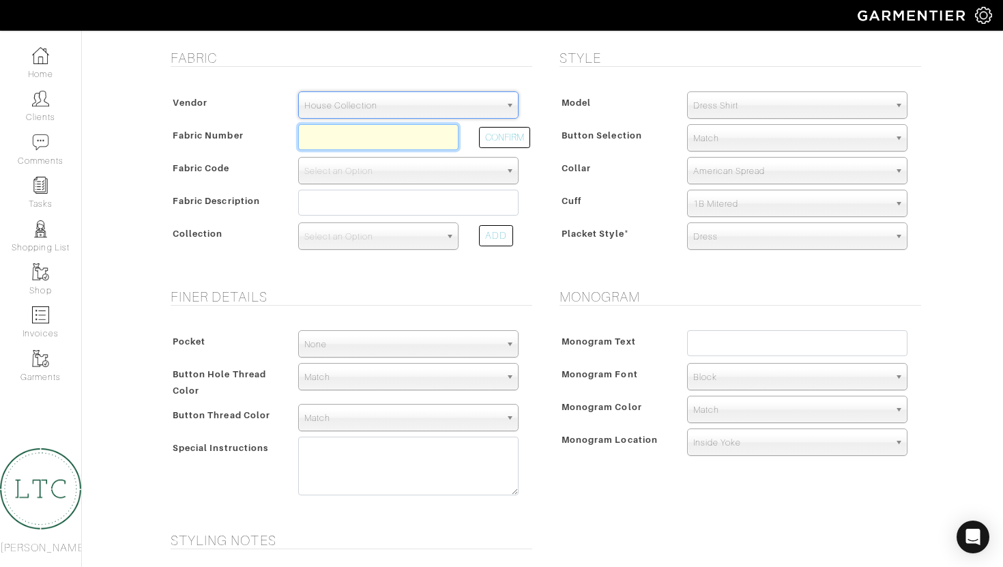
click at [358, 141] on input "text" at bounding box center [378, 137] width 160 height 26
click at [336, 143] on input "text" at bounding box center [378, 137] width 160 height 26
click at [495, 137] on button "CONFIRM" at bounding box center [504, 137] width 51 height 21
type input "D6-45117455"
select select "876"
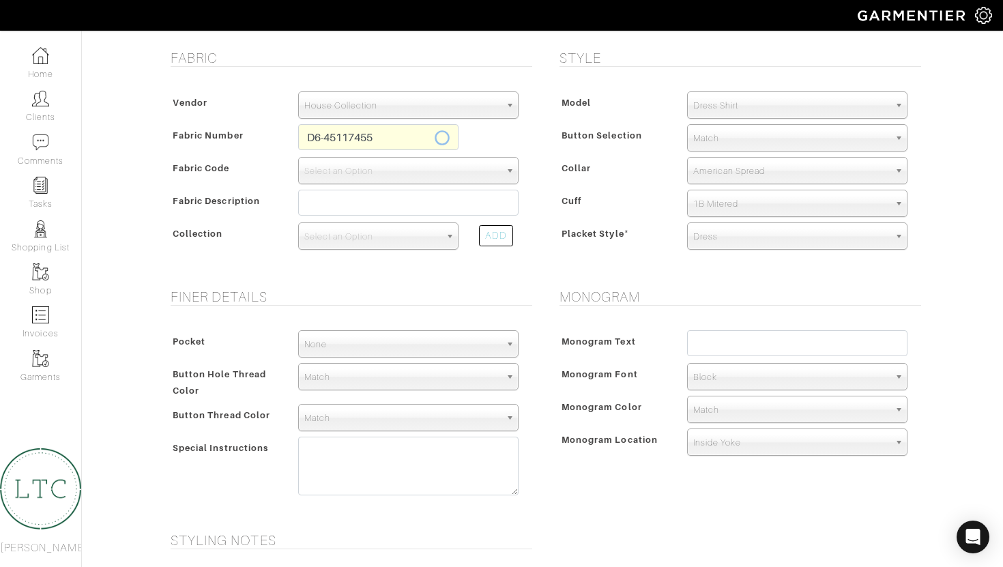
type input "White Dobby"
select select
type input "253.13"
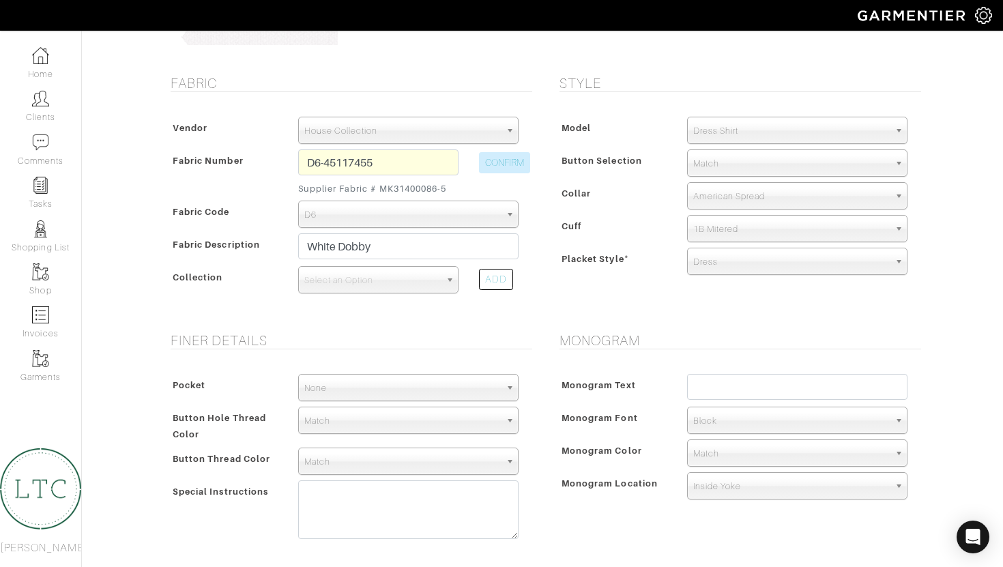
scroll to position [225, 0]
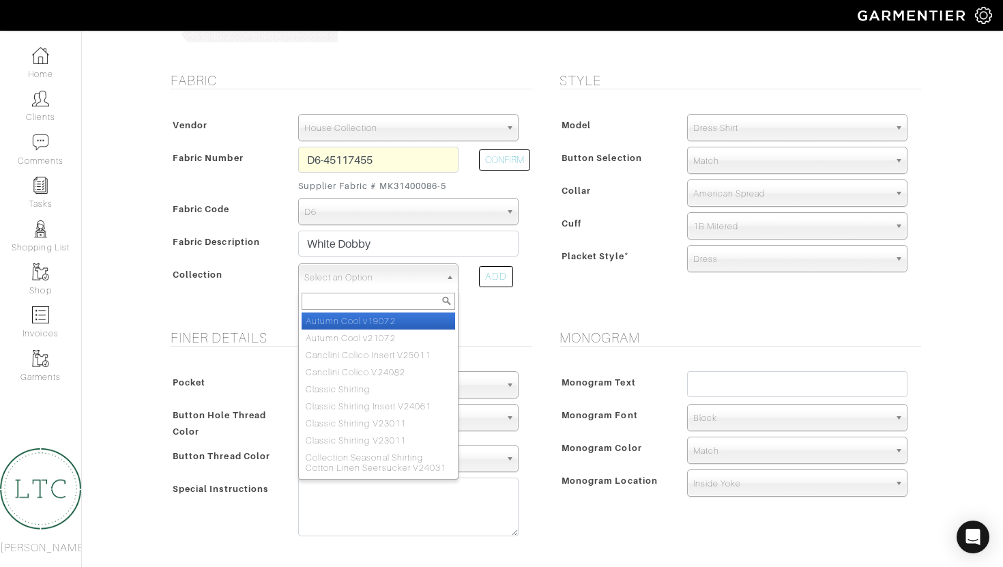
click at [392, 280] on span "Select an Option" at bounding box center [372, 277] width 136 height 27
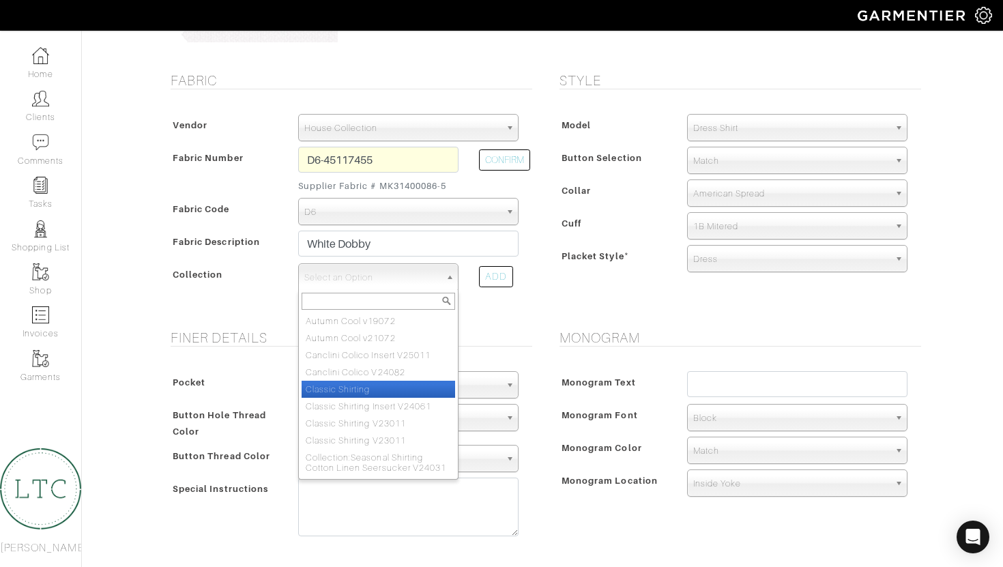
click at [381, 388] on li "Classic Shirting" at bounding box center [379, 389] width 154 height 17
select select "605"
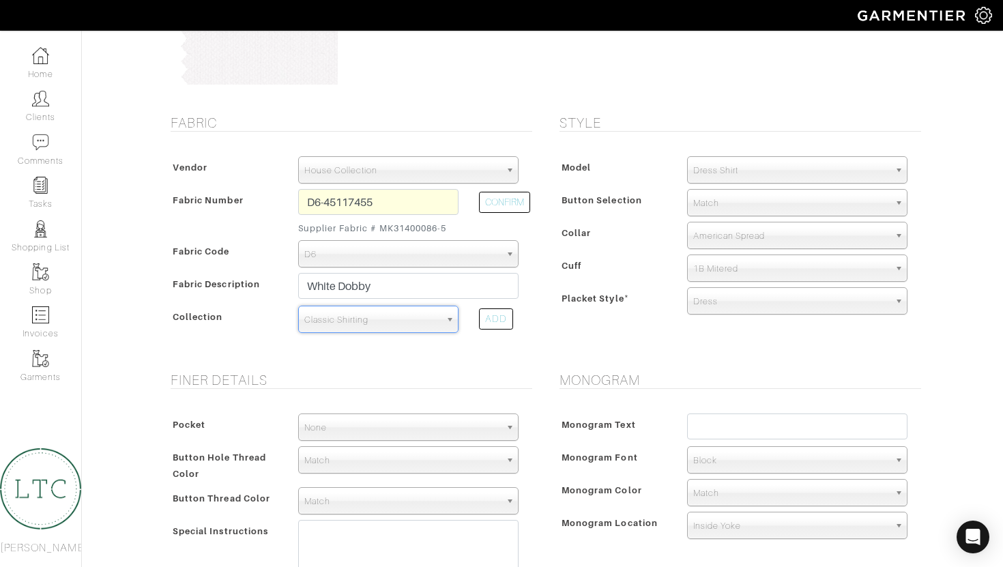
scroll to position [182, 0]
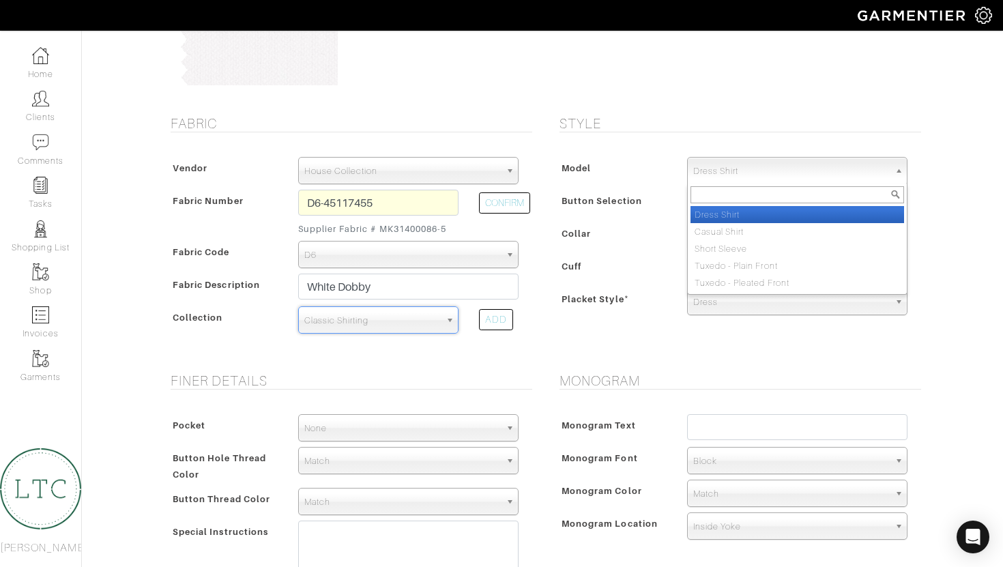
click at [697, 177] on span "Dress Shirt" at bounding box center [791, 171] width 196 height 27
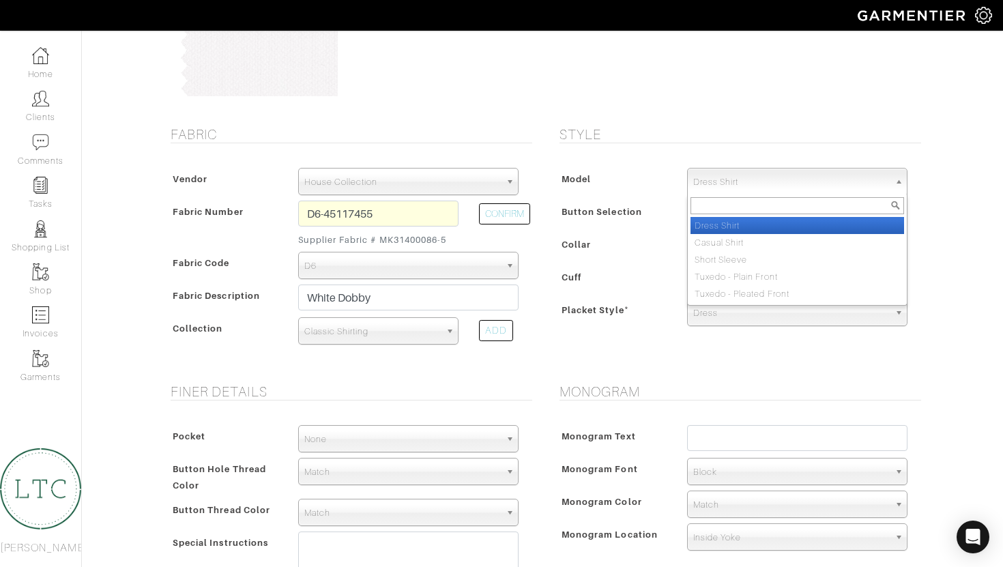
scroll to position [168, 0]
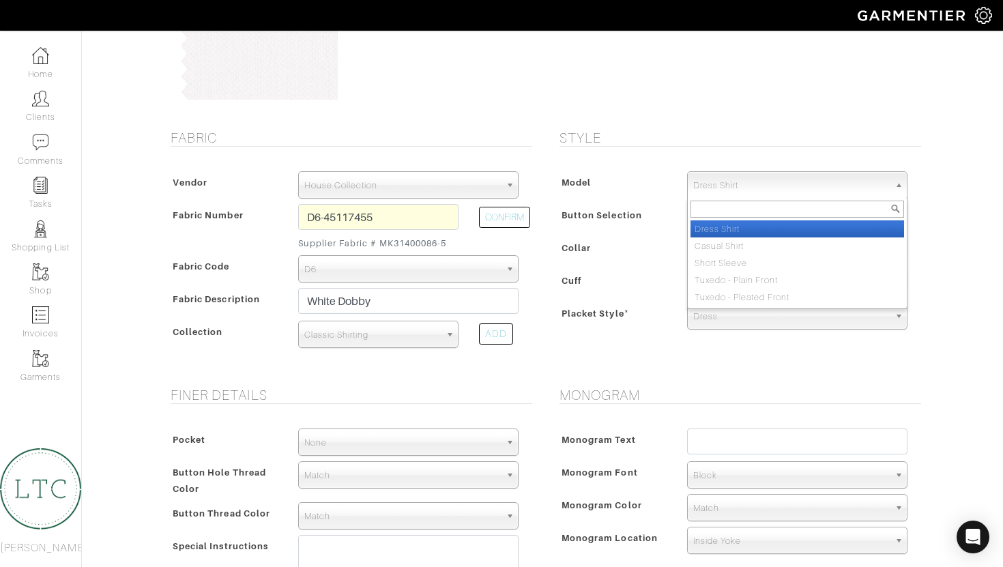
click at [708, 229] on li "Dress Shirt" at bounding box center [798, 228] width 214 height 17
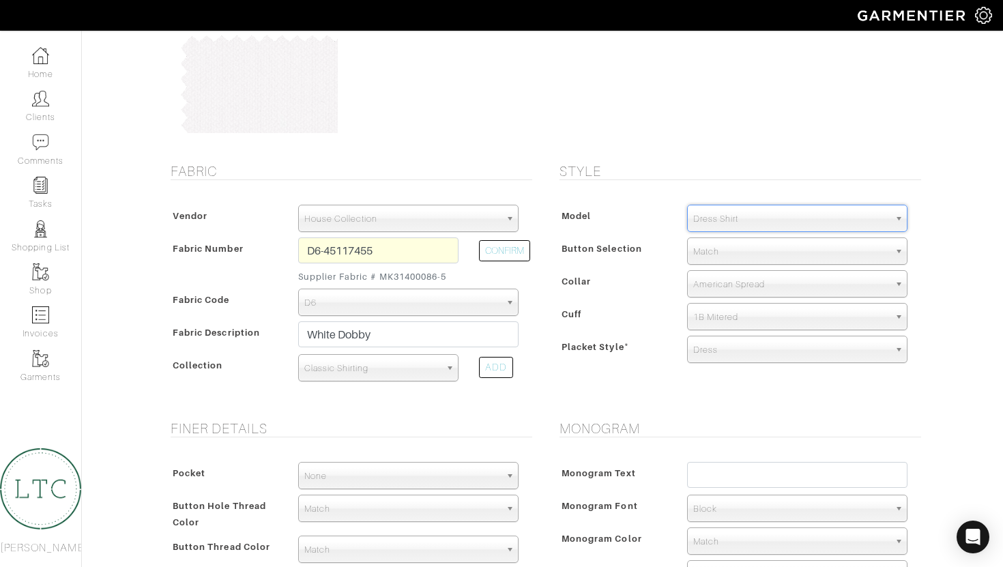
scroll to position [186, 0]
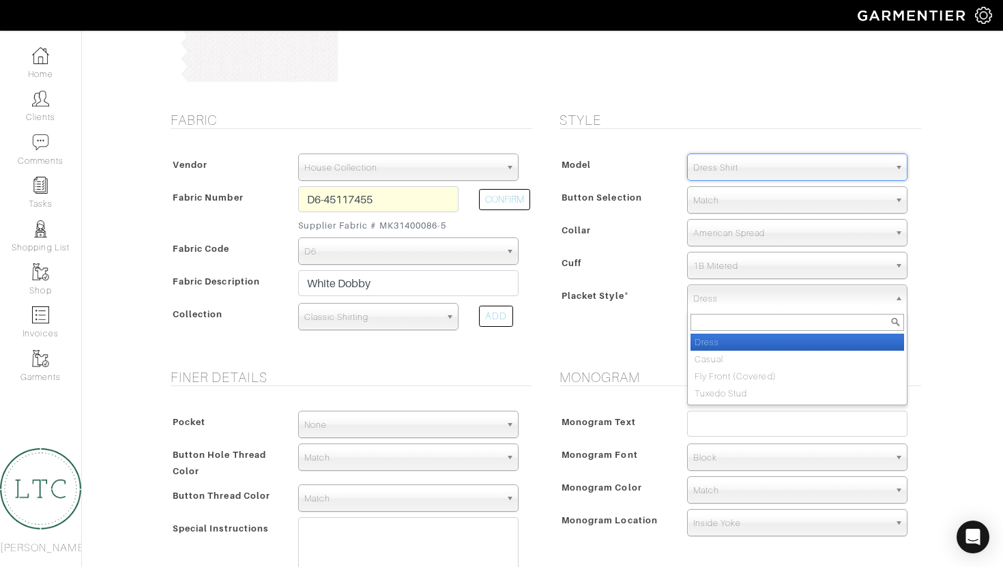
click at [711, 308] on span "Dress" at bounding box center [791, 298] width 196 height 27
click at [662, 332] on div "Style Model Dress Shirt Casual Shirt Short Sleeve Tuxedo - Plain Front Tuxedo -…" at bounding box center [737, 232] width 389 height 241
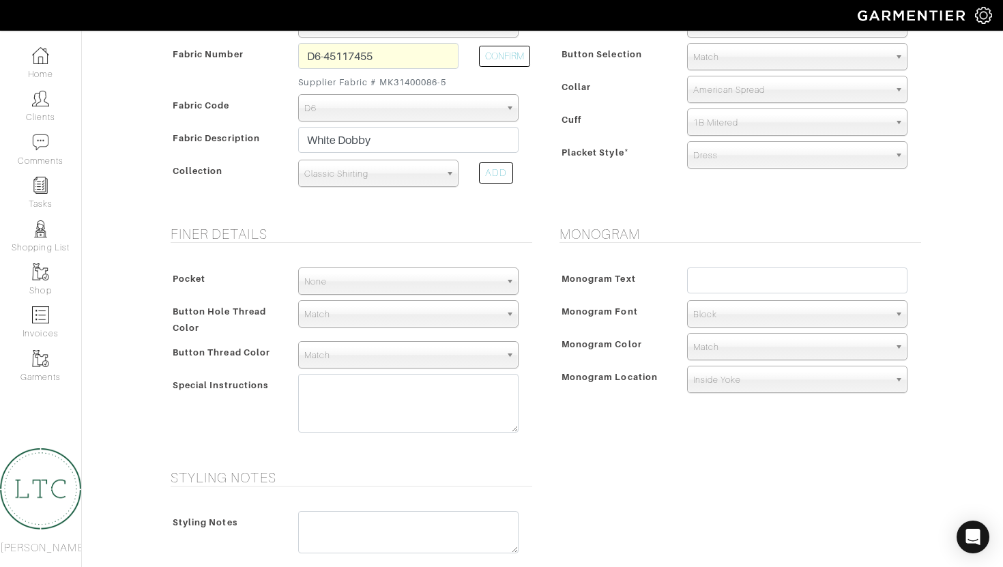
scroll to position [354, 0]
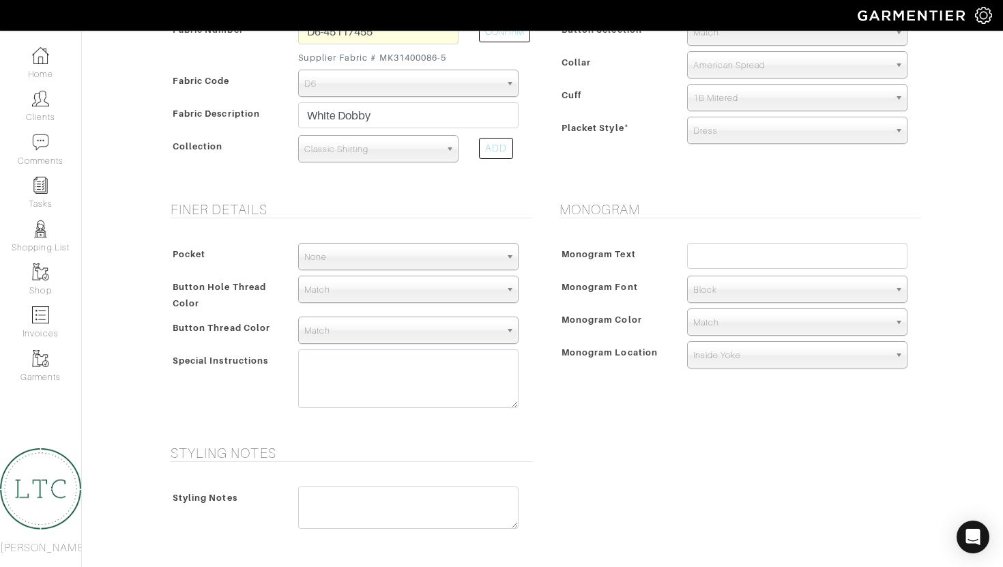
click at [431, 233] on div "Pocket None V-Hem Left V-Hem Right None Button Hole Thread Color Match Aubergin…" at bounding box center [348, 328] width 369 height 199
click at [431, 246] on span "None" at bounding box center [402, 257] width 196 height 27
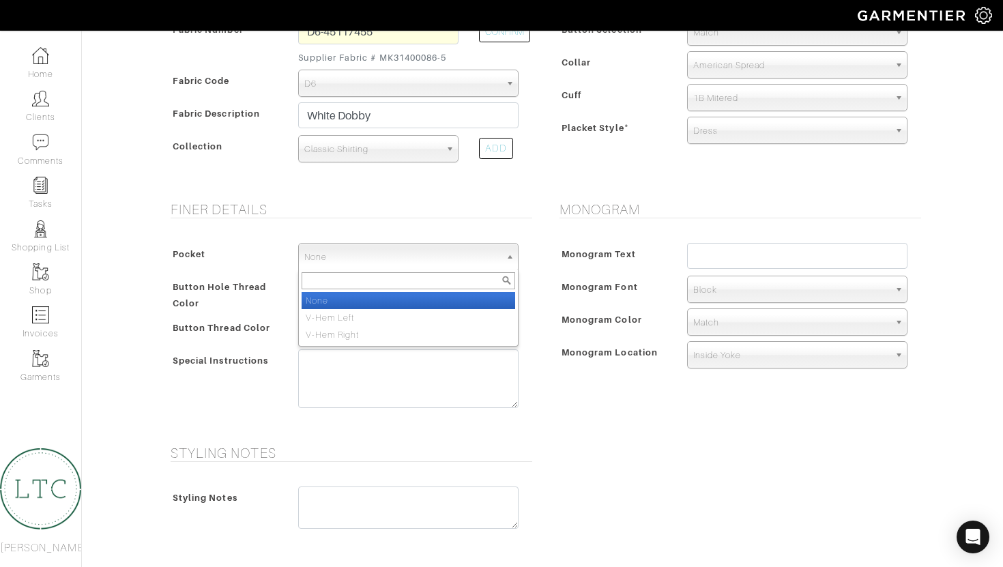
click at [474, 225] on div "Finer Details Pocket None V-Hem Left V-Hem Right None None V-Hem Left V-Hem Rig…" at bounding box center [348, 314] width 389 height 227
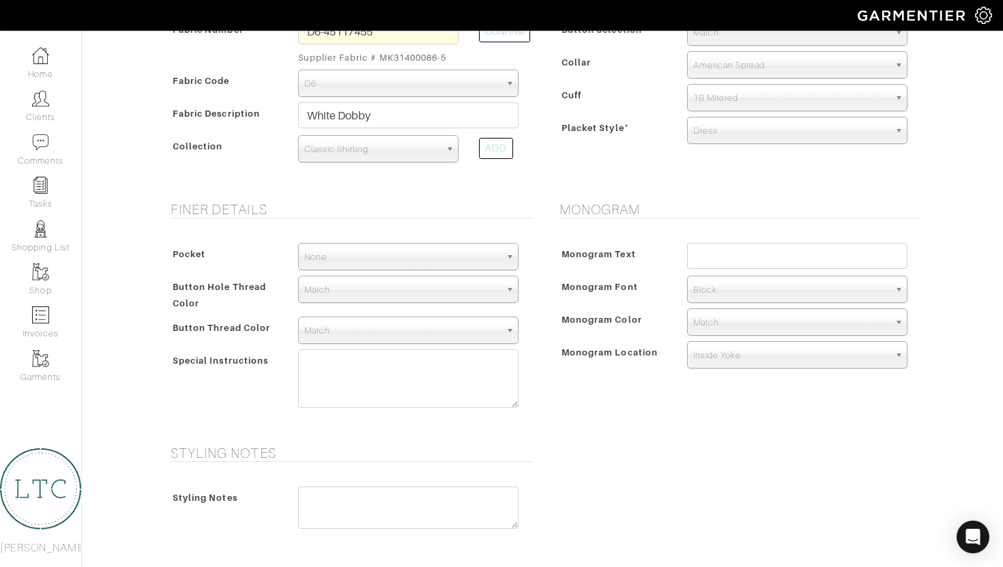
click at [445, 330] on span "Match" at bounding box center [402, 330] width 196 height 27
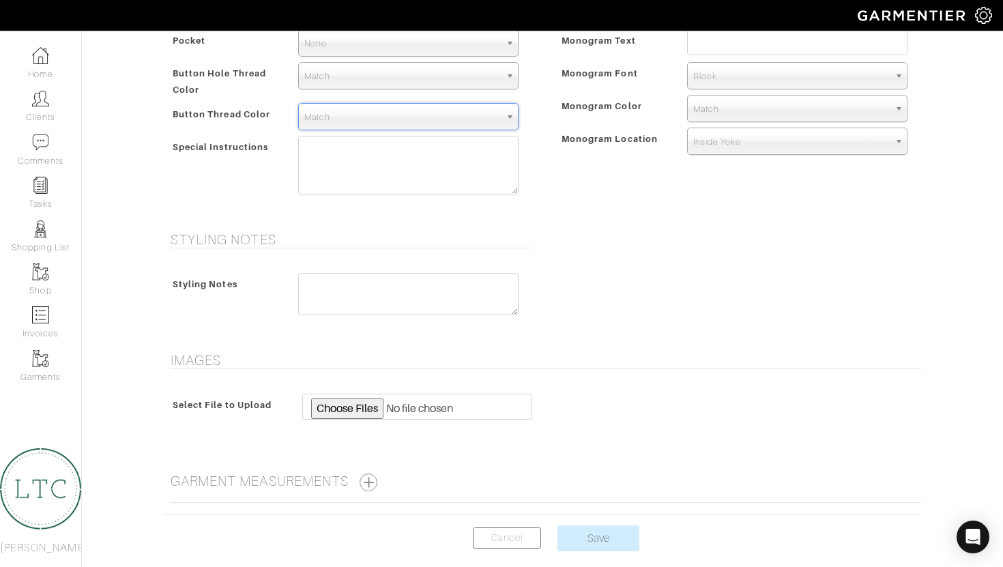
scroll to position [633, 0]
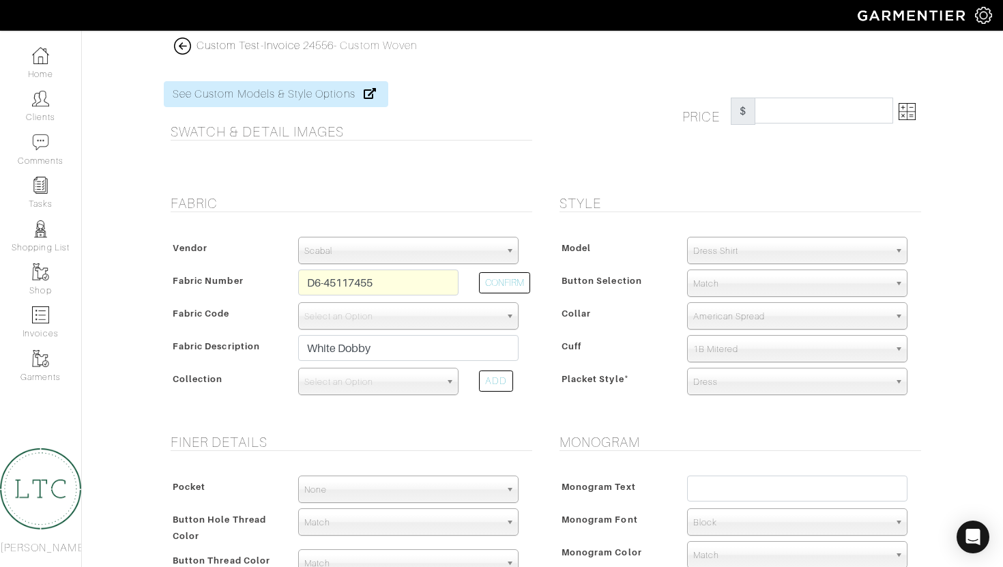
select select "75"
select select "876"
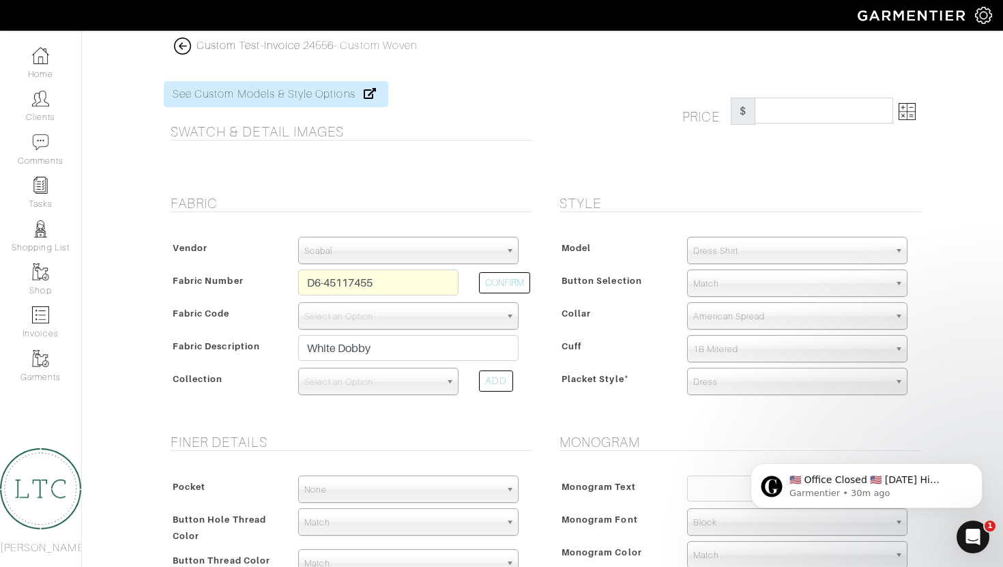
click at [907, 113] on img at bounding box center [907, 111] width 17 height 17
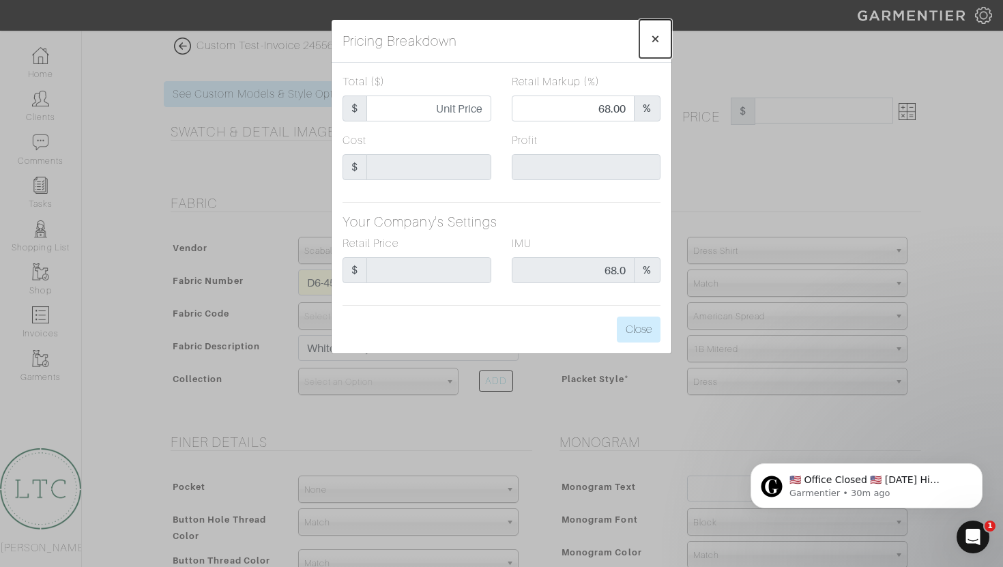
click at [653, 37] on span "×" at bounding box center [655, 38] width 10 height 18
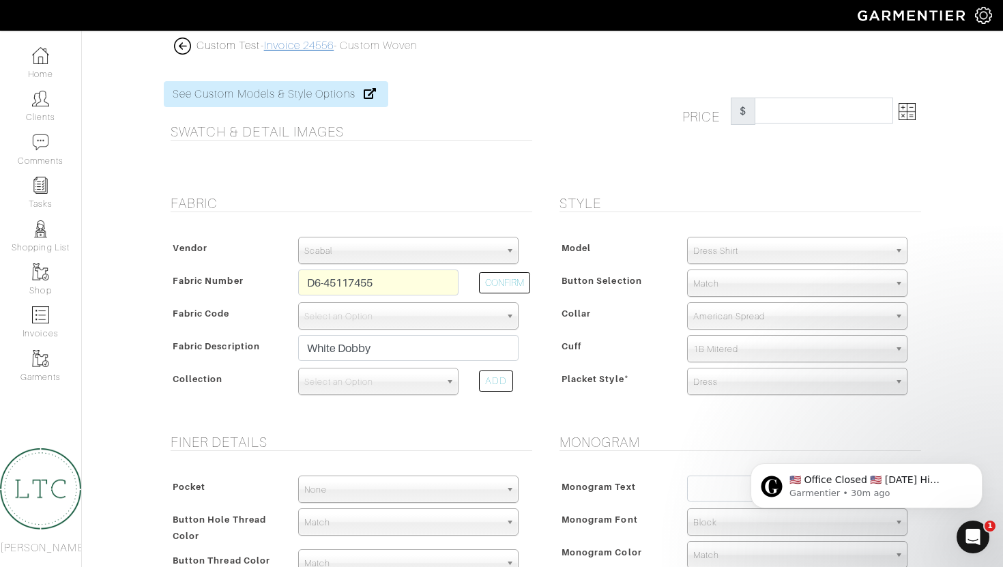
click at [298, 42] on link "Invoice 24556" at bounding box center [299, 46] width 70 height 12
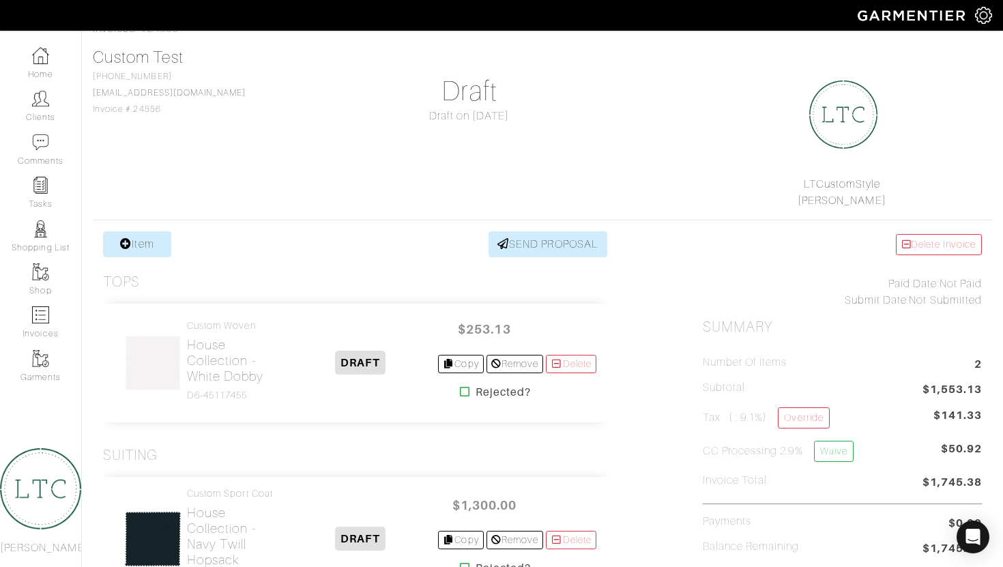
scroll to position [72, 0]
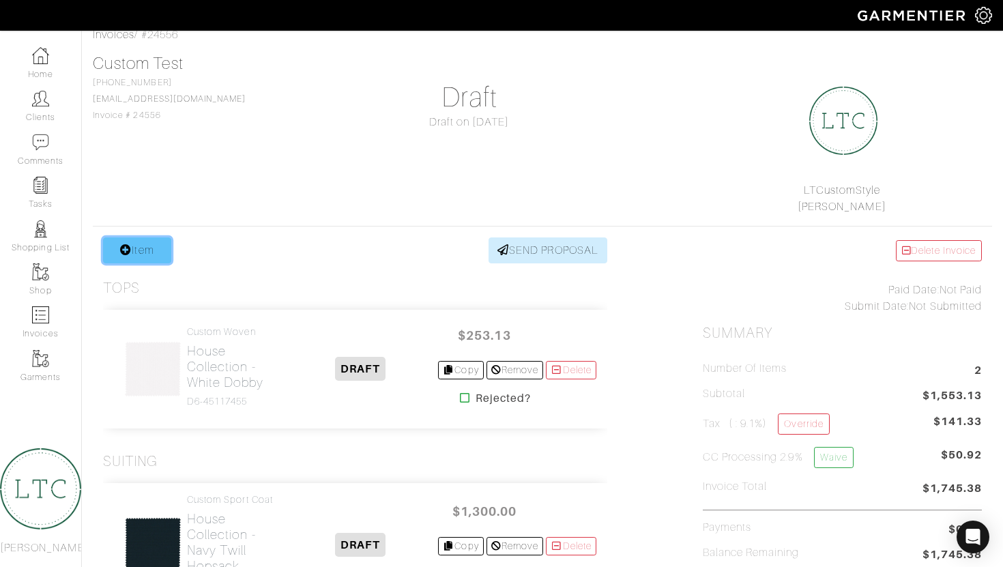
click at [142, 254] on link "Item" at bounding box center [137, 250] width 68 height 26
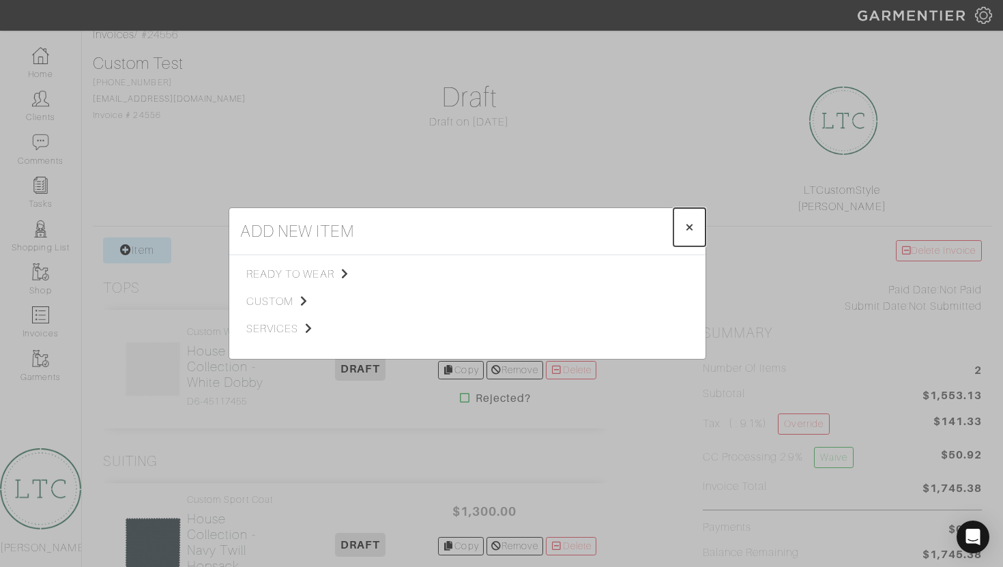
click at [689, 226] on span "×" at bounding box center [690, 227] width 10 height 18
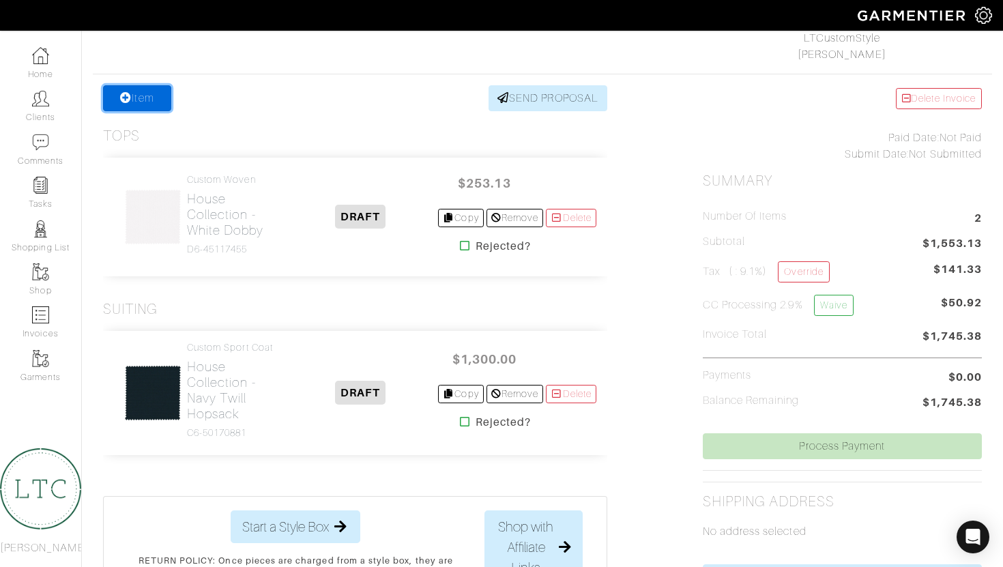
scroll to position [0, 0]
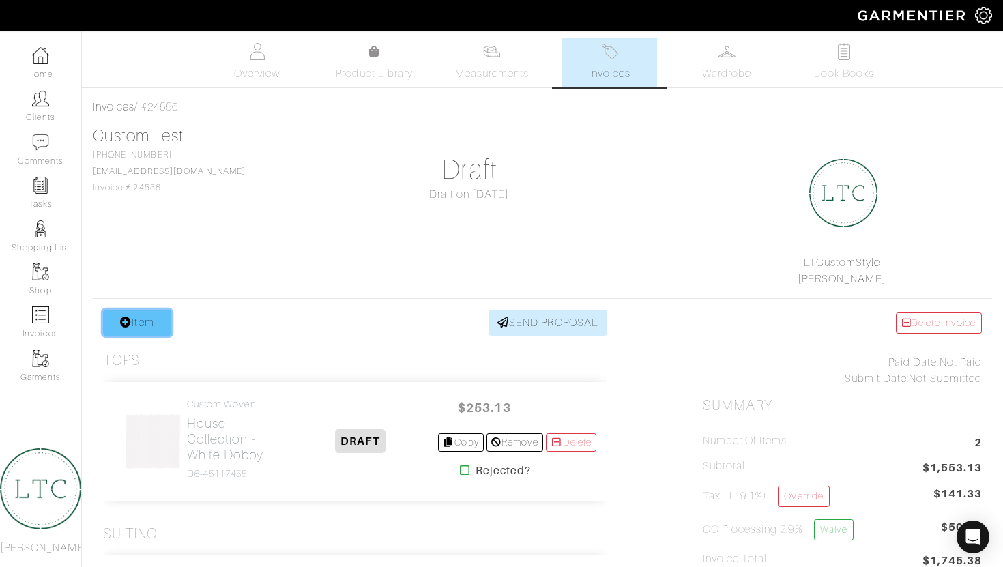
click at [136, 325] on link "Item" at bounding box center [137, 323] width 68 height 26
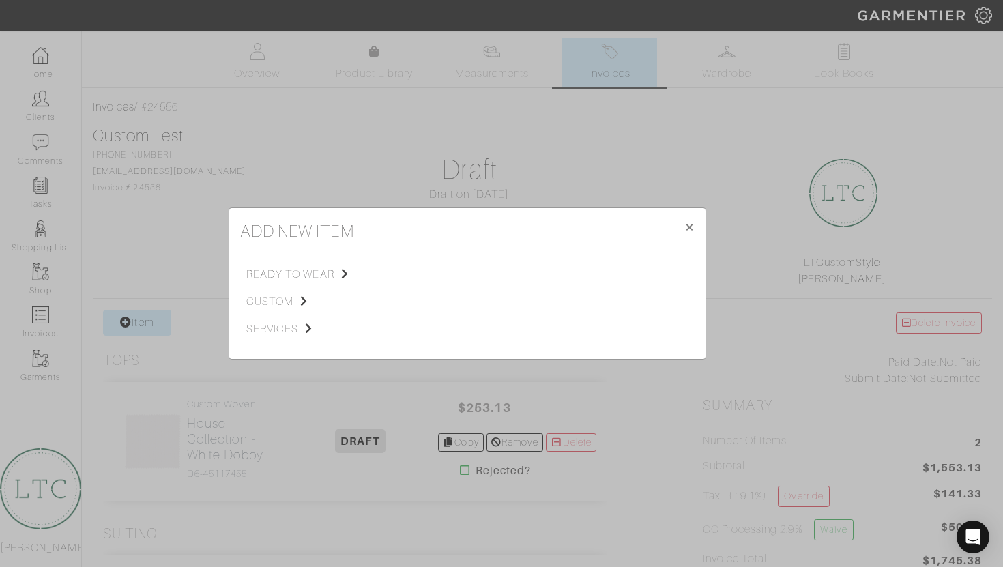
click at [290, 297] on span "custom" at bounding box center [314, 301] width 137 height 16
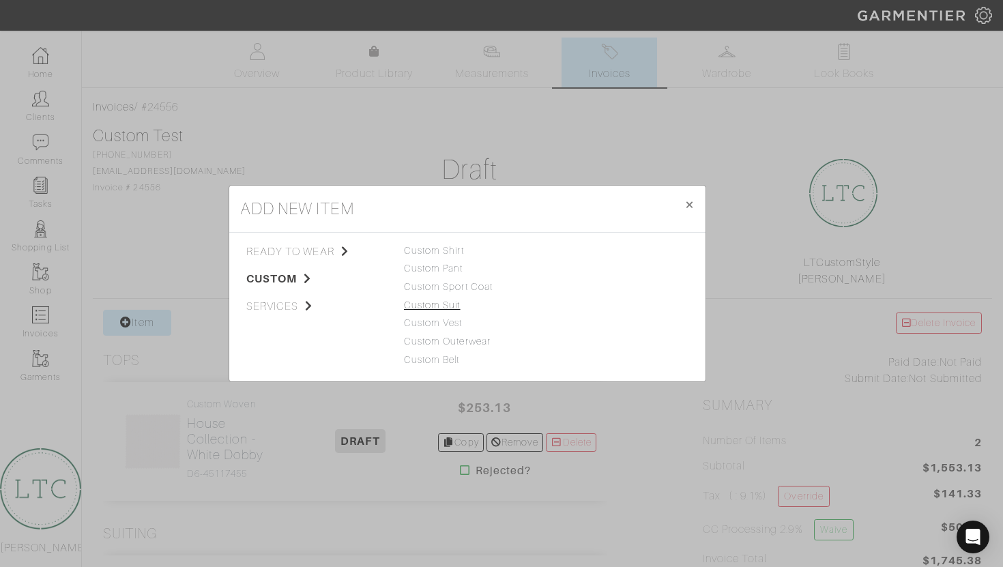
click at [440, 304] on link "Custom Suit" at bounding box center [432, 305] width 57 height 11
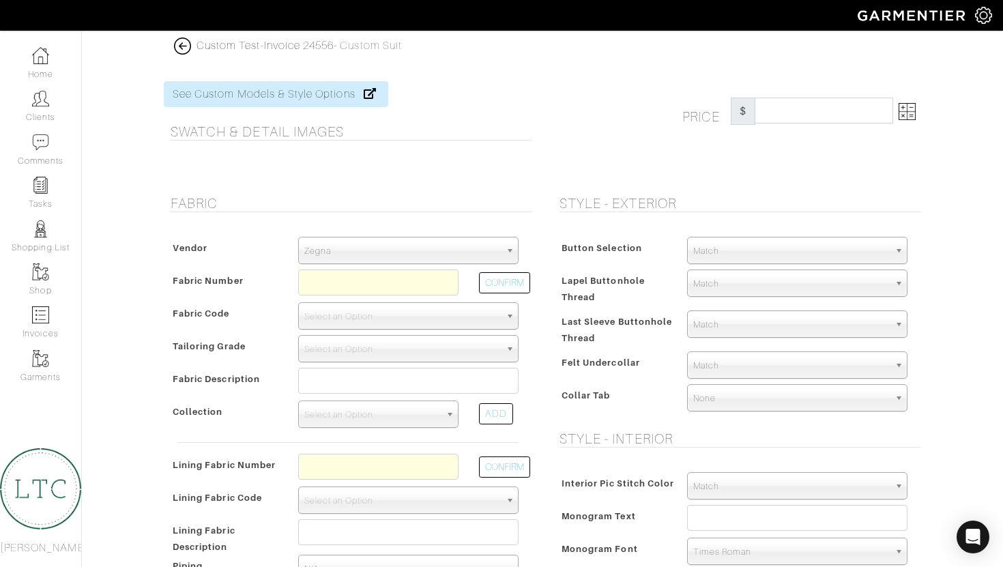
click at [412, 253] on span "Zegna" at bounding box center [402, 250] width 196 height 27
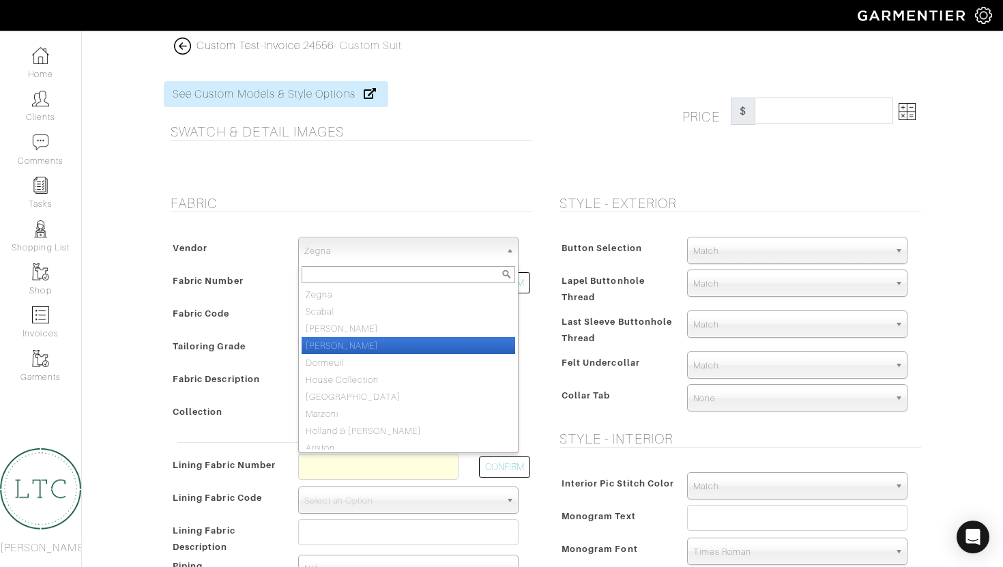
scroll to position [7, 0]
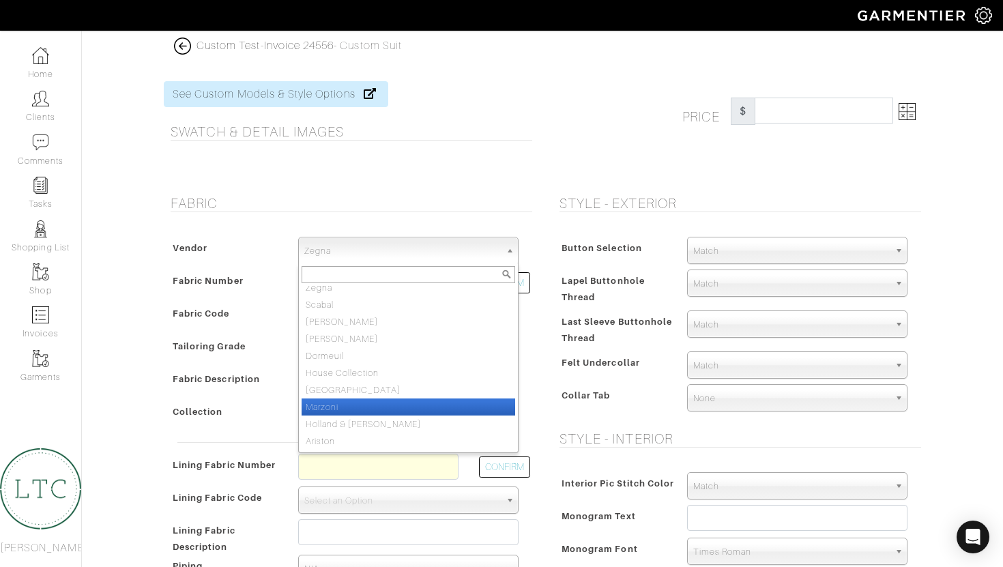
click at [378, 404] on li "Marzoni" at bounding box center [409, 407] width 214 height 17
select select "77"
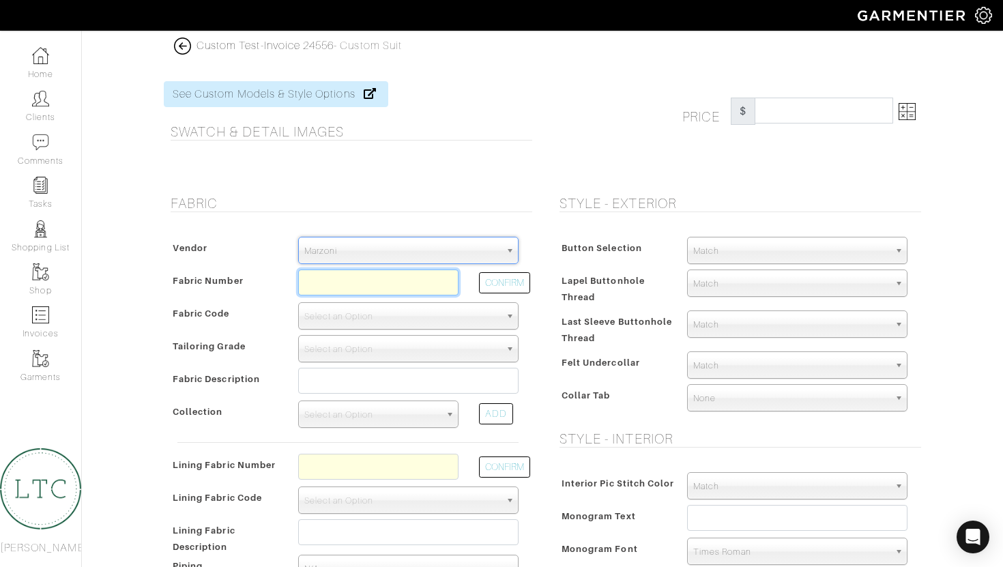
click at [381, 278] on input "text" at bounding box center [378, 283] width 160 height 26
type input "XM3-49147039"
select select "983"
type input "Brown Flannel"
select select
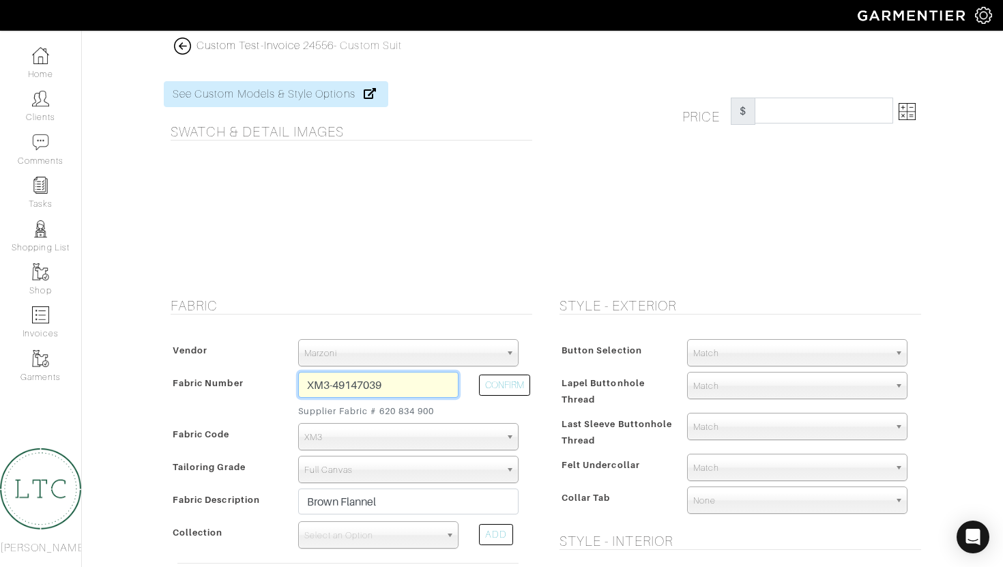
type input "2184.38"
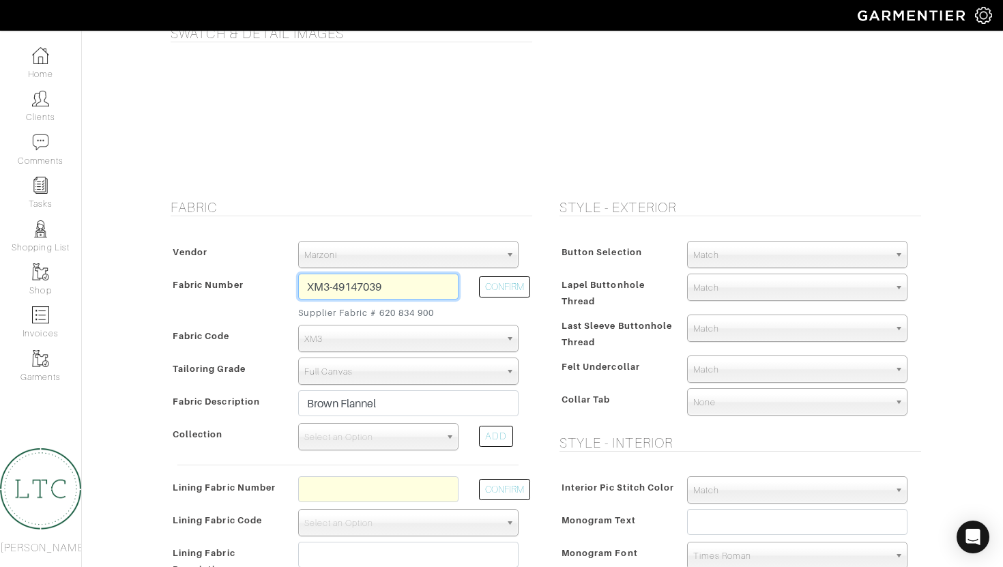
scroll to position [117, 0]
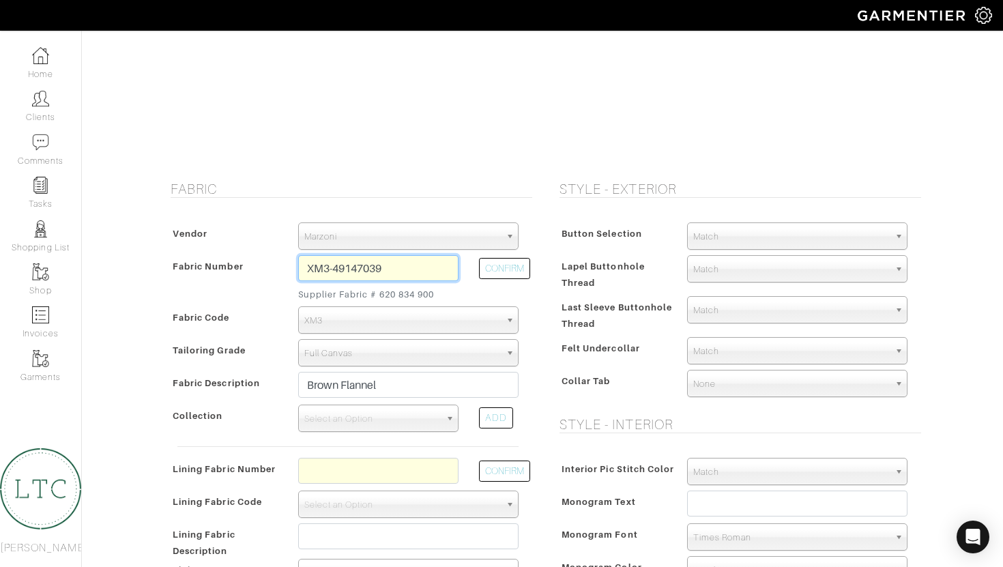
type input "XM3-49147039"
click at [496, 272] on button "CONFIRM" at bounding box center [504, 268] width 51 height 21
select select
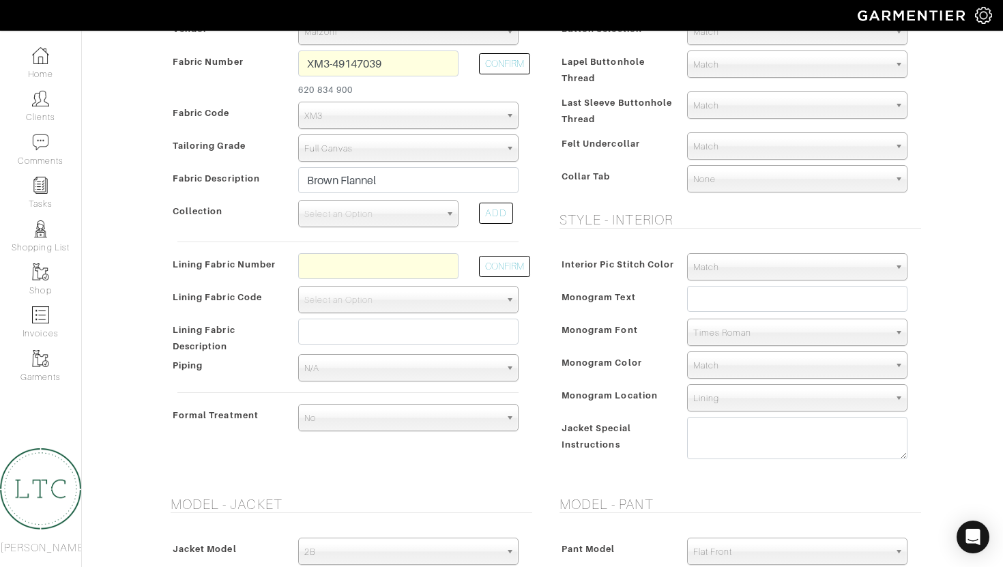
scroll to position [318, 0]
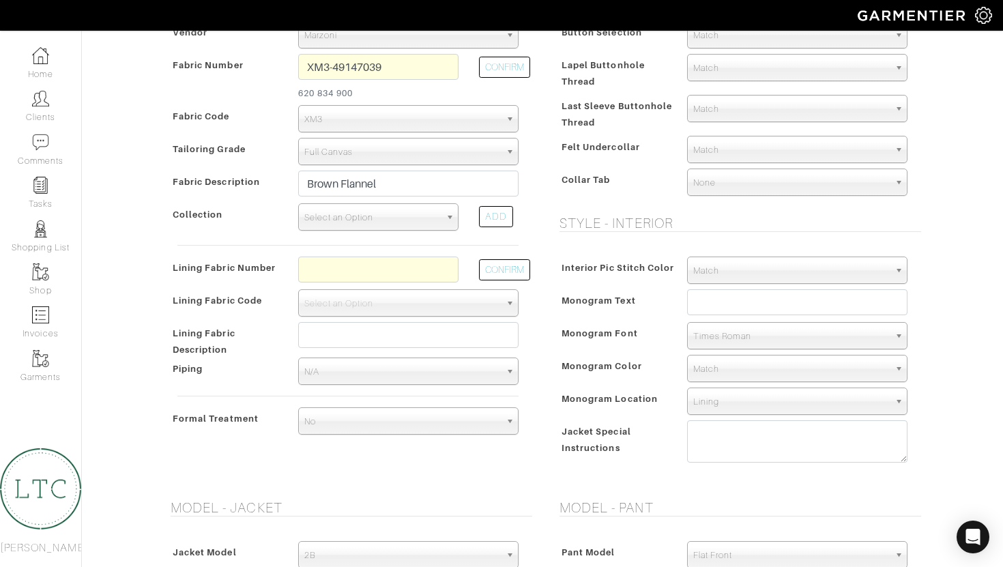
click at [403, 225] on span "Select an Option" at bounding box center [372, 217] width 136 height 27
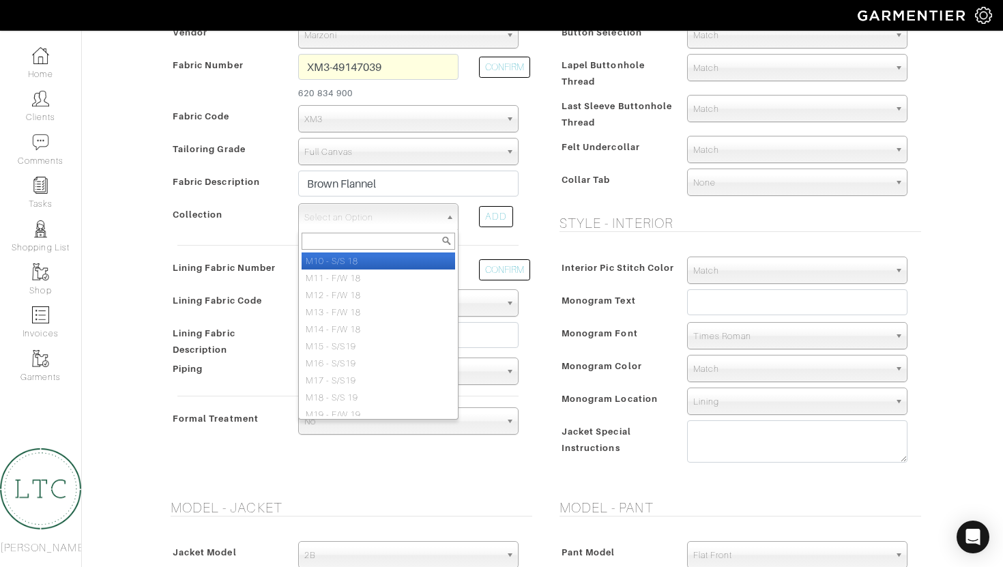
click at [555, 196] on div "Button Selection Match Formal - Fabric Covered with Formal Treatment Fabric Fab…" at bounding box center [737, 111] width 369 height 207
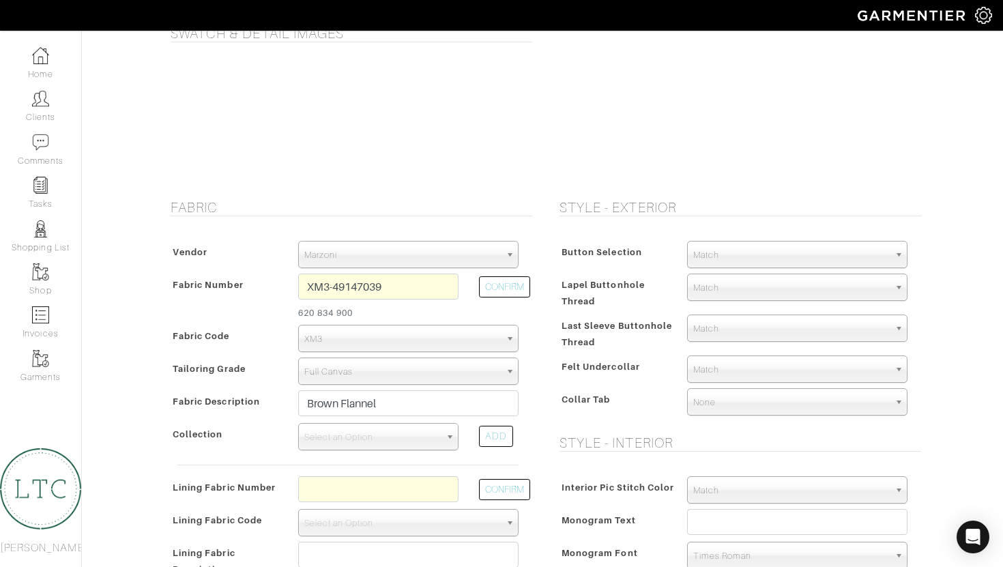
scroll to position [0, 0]
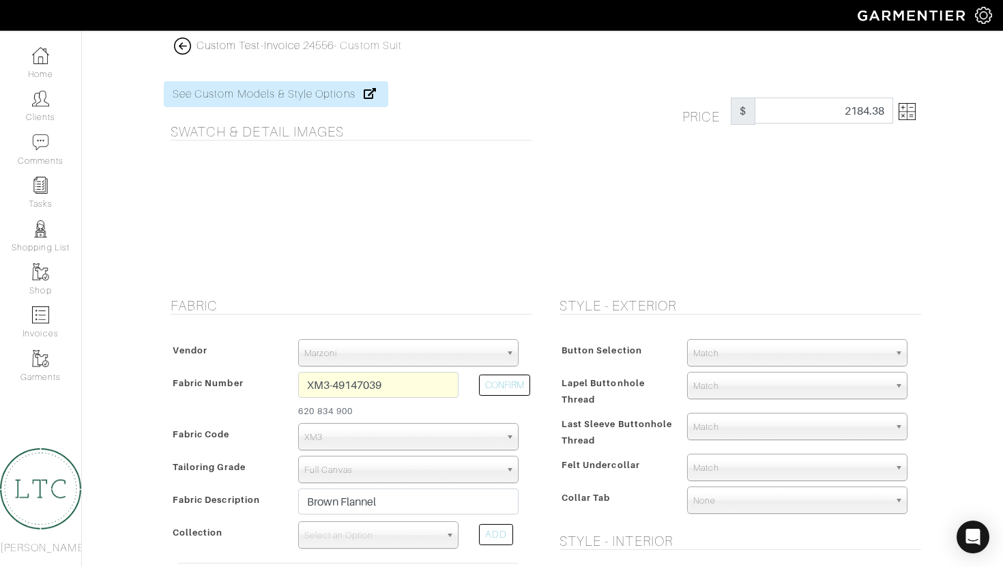
click at [910, 117] on img at bounding box center [907, 111] width 17 height 17
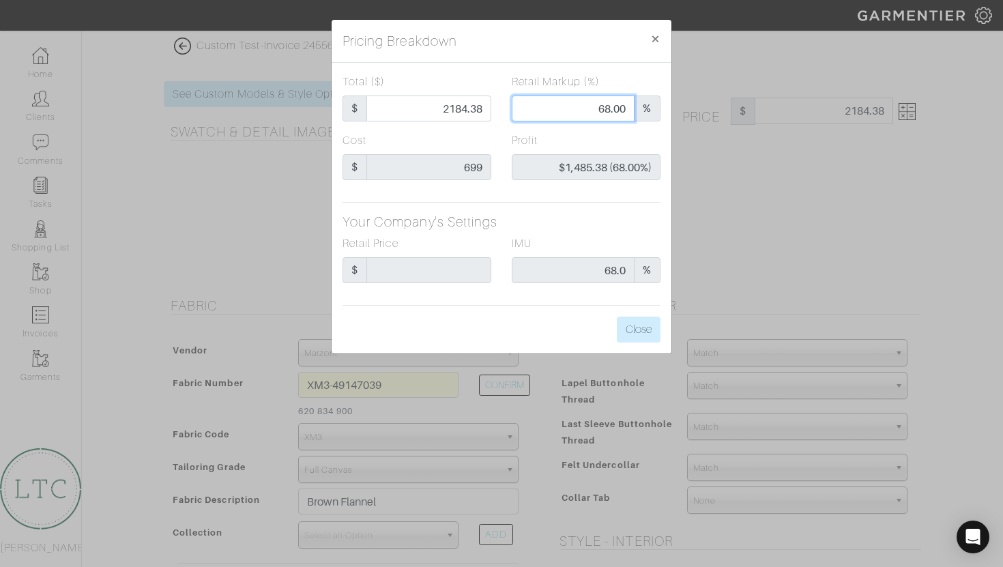
drag, startPoint x: 596, startPoint y: 108, endPoint x: 652, endPoint y: 107, distance: 56.6
click at [652, 107] on div "68.00 %" at bounding box center [586, 109] width 149 height 26
type input "751.61"
type input "7"
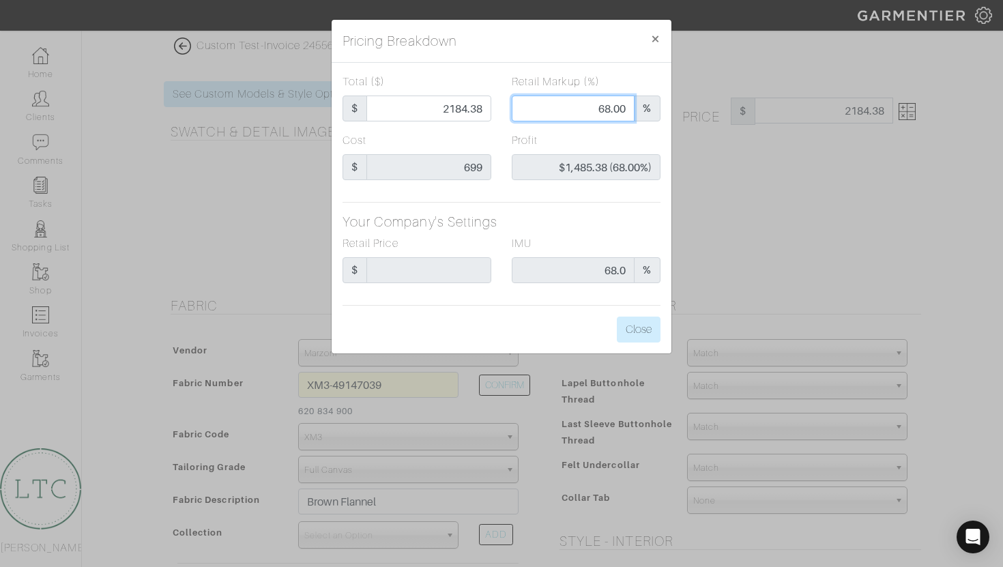
type input "$52.61 (7.00%)"
type input "2410.34"
type input "71"
type input "$1,711.34 (71.00%)"
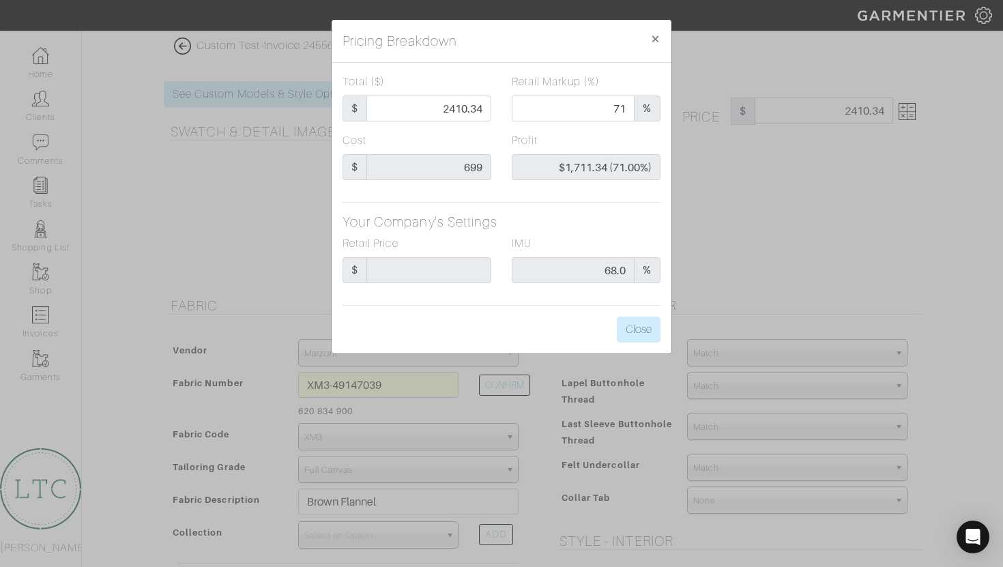
type input "71.00"
click at [594, 201] on div "Total ($) $ 2410.34 Retail Markup (%) 71.00 % Cost $ 699 Profit $1,711.34 (71.0…" at bounding box center [502, 208] width 340 height 291
click at [656, 34] on span "×" at bounding box center [655, 38] width 10 height 18
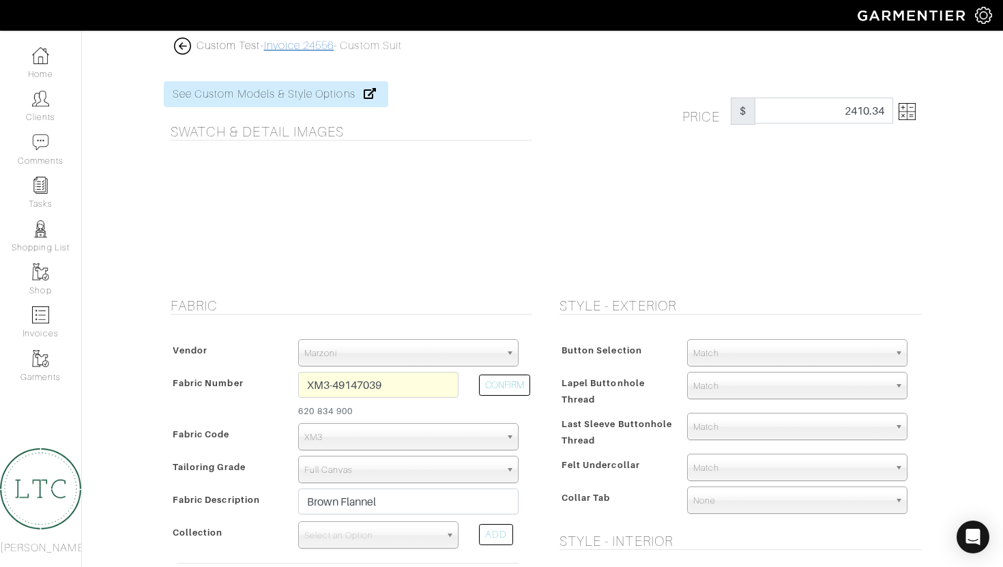
click at [311, 46] on link "Invoice 24556" at bounding box center [299, 46] width 70 height 12
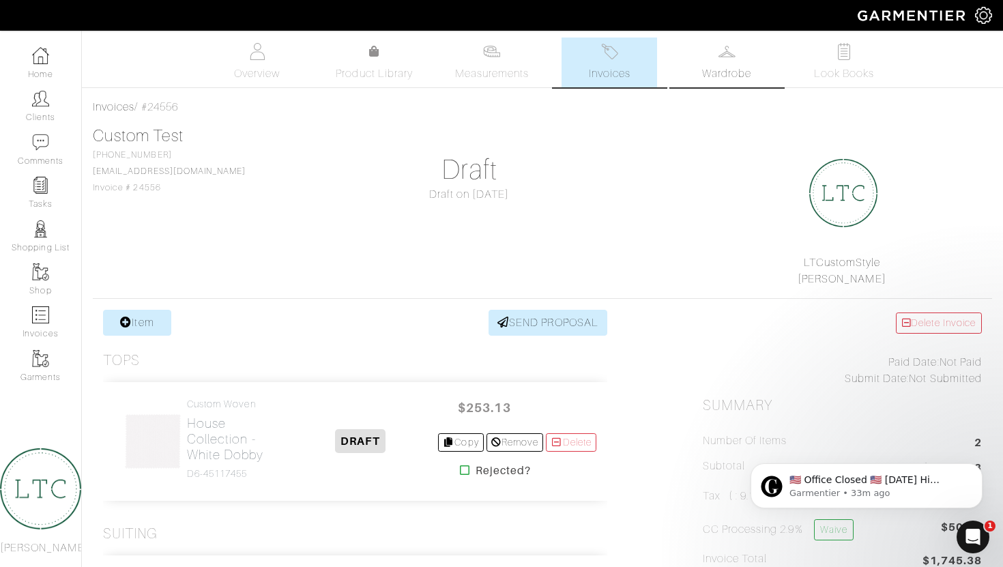
click at [727, 63] on link "Wardrobe" at bounding box center [727, 63] width 96 height 50
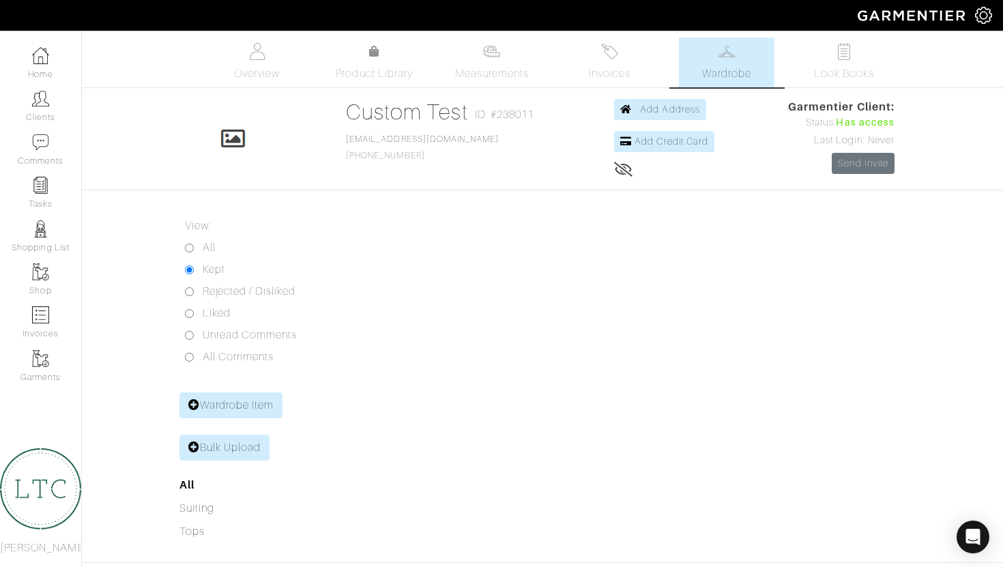
scroll to position [1, 0]
click at [175, 236] on div "View: All Kept Rejected / Disliked Liked Unread Comments All Comments Wardrobe …" at bounding box center [246, 381] width 154 height 329
click at [190, 245] on input "All" at bounding box center [189, 247] width 9 height 9
radio input "true"
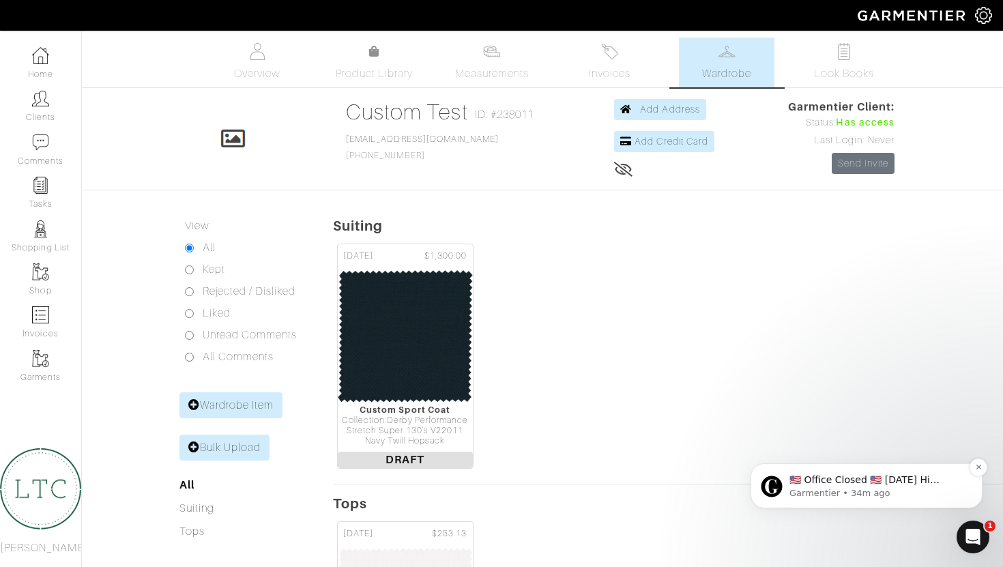
click at [823, 493] on p "Garmentier • 34m ago" at bounding box center [878, 493] width 176 height 12
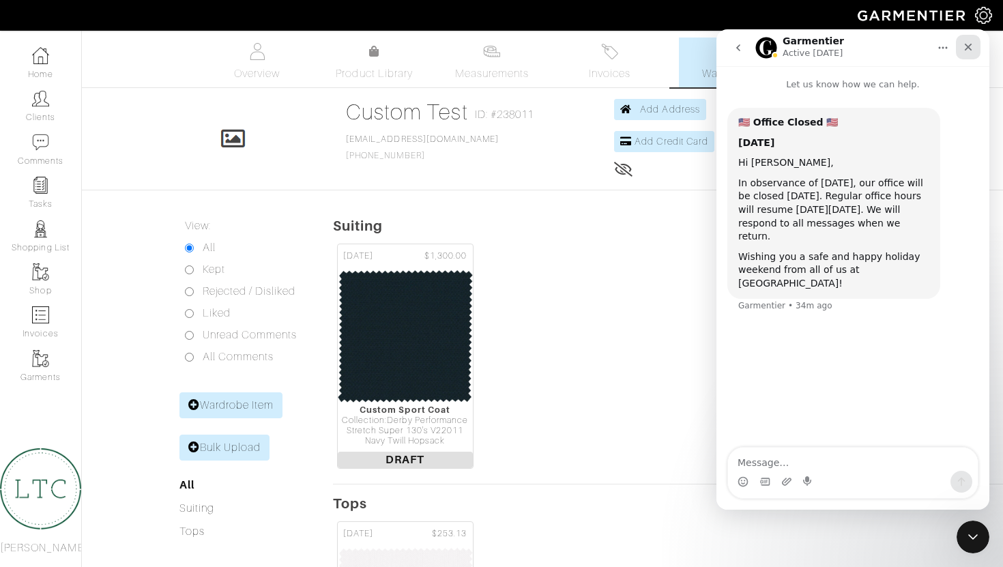
click at [966, 51] on icon "Close" at bounding box center [968, 47] width 11 height 11
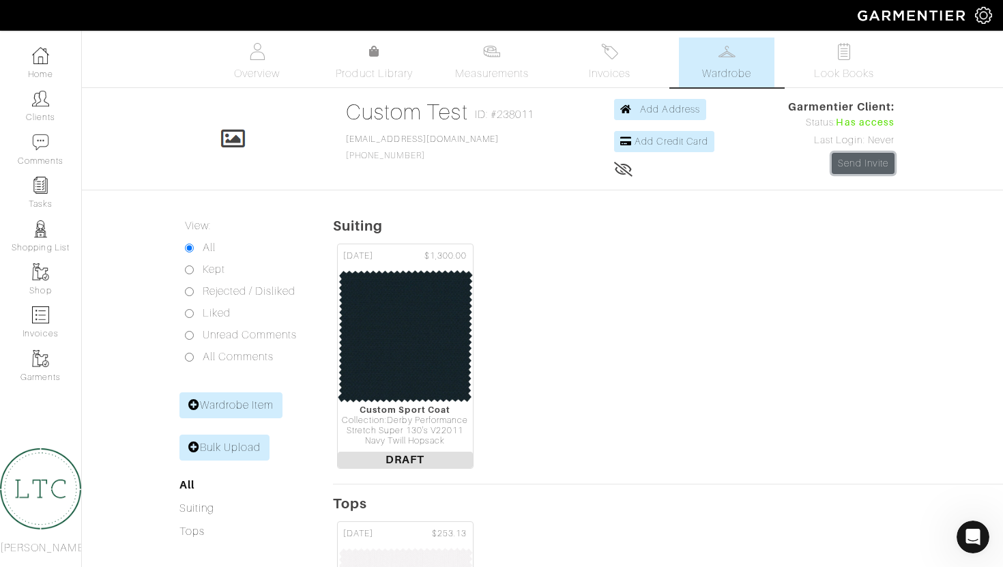
click at [852, 168] on link "Send Invite" at bounding box center [863, 163] width 63 height 21
